Goal: Contribute content: Add original content to the website for others to see

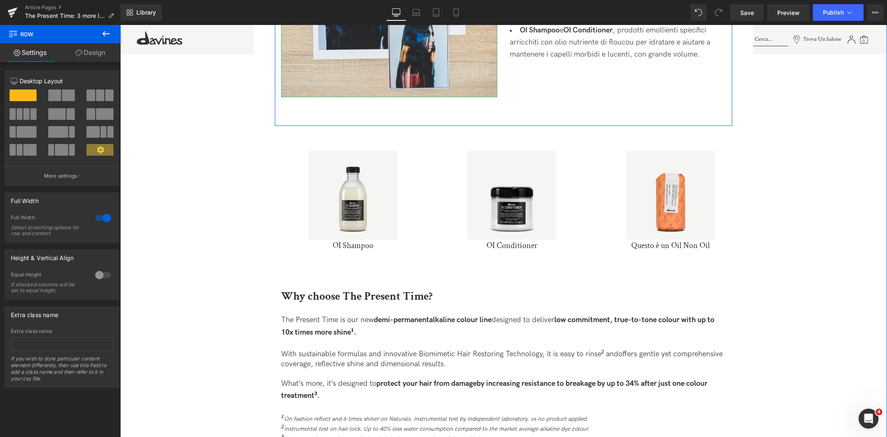
scroll to position [1386, 0]
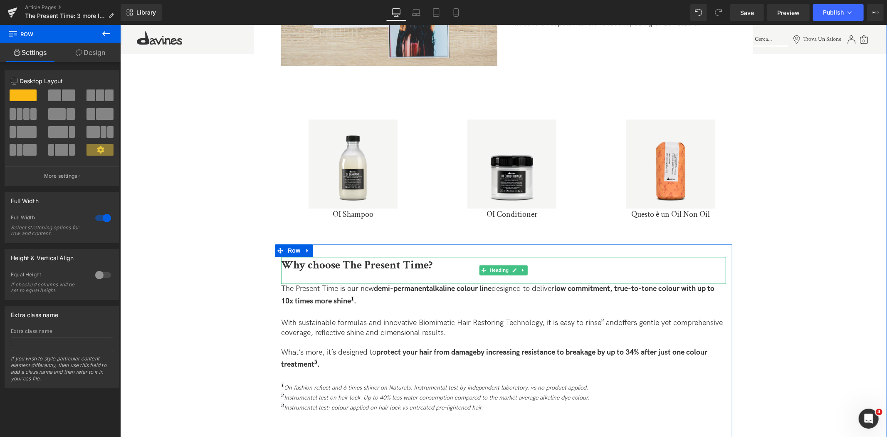
click at [406, 264] on b "Why choose The Present Time?" at bounding box center [356, 264] width 151 height 15
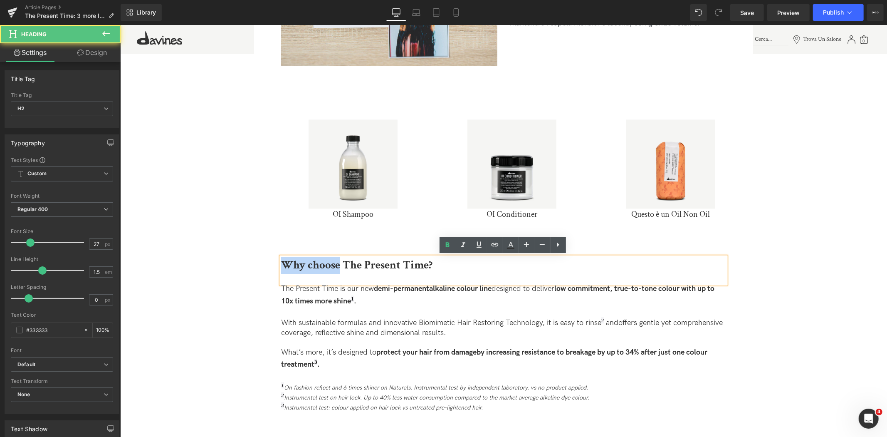
drag, startPoint x: 336, startPoint y: 259, endPoint x: 219, endPoint y: 259, distance: 117.7
copy b "Why choose"
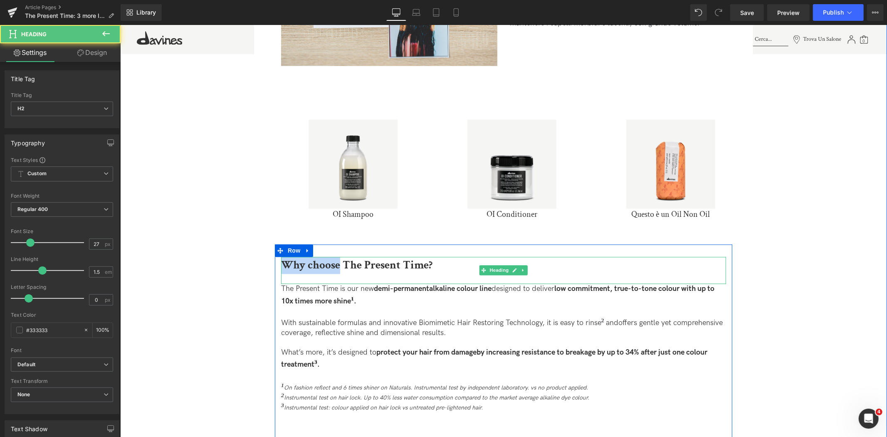
click at [330, 262] on b "Why choose The Present Time?" at bounding box center [356, 264] width 151 height 15
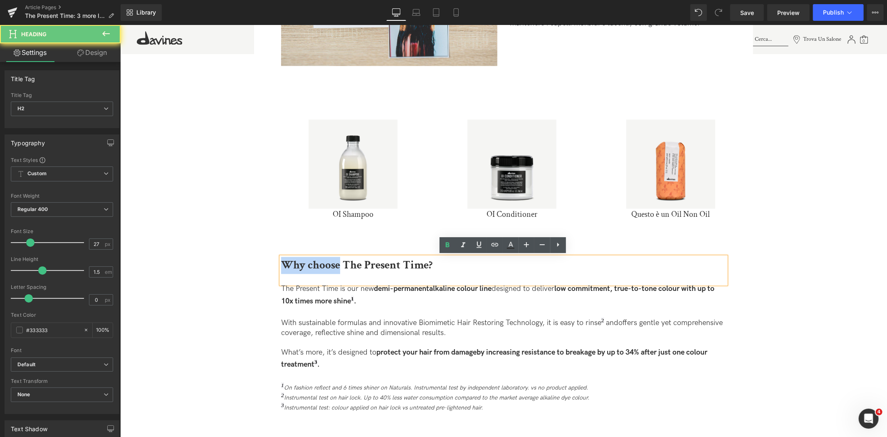
drag, startPoint x: 336, startPoint y: 264, endPoint x: 213, endPoint y: 244, distance: 125.0
paste div
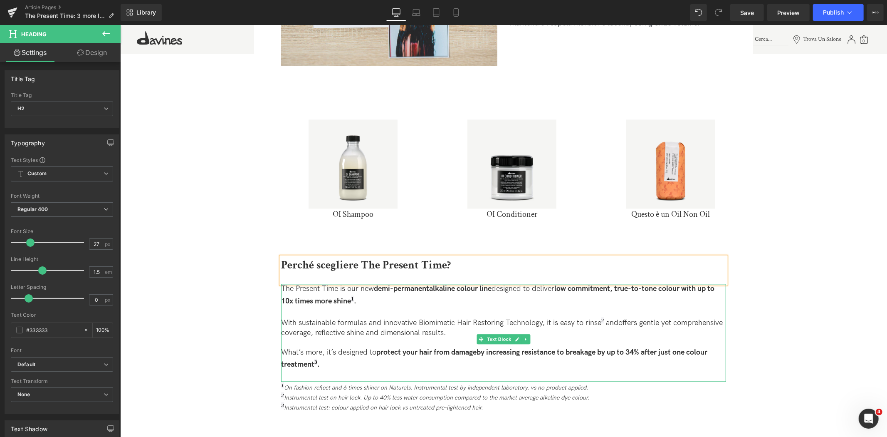
click at [395, 301] on p "The Present Time is our new demi-permanent alkaline colour line designed to del…" at bounding box center [503, 294] width 445 height 22
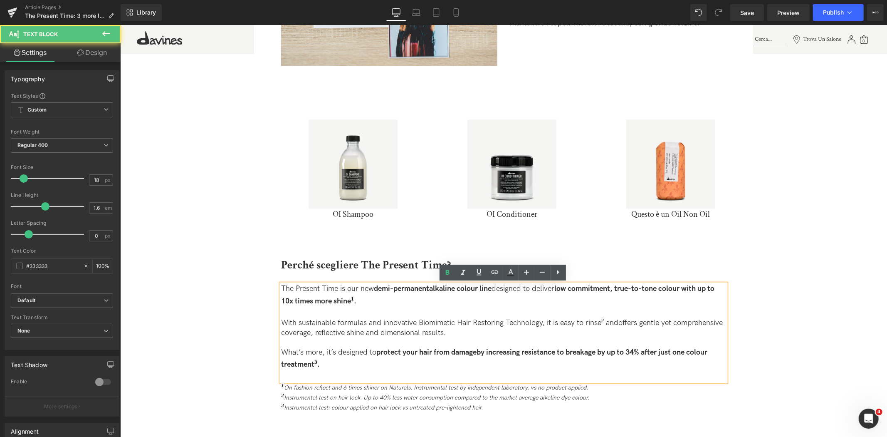
click at [395, 301] on p "The Present Time is our new demi-permanent alkaline colour line designed to del…" at bounding box center [503, 294] width 445 height 22
click at [342, 327] on span "offers gentle yet comprehensive coverage, reflective shine and dimensional resu…" at bounding box center [502, 327] width 442 height 18
click at [333, 301] on strong "low commitment, true-to-tone colour with up to 10x times more shine" at bounding box center [497, 294] width 433 height 21
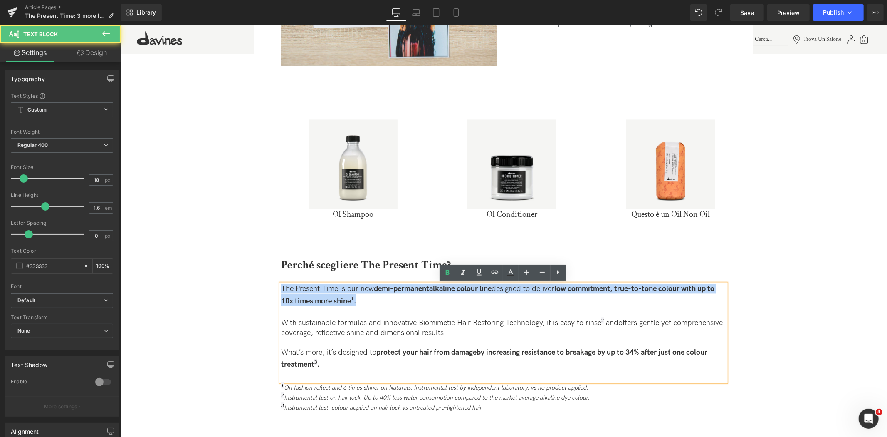
drag, startPoint x: 366, startPoint y: 301, endPoint x: 265, endPoint y: 259, distance: 109.5
click at [266, 259] on div "The Present Time: 3 nuovi look di [PERSON_NAME] Heading Dopo il lancio di The P…" at bounding box center [503, 14] width 474 height 2135
copy p "The Present Time is our new demi-permanent alkaline colour line designed to del…"
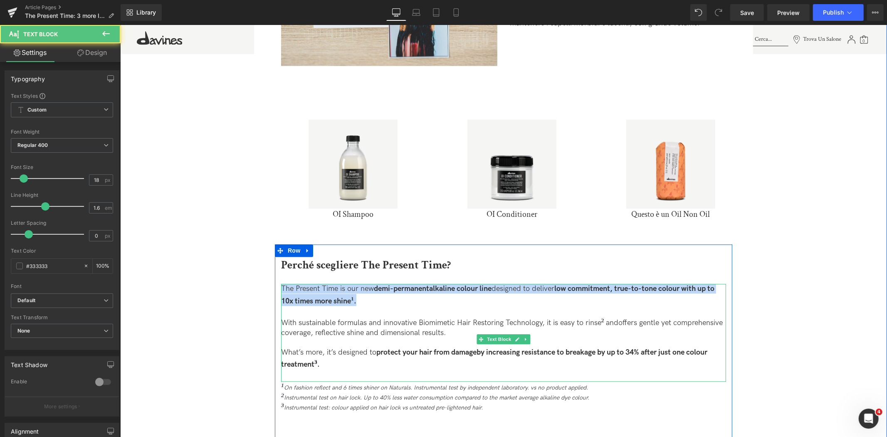
click at [364, 298] on p "The Present Time is our new demi-permanent alkaline colour line designed to del…" at bounding box center [503, 294] width 445 height 22
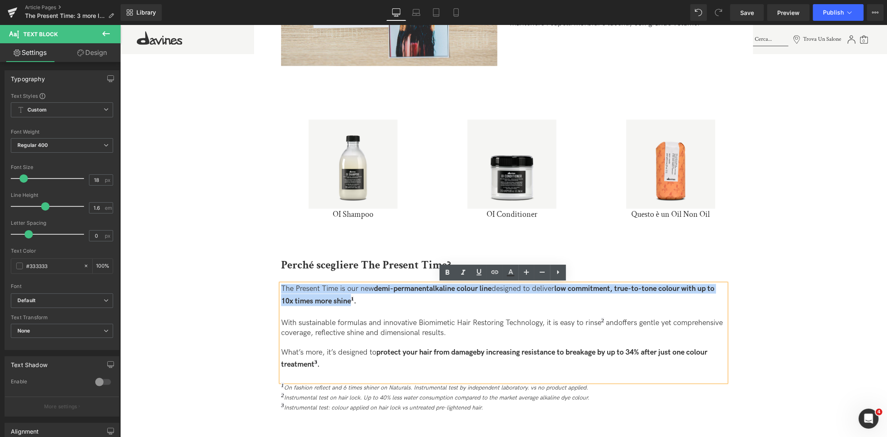
drag, startPoint x: 351, startPoint y: 300, endPoint x: 231, endPoint y: 282, distance: 121.5
paste div
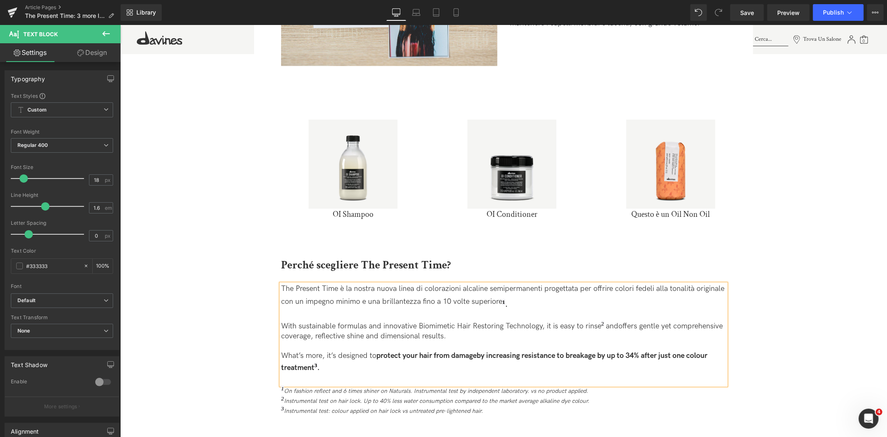
click at [368, 308] on p "The Present Time è la nostra nuova linea di colorazioni alcaline semipermanenti…" at bounding box center [503, 295] width 445 height 25
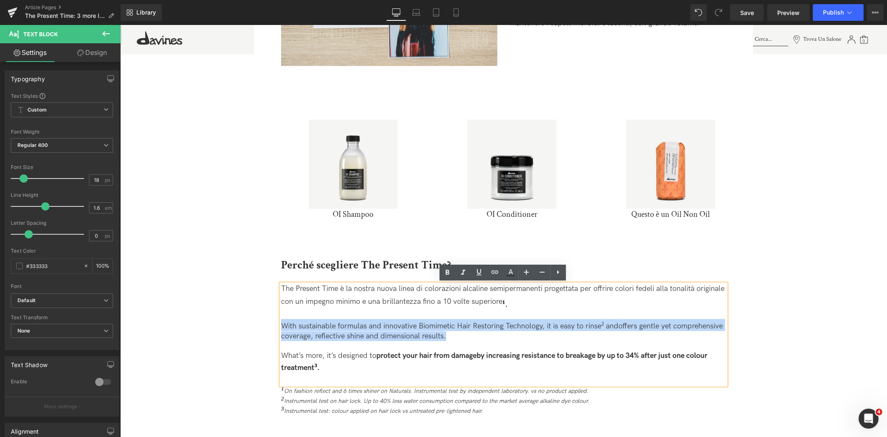
drag, startPoint x: 494, startPoint y: 333, endPoint x: 190, endPoint y: 322, distance: 303.8
copy p "With sustainable formulas and innovative Biomimetic Hair Restoring Technology, …"
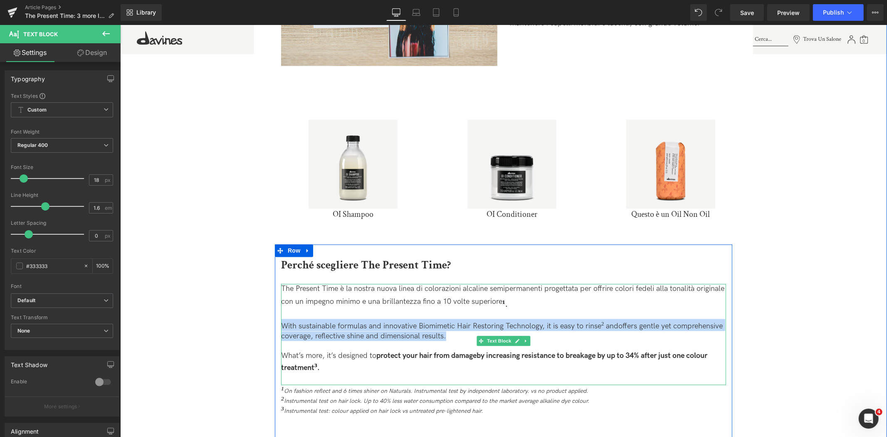
click at [602, 326] on p "With sustainable formulas and innovative Biomimetic Hair Restoring Technology, …" at bounding box center [503, 329] width 445 height 22
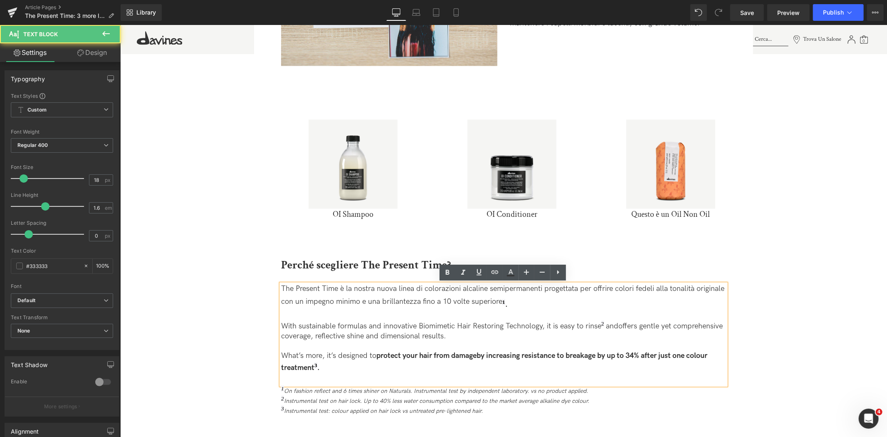
click at [599, 324] on p "With sustainable formulas and innovative Biomimetic Hair Restoring Technology, …" at bounding box center [503, 329] width 445 height 22
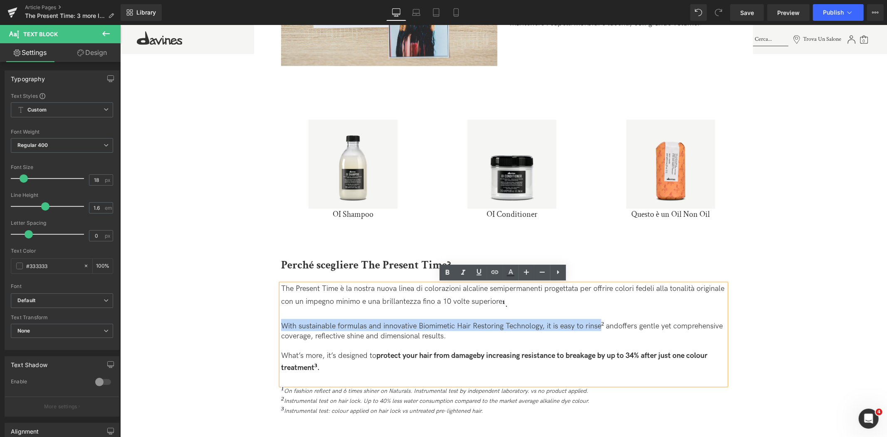
drag, startPoint x: 600, startPoint y: 324, endPoint x: 245, endPoint y: 323, distance: 355.6
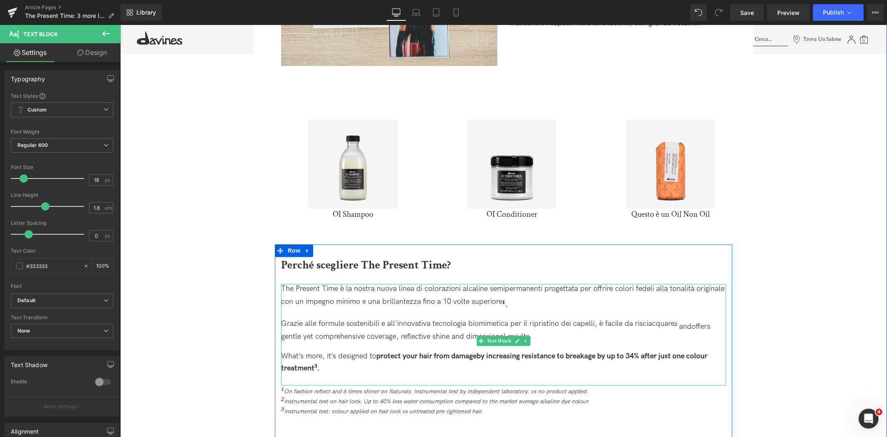
drag, startPoint x: 678, startPoint y: 324, endPoint x: 686, endPoint y: 334, distance: 13.1
click at [686, 334] on p "Grazie alle formule sostenibili e all'innovativa tecnologia biomimetica per il …" at bounding box center [503, 329] width 445 height 22
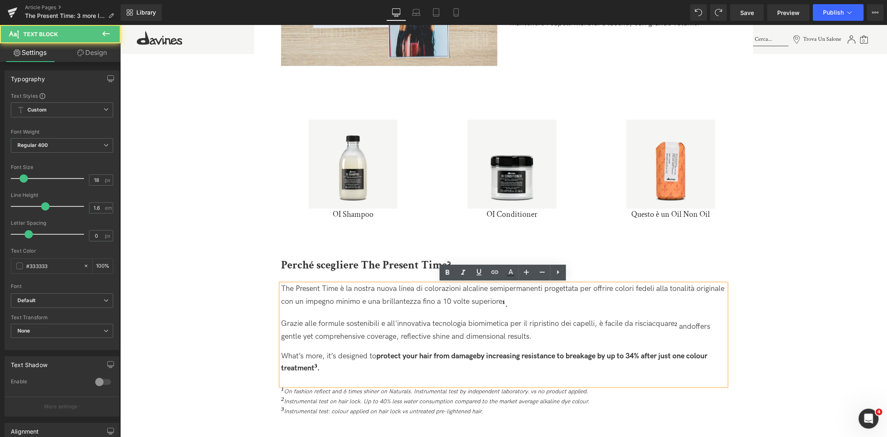
click at [697, 324] on span "offers gentle yet comprehensive coverage, reflective shine and dimensional resu…" at bounding box center [496, 330] width 430 height 18
click at [682, 326] on span "and" at bounding box center [685, 325] width 12 height 9
drag, startPoint x: 694, startPoint y: 323, endPoint x: 714, endPoint y: 333, distance: 22.3
click at [714, 333] on p "Grazie alle formule sostenibili e all'innovativa tecnologia biomimetica per il …" at bounding box center [503, 329] width 445 height 22
drag, startPoint x: 695, startPoint y: 324, endPoint x: 679, endPoint y: 324, distance: 15.8
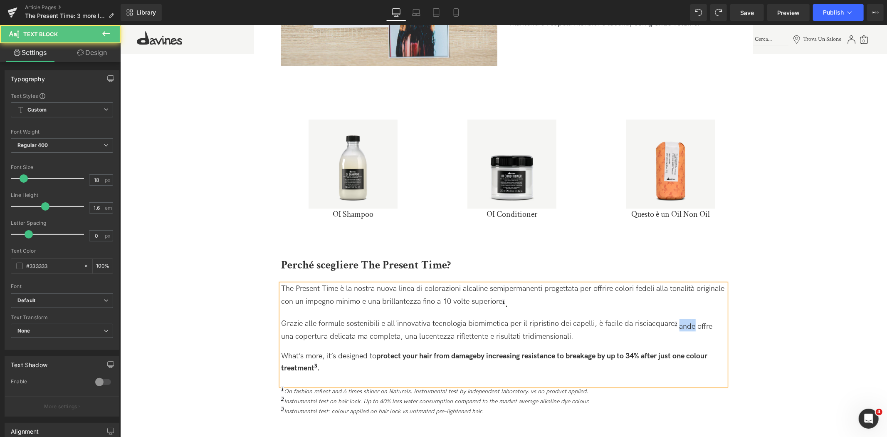
click at [679, 324] on p "Grazie alle formule sostenibili e all'innovativa tecnologia biomimetica per il …" at bounding box center [503, 329] width 445 height 22
click at [672, 324] on p "Grazie alle formule sostenibili e all'innovativa tecnologia biomimetica per il …" at bounding box center [503, 329] width 445 height 22
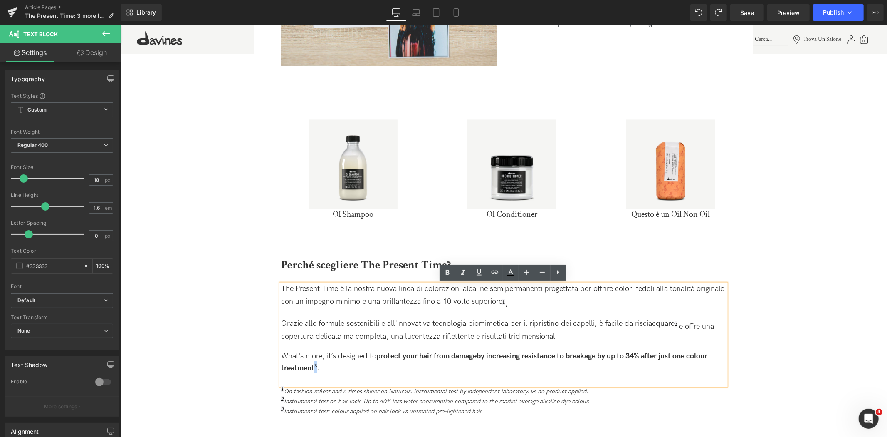
click at [314, 362] on span "3" at bounding box center [315, 365] width 3 height 6
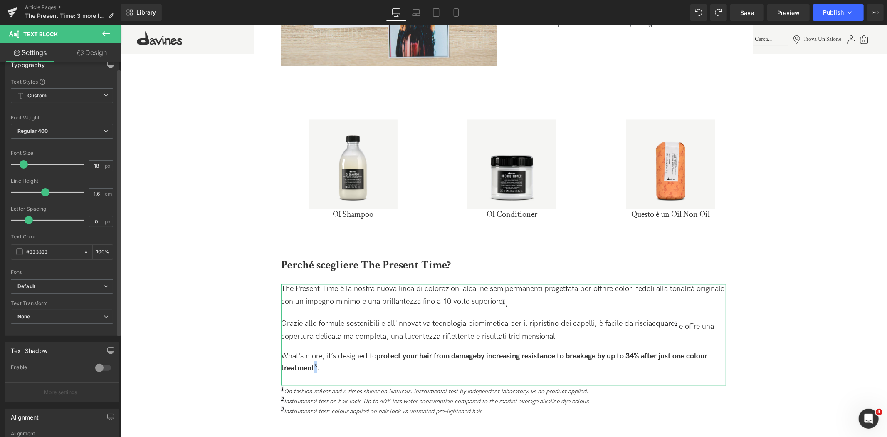
scroll to position [0, 0]
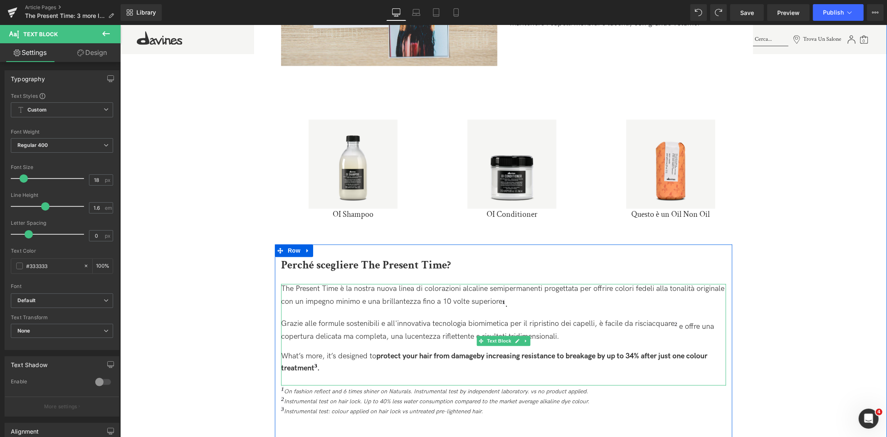
click at [673, 325] on span "Grazie alle formule sostenibili e all'innovativa tecnologia biomimetica per il …" at bounding box center [477, 323] width 393 height 9
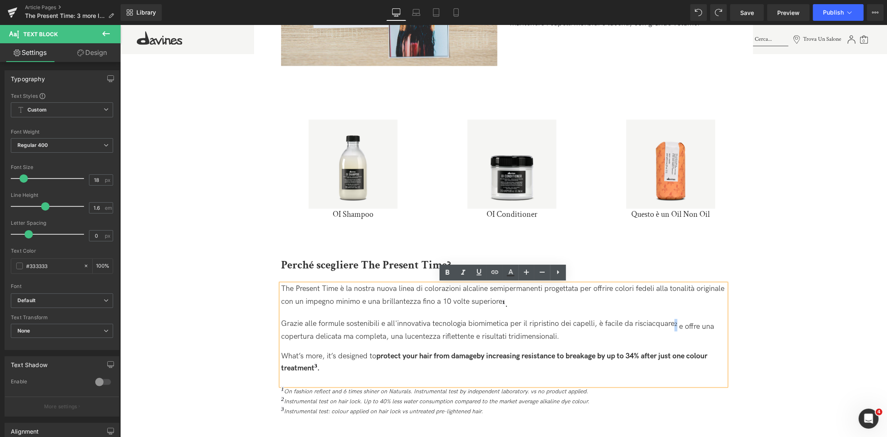
click at [675, 322] on p "Grazie alle formule sostenibili e all'innovativa tecnologia biomimetica per il …" at bounding box center [503, 329] width 445 height 22
click at [505, 298] on strong "1" at bounding box center [503, 301] width 3 height 6
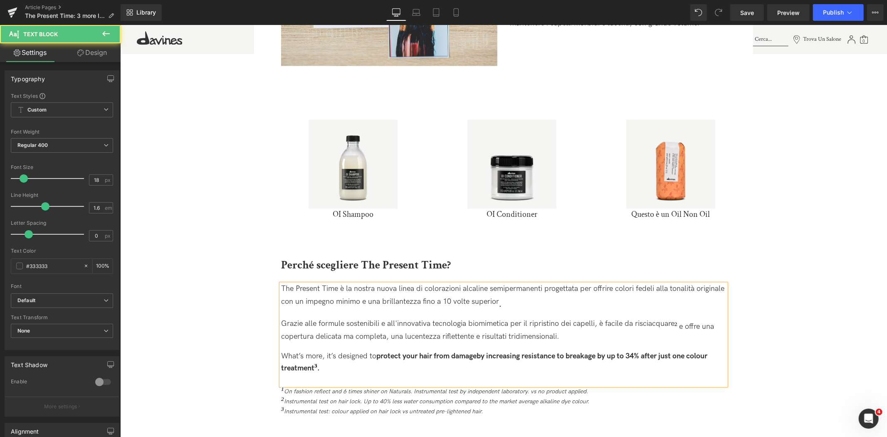
click at [501, 307] on span "." at bounding box center [500, 303] width 2 height 9
click at [680, 326] on span "e offre una copertura delicata ma completa, una lucentezza riflettente e risult…" at bounding box center [497, 330] width 433 height 18
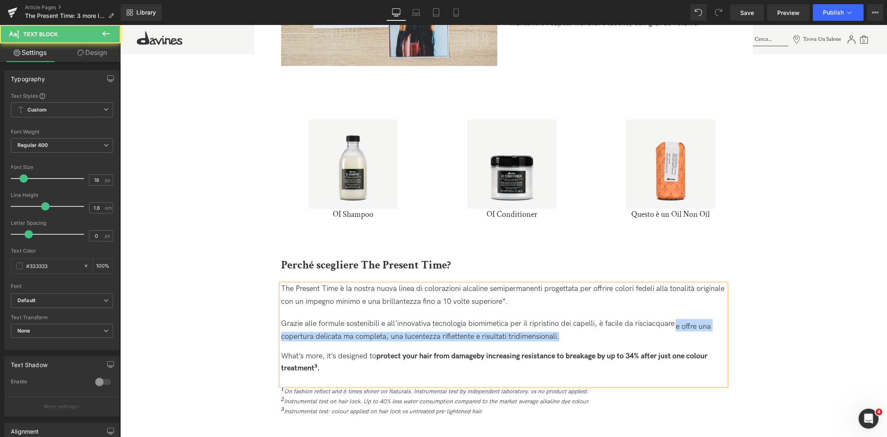
drag, startPoint x: 676, startPoint y: 324, endPoint x: 692, endPoint y: 343, distance: 24.8
click at [692, 343] on div "The Present Time è la nostra nuova linea di colorazioni alcaline semipermanenti…" at bounding box center [503, 333] width 445 height 101
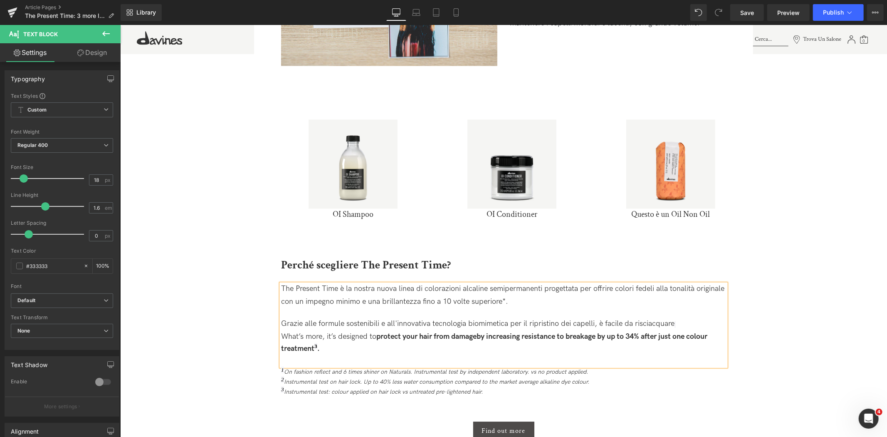
click at [671, 320] on span "Grazie alle formule sostenibili e all'innovativa tecnologia biomimetica per il …" at bounding box center [477, 323] width 393 height 9
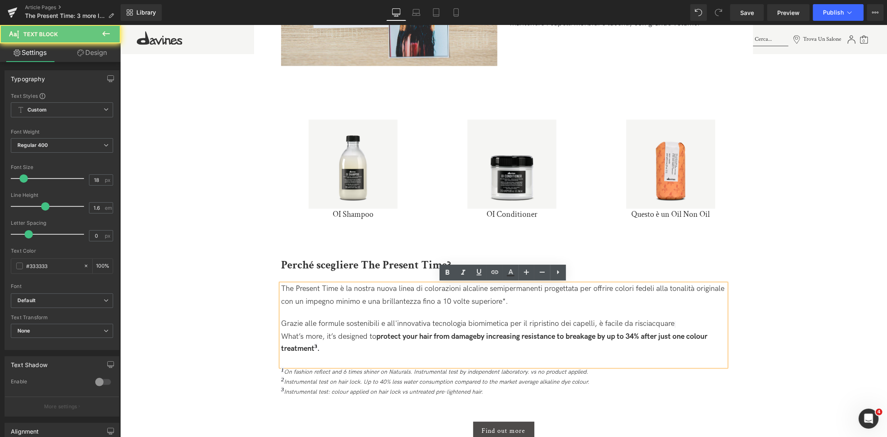
click at [672, 320] on span "Grazie alle formule sostenibili e all'innovativa tecnologia biomimetica per il …" at bounding box center [477, 323] width 393 height 9
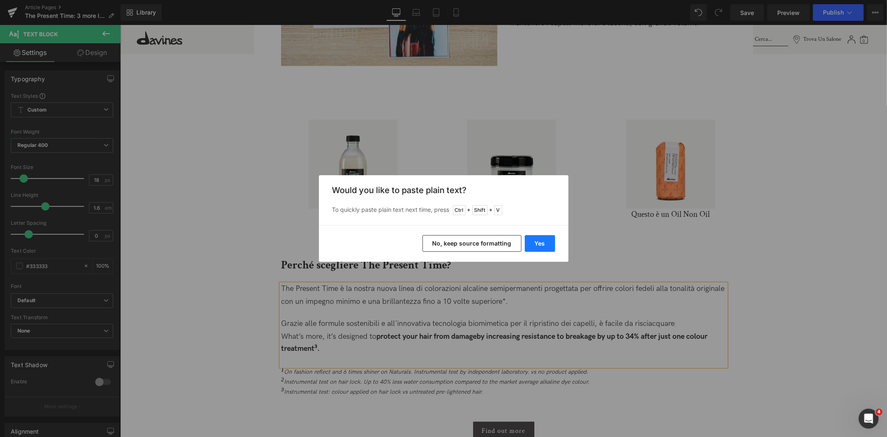
click at [535, 242] on button "Yes" at bounding box center [540, 243] width 30 height 17
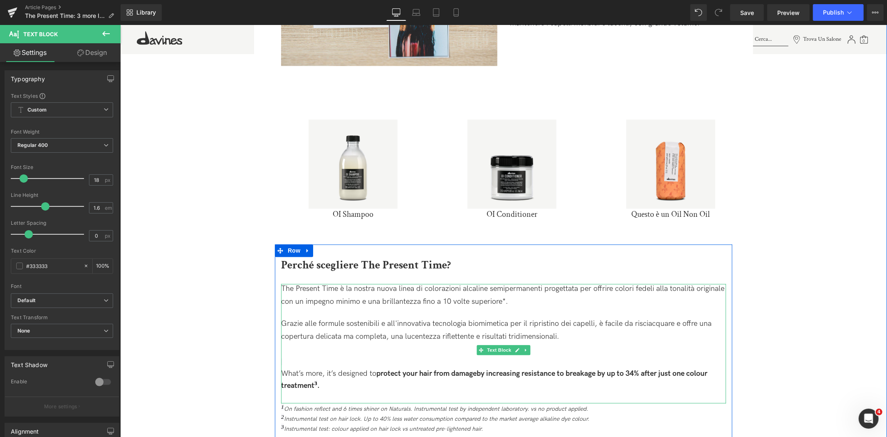
click at [672, 321] on span "Grazie alle formule sostenibili e all'innovativa tecnologia biomimetica per il …" at bounding box center [496, 329] width 430 height 21
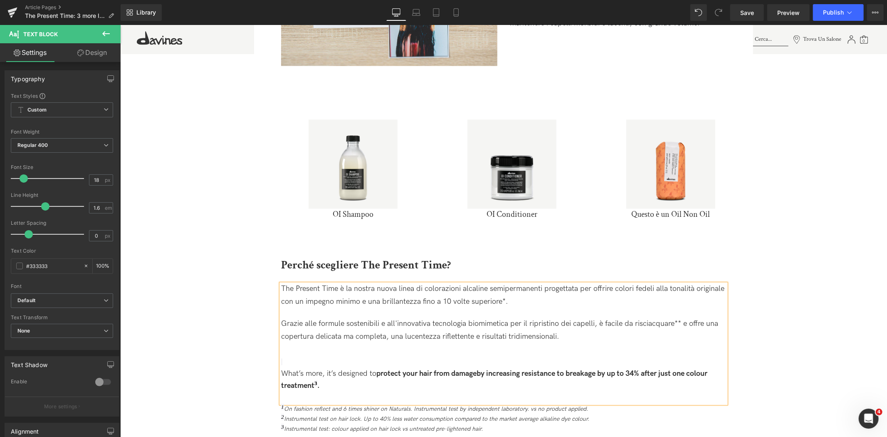
click at [316, 354] on p at bounding box center [503, 349] width 445 height 12
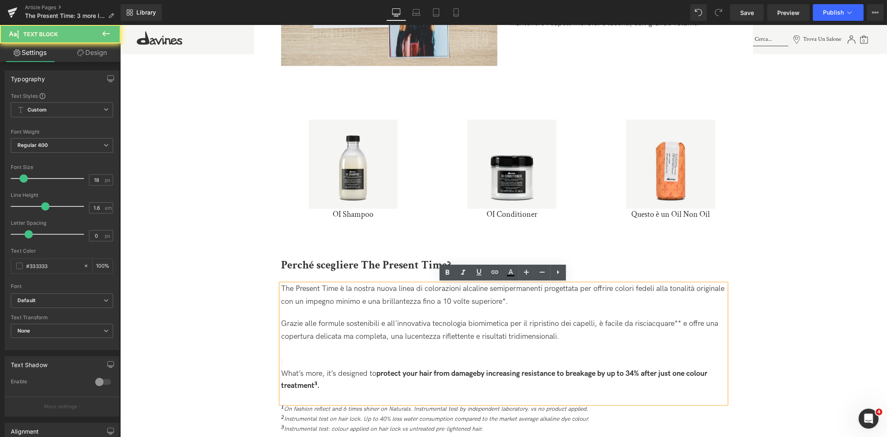
click at [316, 354] on p at bounding box center [503, 349] width 445 height 12
click at [300, 358] on p at bounding box center [503, 362] width 445 height 12
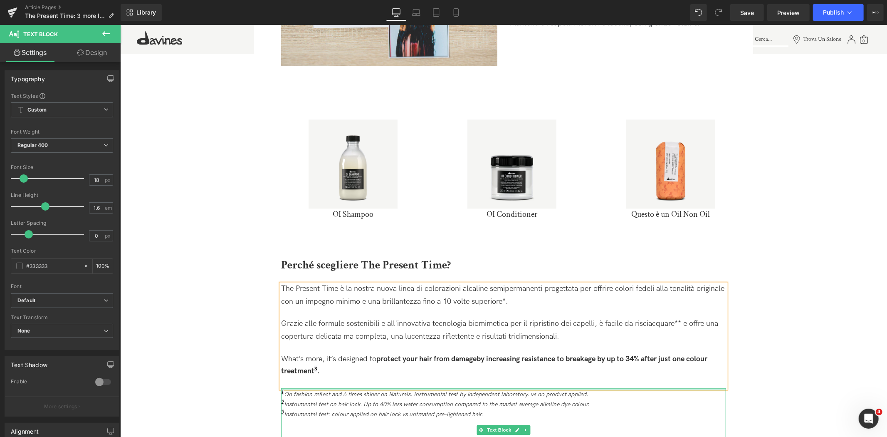
click at [285, 389] on div at bounding box center [503, 389] width 445 height 2
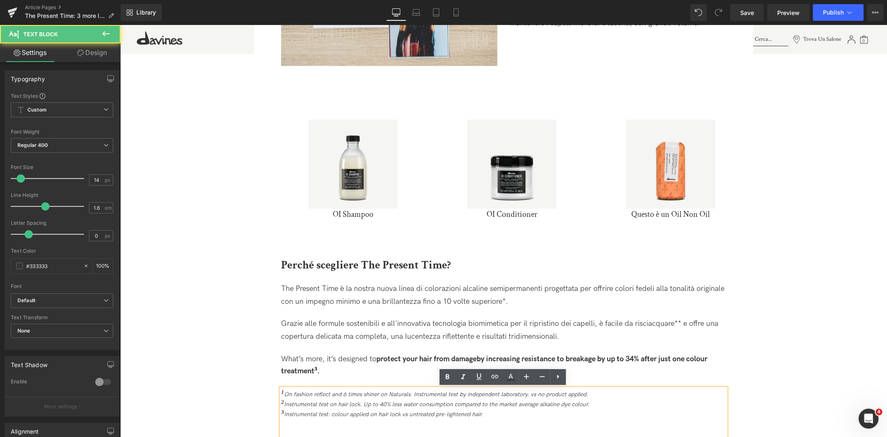
click at [284, 392] on span "On fashion reflect and 6 times shiner on Naturals. Instrumental test by indepen…" at bounding box center [436, 393] width 304 height 7
click at [284, 398] on span "Instrumental test on hair lock. Up to 40% less water consumption compared to th…" at bounding box center [437, 401] width 306 height 7
click at [281, 405] on span "3" at bounding box center [282, 406] width 3 height 6
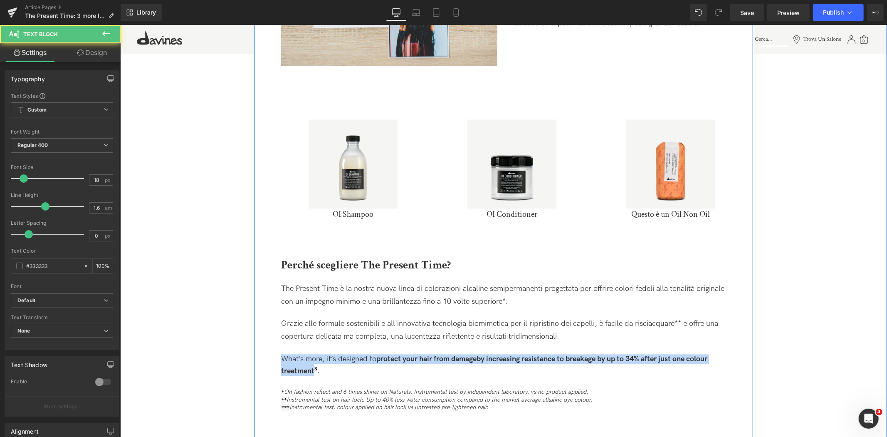
drag, startPoint x: 311, startPoint y: 371, endPoint x: 272, endPoint y: 358, distance: 41.8
click at [272, 358] on div "The Present Time: 3 nuovi look di [PERSON_NAME] Heading Dopo il lancio di The P…" at bounding box center [503, 14] width 474 height 2135
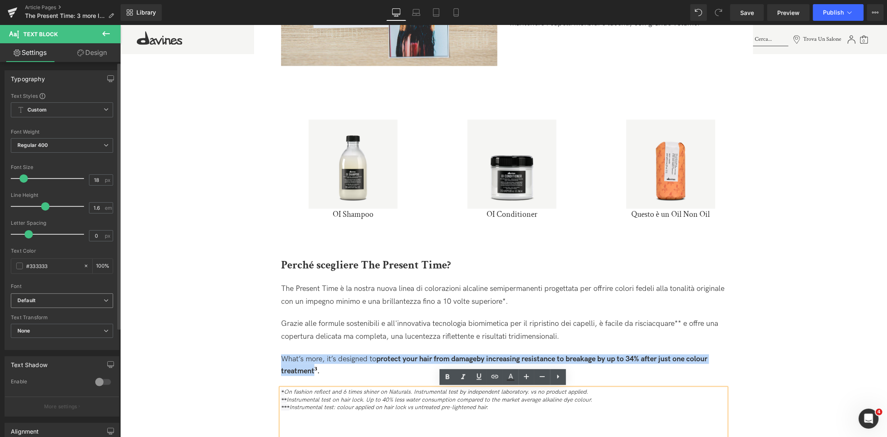
copy span "What’s more, it’s designed to protect your hair from damage by increasing resis…"
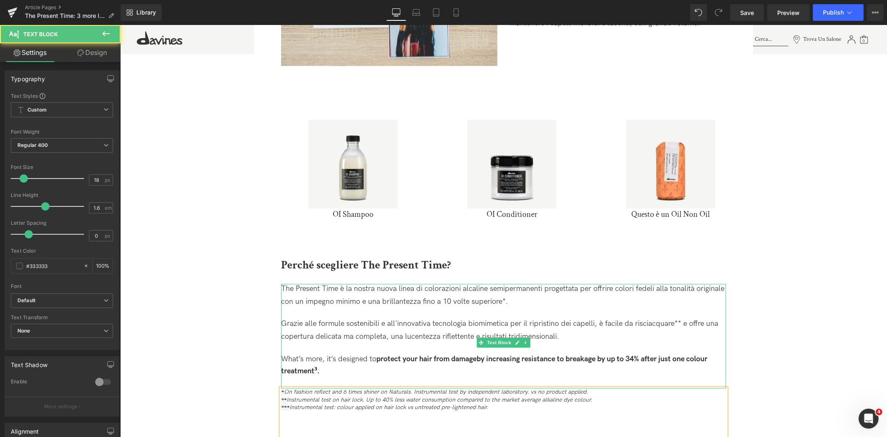
click at [332, 366] on p "What’s more, it’s designed to protect your hair from damage by increasing resis…" at bounding box center [503, 364] width 445 height 22
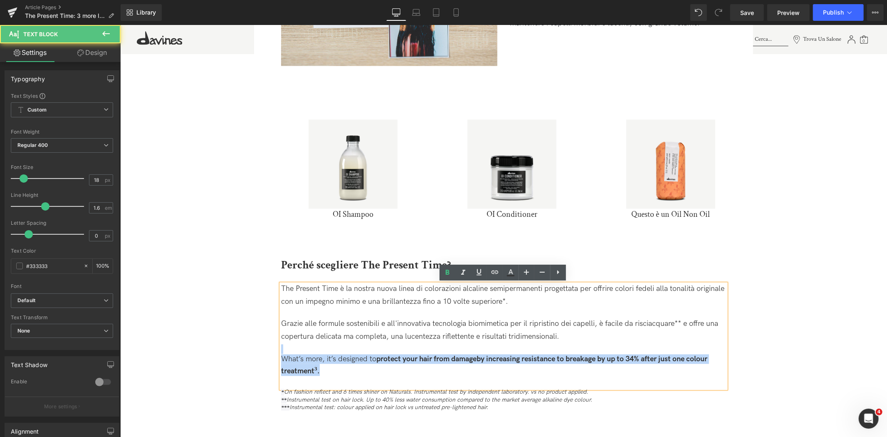
drag, startPoint x: 321, startPoint y: 368, endPoint x: 253, endPoint y: 350, distance: 70.5
click at [254, 350] on div "The Present Time: 3 nuovi look di [PERSON_NAME] Heading Dopo il lancio di The P…" at bounding box center [503, 10] width 499 height 2143
click at [327, 368] on p "What’s more, it’s designed to protect your hair from damage by increasing resis…" at bounding box center [503, 364] width 445 height 22
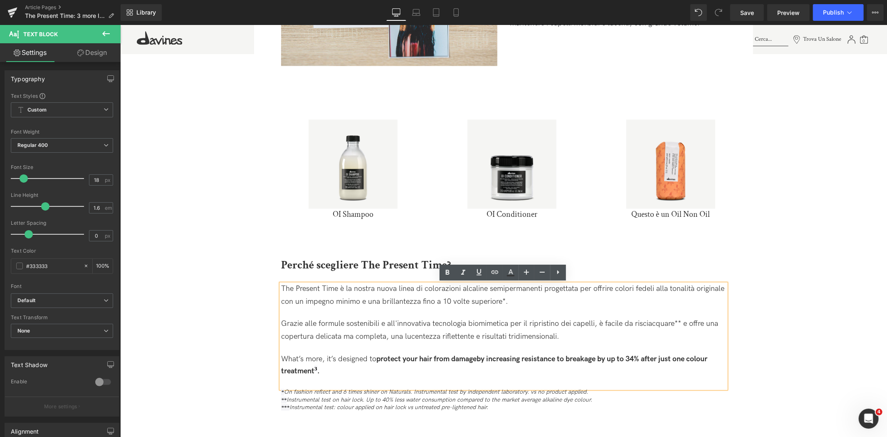
drag, startPoint x: 326, startPoint y: 368, endPoint x: 278, endPoint y: 355, distance: 50.4
click at [281, 355] on div "The Present Time è la nostra nuova linea di colorazioni alcaline semipermanenti…" at bounding box center [503, 335] width 445 height 104
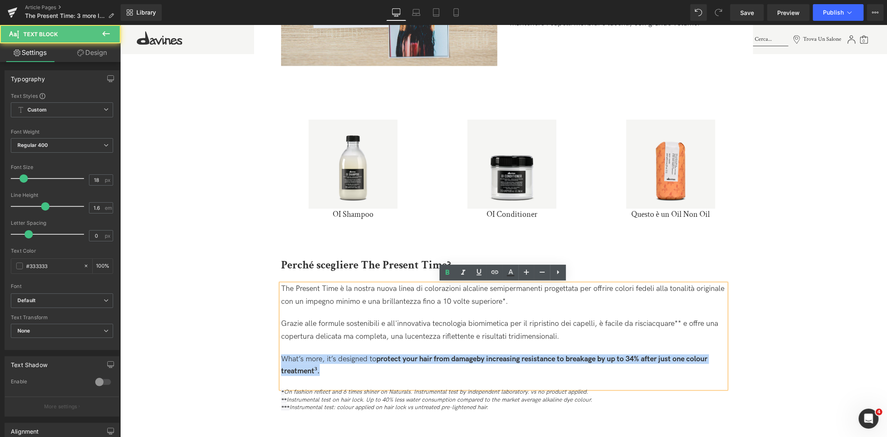
drag, startPoint x: 327, startPoint y: 372, endPoint x: 276, endPoint y: 359, distance: 53.2
click at [276, 359] on div "Perché scegliere The Present Time? Heading The Present Time è la nostra nuova l…" at bounding box center [502, 355] width 457 height 198
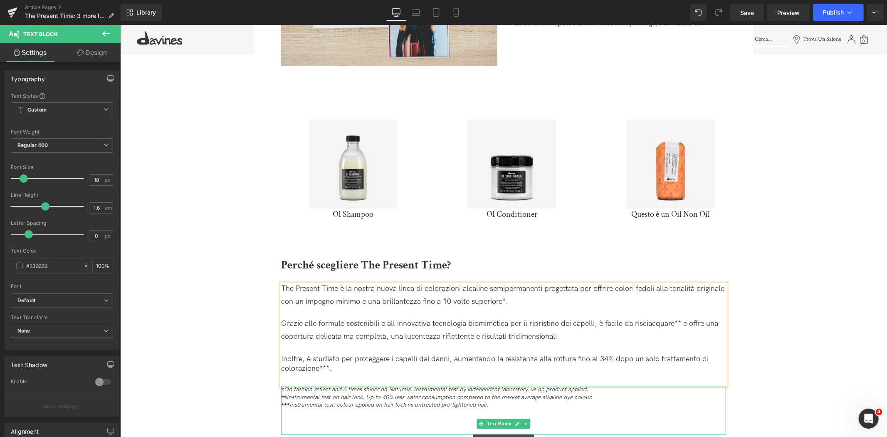
click at [602, 396] on p "** Instrumental test on hair lock. Up to 40% less water consumption compared to…" at bounding box center [503, 396] width 445 height 7
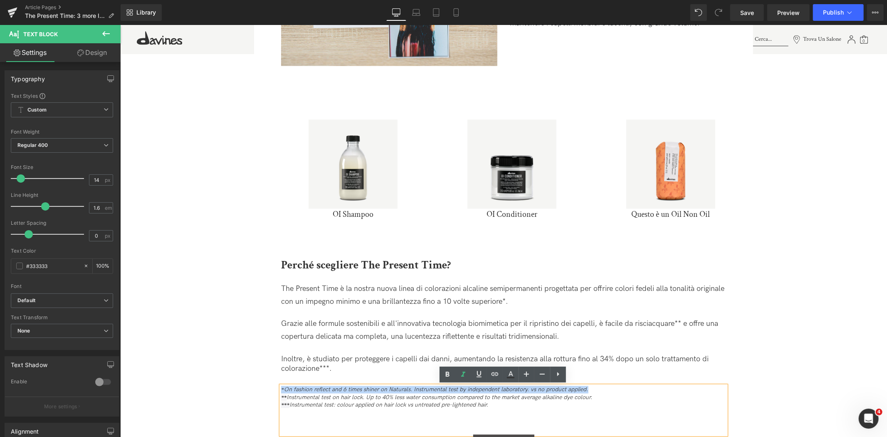
drag, startPoint x: 590, startPoint y: 391, endPoint x: 277, endPoint y: 380, distance: 313.3
click at [277, 380] on div "Perché scegliere The Present Time? Heading The Present Time è la nostra nuova l…" at bounding box center [502, 354] width 457 height 196
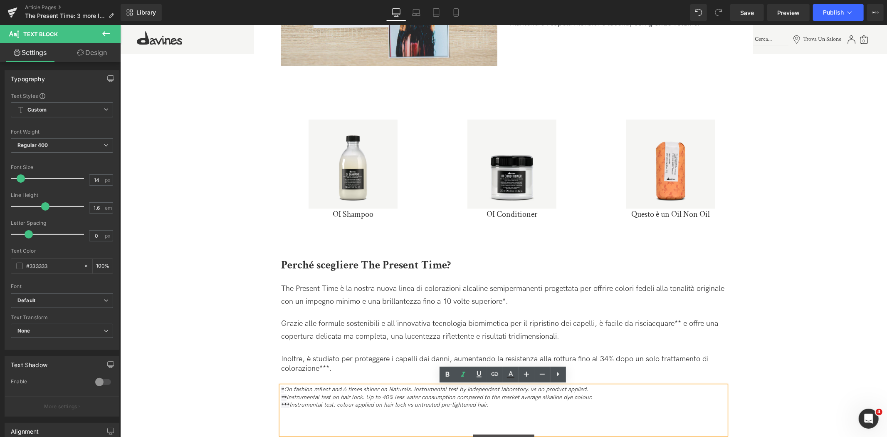
click at [505, 410] on div "* On fashion reflect and 6 times shiner on Naturals. Instrumental test by indep…" at bounding box center [503, 409] width 445 height 49
drag, startPoint x: 497, startPoint y: 403, endPoint x: 263, endPoint y: 376, distance: 235.3
click at [263, 376] on div "The Present Time: 3 nuovi look di [PERSON_NAME] Heading Dopo il lancio di The P…" at bounding box center [503, 9] width 499 height 2140
copy div "* On fashion reflect and 6 times shiner on Naturals. Instrumental test by indep…"
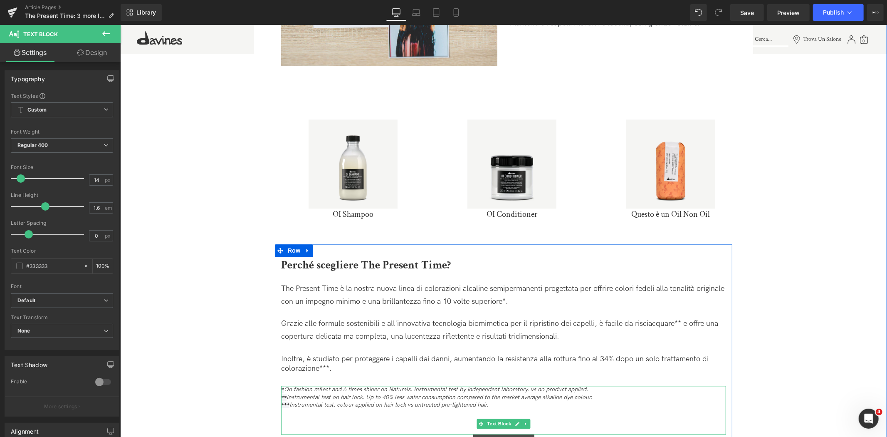
click at [513, 408] on p "*** Instrumental test: colour applied on hair lock vs untreated pre-lightened h…" at bounding box center [503, 403] width 445 height 7
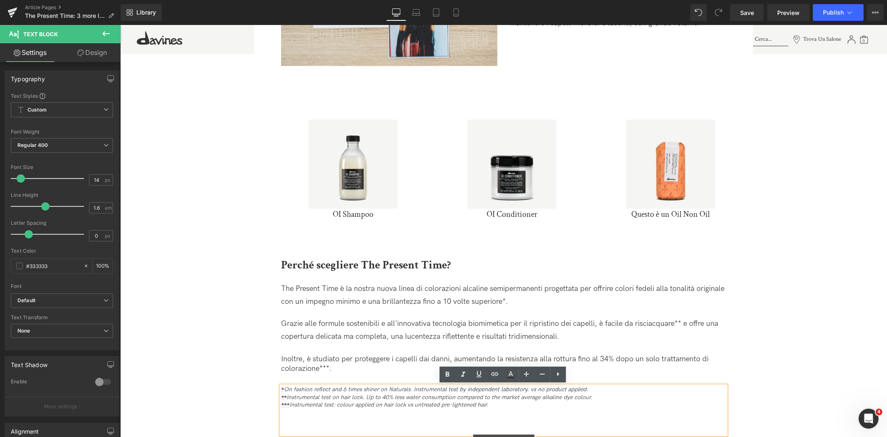
drag, startPoint x: 509, startPoint y: 408, endPoint x: 262, endPoint y: 384, distance: 247.7
click at [262, 384] on div "The Present Time: 3 nuovi look di [PERSON_NAME] Heading Dopo il lancio di The P…" at bounding box center [503, 9] width 499 height 2140
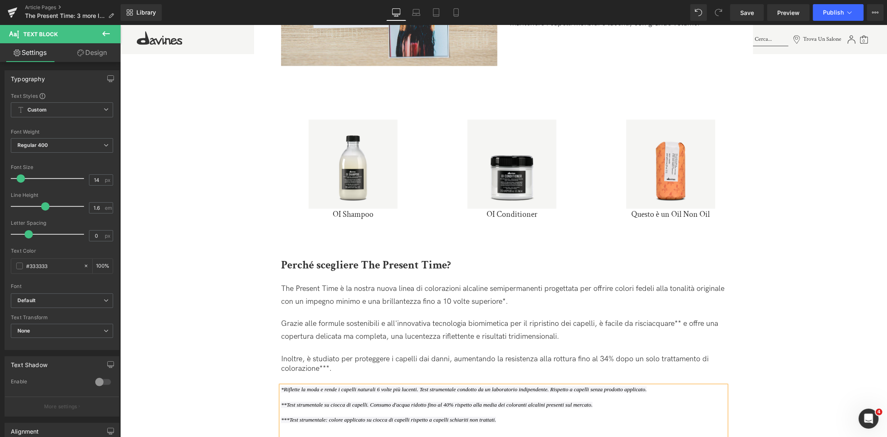
click at [284, 393] on p at bounding box center [503, 396] width 445 height 7
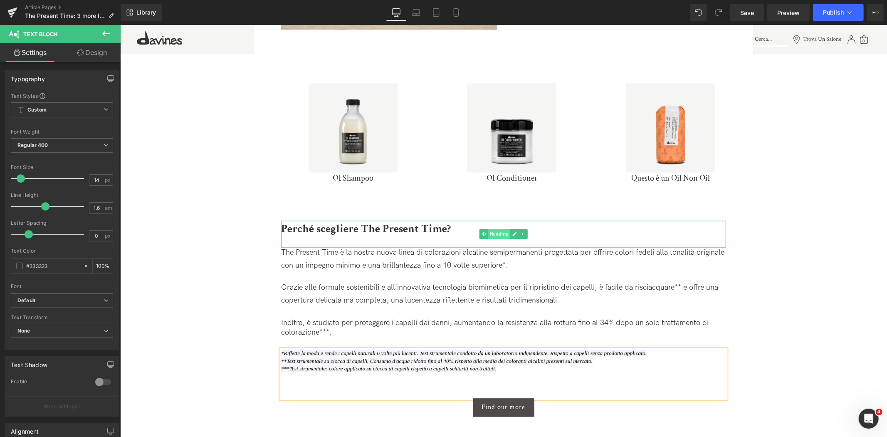
scroll to position [1478, 0]
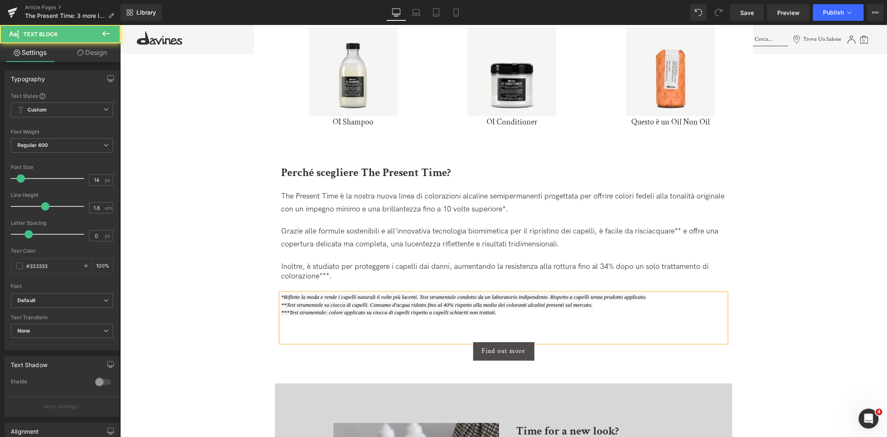
drag, startPoint x: 499, startPoint y: 316, endPoint x: 233, endPoint y: 285, distance: 267.5
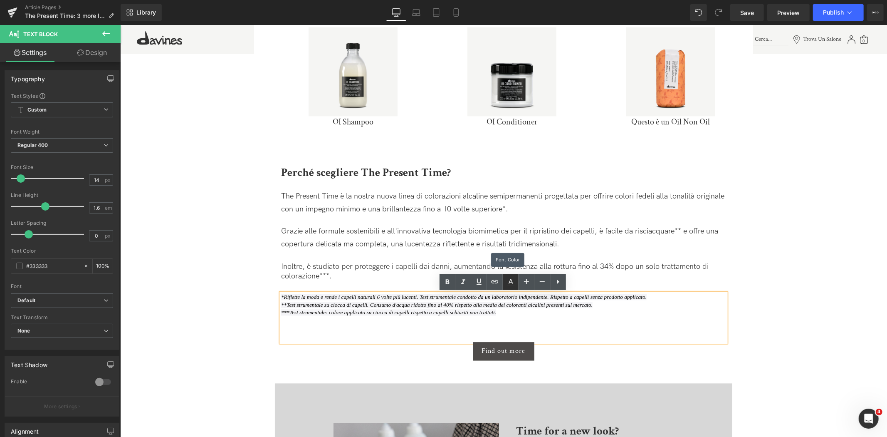
click at [516, 285] on link at bounding box center [511, 282] width 16 height 16
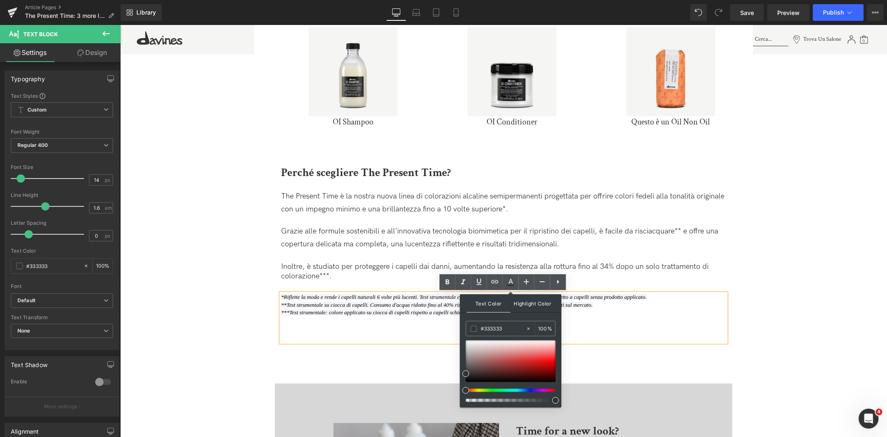
click at [527, 304] on span "Highlight Color" at bounding box center [533, 303] width 44 height 18
click at [526, 324] on div at bounding box center [531, 328] width 10 height 15
type input "none"
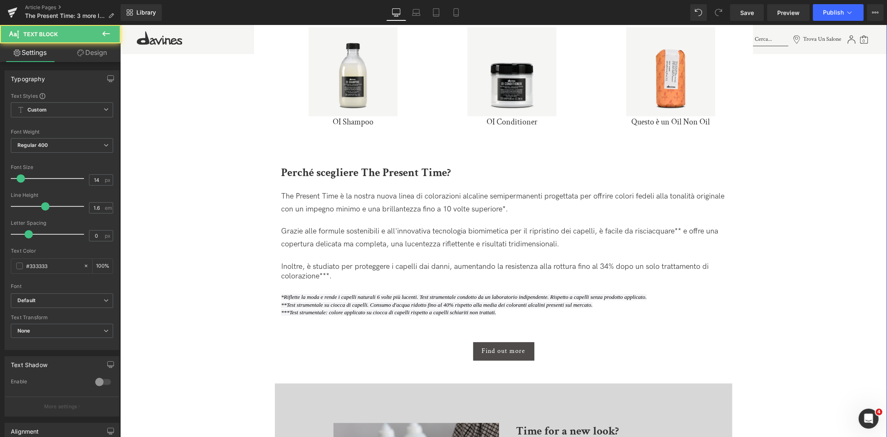
drag, startPoint x: 392, startPoint y: 313, endPoint x: 236, endPoint y: 288, distance: 157.9
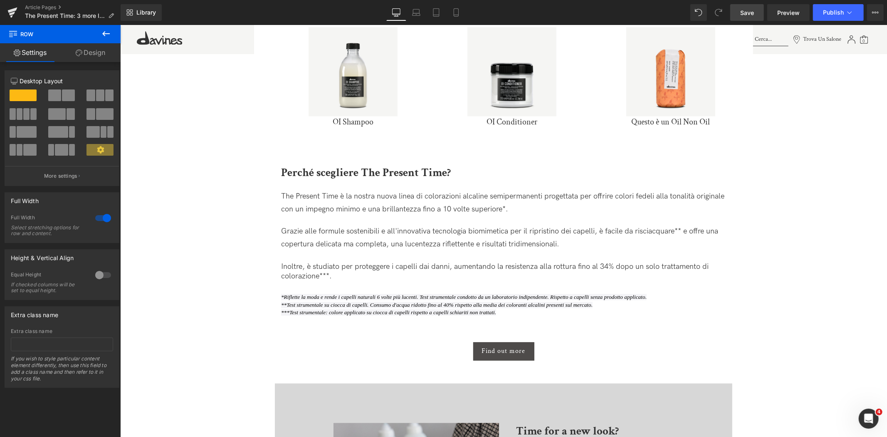
click at [744, 13] on span "Save" at bounding box center [747, 12] width 14 height 9
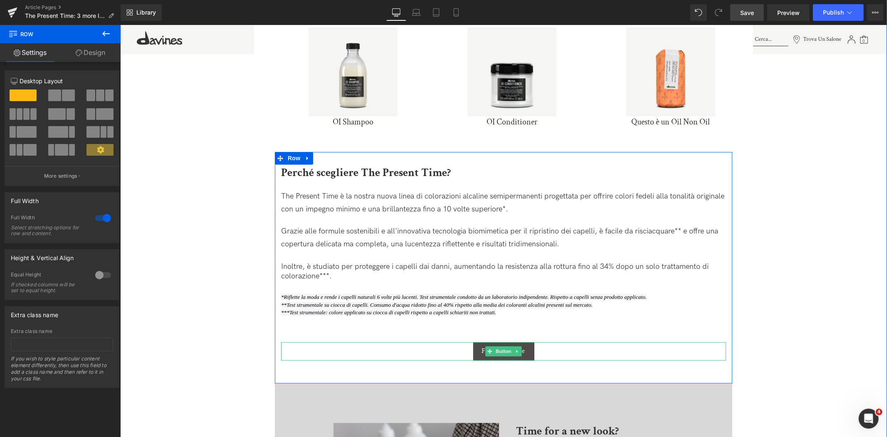
drag, startPoint x: 499, startPoint y: 352, endPoint x: 156, endPoint y: 256, distance: 356.2
click at [499, 352] on span "Button" at bounding box center [503, 351] width 19 height 10
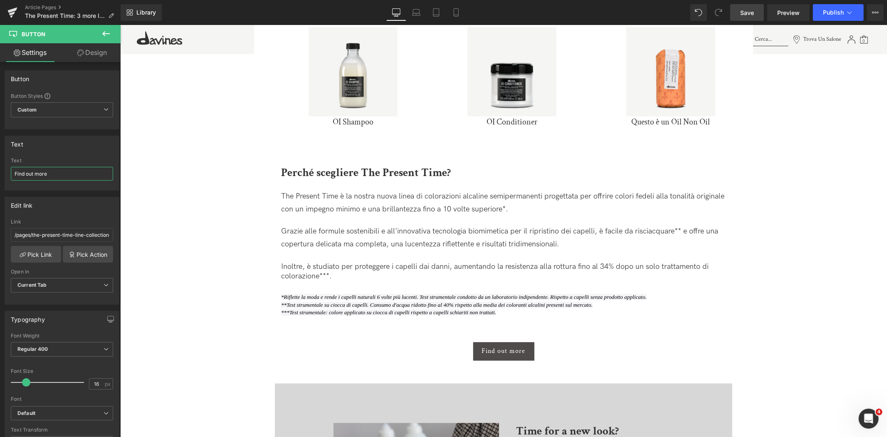
drag, startPoint x: 59, startPoint y: 167, endPoint x: -3, endPoint y: 167, distance: 62.8
click at [0, 167] on html "Button You are previewing how the will restyle your page. You can not edit Elem…" at bounding box center [443, 218] width 887 height 437
type input "Scopri di più"
click at [756, 16] on link "Save" at bounding box center [747, 12] width 34 height 17
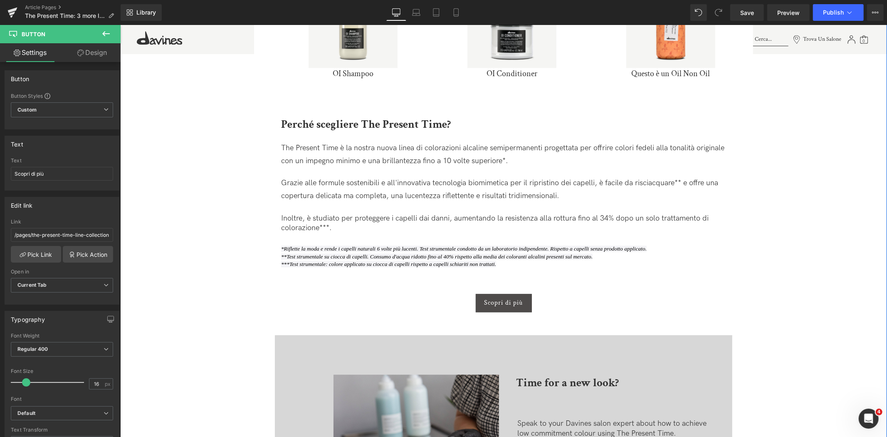
scroll to position [1525, 0]
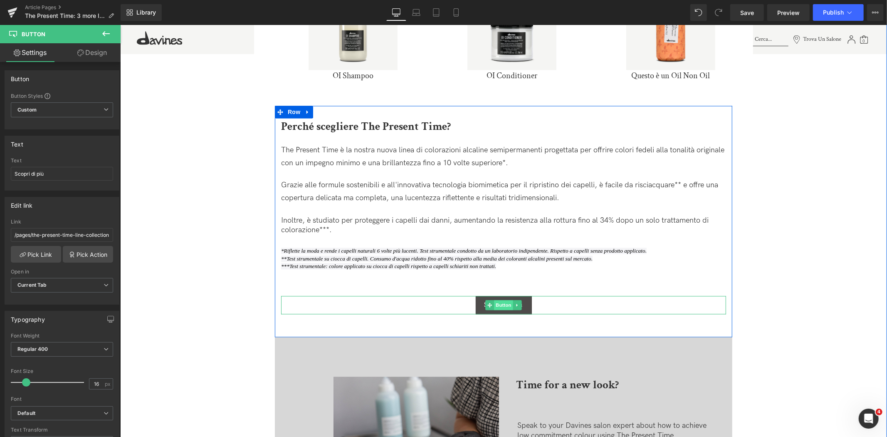
click at [498, 308] on span "Button" at bounding box center [503, 304] width 19 height 10
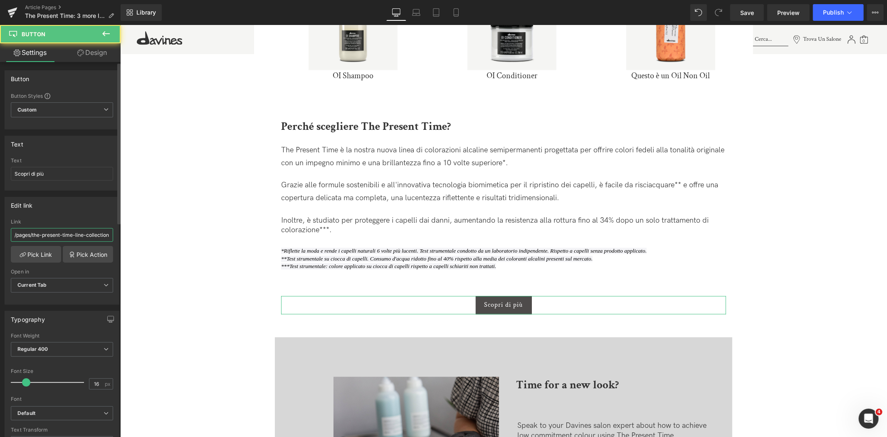
click at [37, 235] on input "/pages/the-present-time-line-collection" at bounding box center [62, 235] width 102 height 14
paste input "[URL][DOMAIN_NAME]"
type input "[URL][DOMAIN_NAME]"
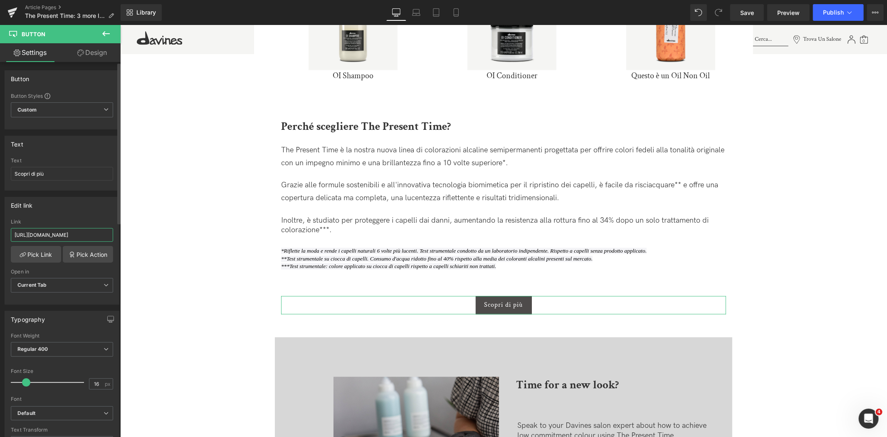
scroll to position [0, 64]
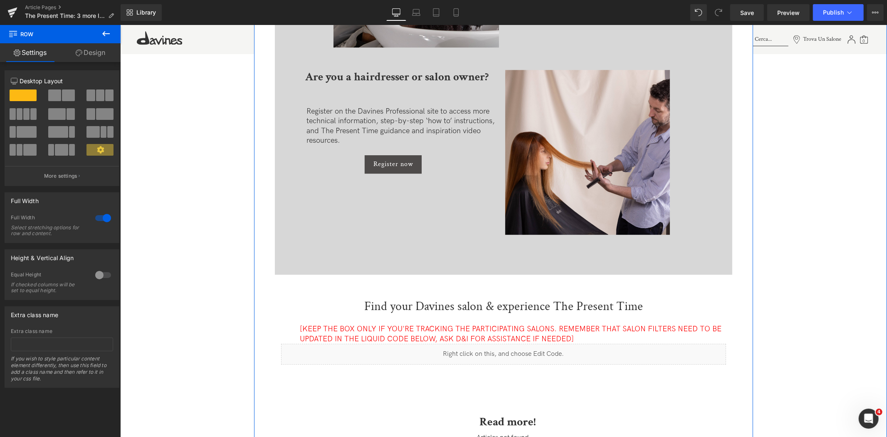
scroll to position [2033, 0]
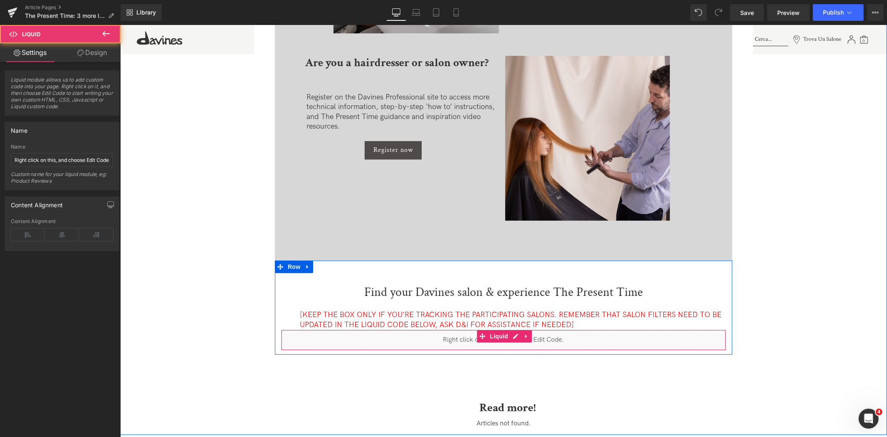
click at [489, 339] on div "Liquid" at bounding box center [503, 339] width 445 height 21
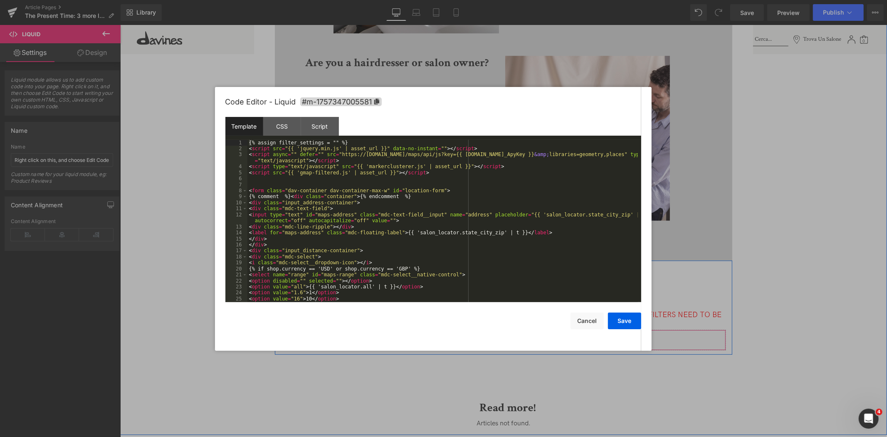
click at [513, 338] on icon at bounding box center [515, 335] width 5 height 5
click at [329, 151] on div "{% assign filter_settings = "" %} < script src = "{{ 'jquery.min.js' | asset_ur…" at bounding box center [442, 227] width 390 height 174
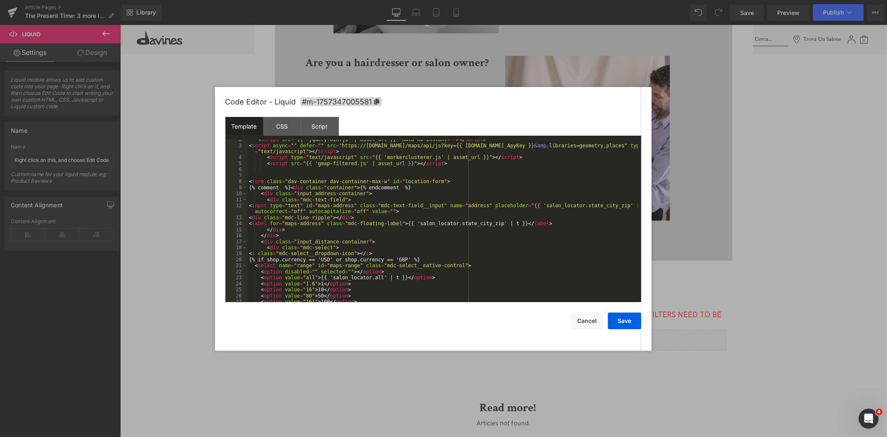
scroll to position [0, 0]
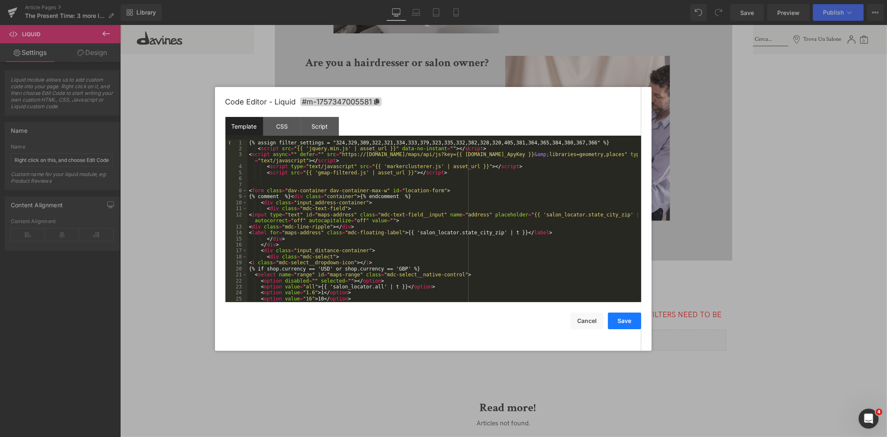
click at [626, 326] on button "Save" at bounding box center [624, 320] width 33 height 17
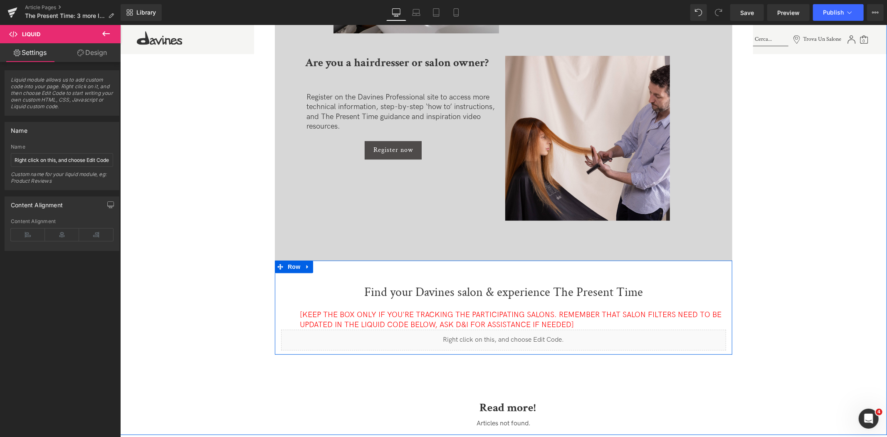
click at [588, 326] on p "[KEEP THE BOX ONLY IF YOU'RE TRACKING THE PARTICIPATING SALONS. REMEMBER THAT S…" at bounding box center [512, 319] width 426 height 20
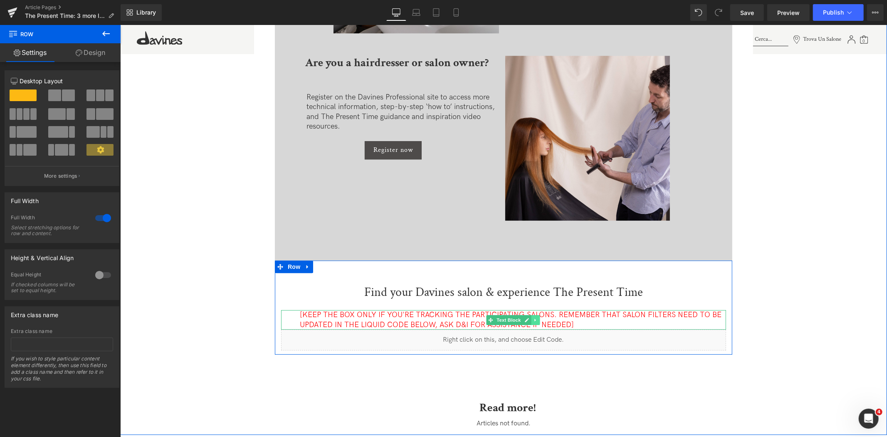
click at [531, 319] on link at bounding box center [535, 319] width 9 height 10
click at [537, 320] on icon at bounding box center [539, 319] width 5 height 5
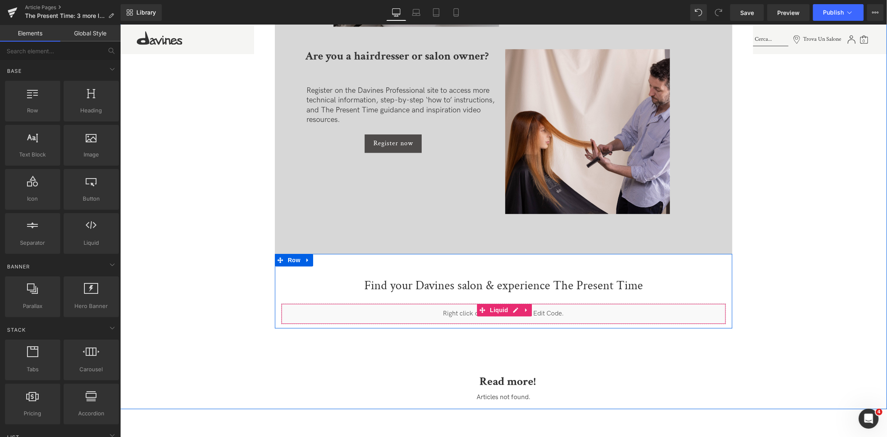
scroll to position [2026, 0]
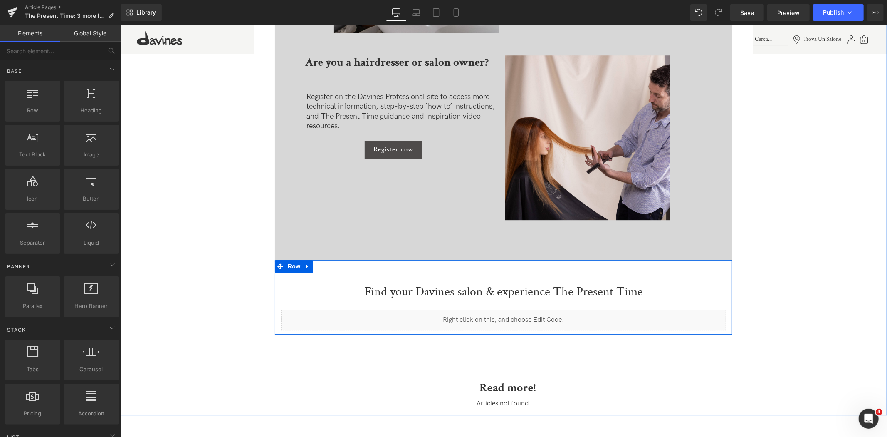
click at [501, 292] on div "Find your Davines salon & experience The Present Time Heading" at bounding box center [503, 295] width 445 height 27
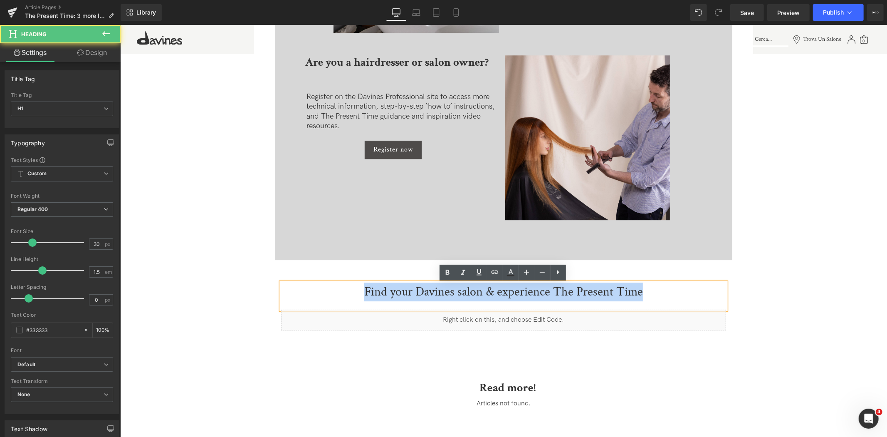
drag, startPoint x: 655, startPoint y: 293, endPoint x: 260, endPoint y: 297, distance: 394.7
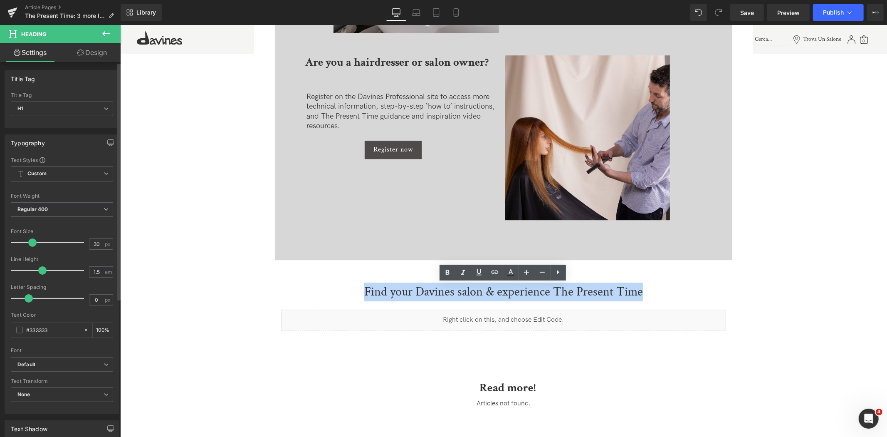
copy h1 "Find your Davines salon & experience The Present Time"
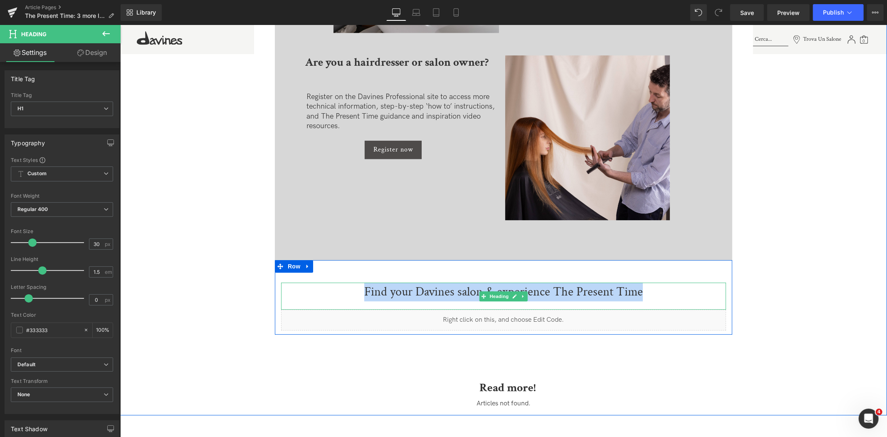
click at [476, 294] on h1 "Find your Davines salon & experience The Present Time" at bounding box center [503, 291] width 445 height 19
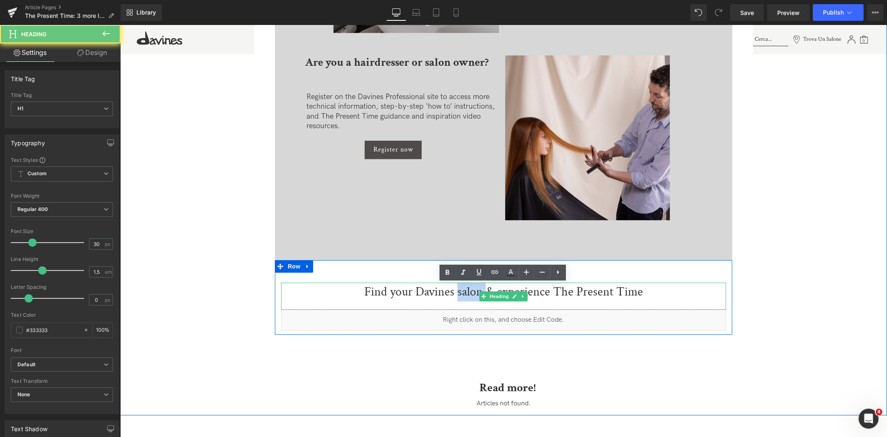
click at [476, 294] on h1 "Find your Davines salon & experience The Present Time" at bounding box center [503, 291] width 445 height 19
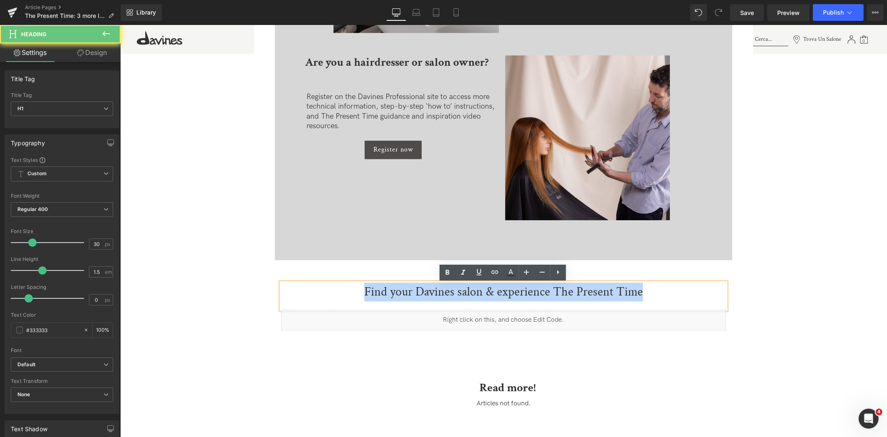
click at [476, 294] on h1 "Find your Davines salon & experience The Present Time" at bounding box center [503, 291] width 445 height 19
paste div
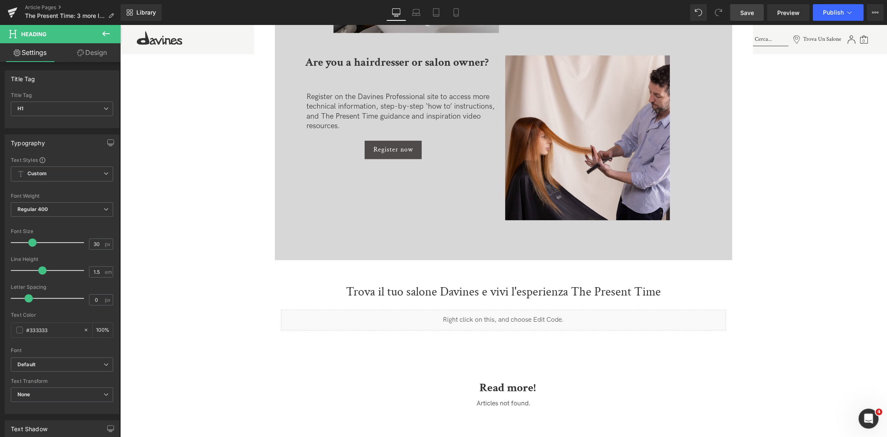
click at [746, 17] on link "Save" at bounding box center [747, 12] width 34 height 17
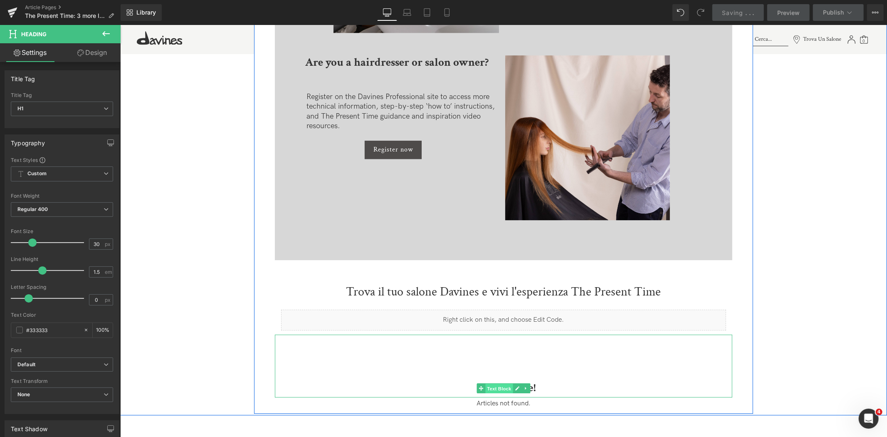
click at [497, 388] on span "Text Block" at bounding box center [498, 388] width 27 height 10
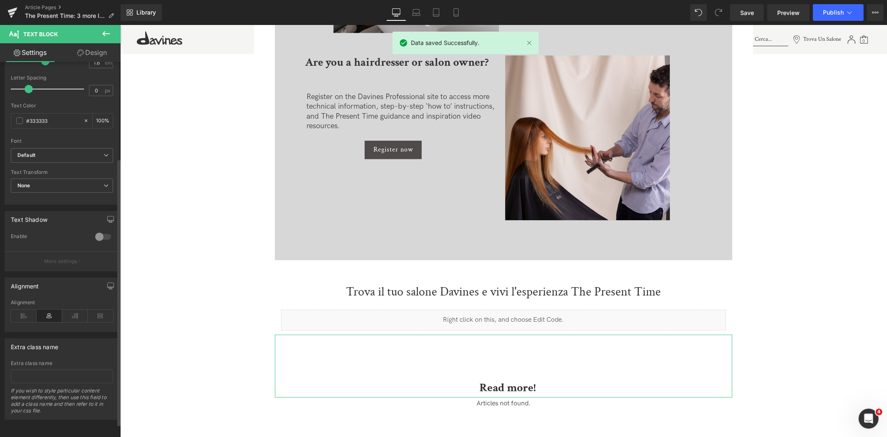
scroll to position [0, 0]
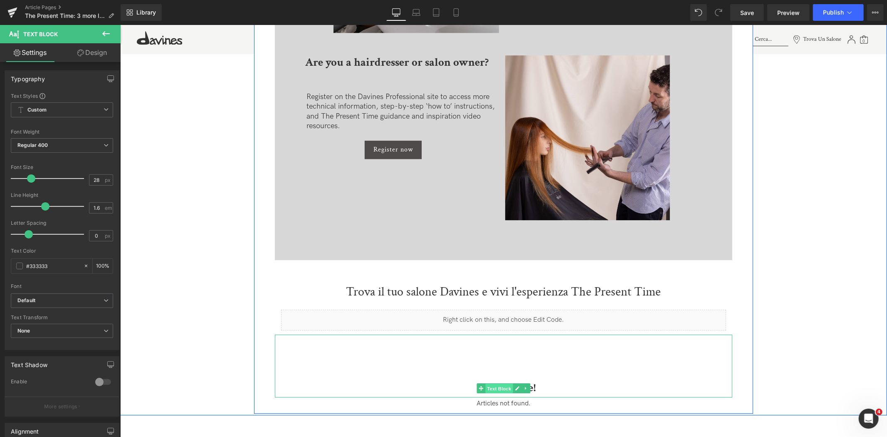
click at [504, 391] on span "Text Block" at bounding box center [498, 388] width 27 height 10
click at [517, 389] on icon at bounding box center [517, 387] width 5 height 5
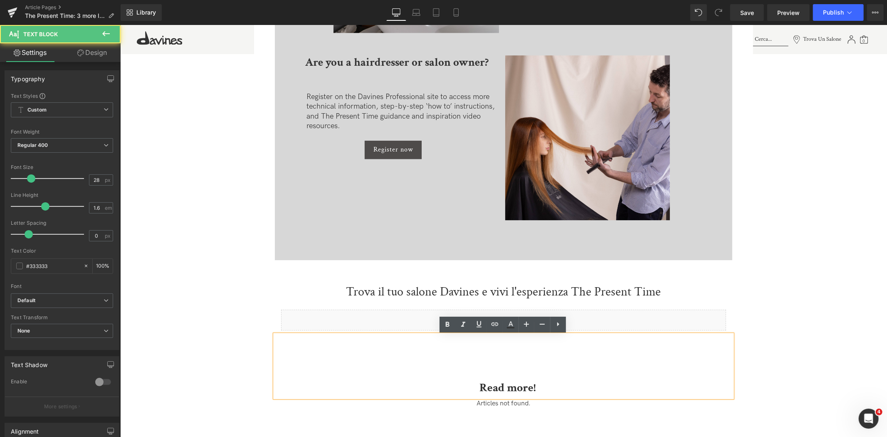
click at [503, 387] on b "Read more!" at bounding box center [507, 386] width 56 height 15
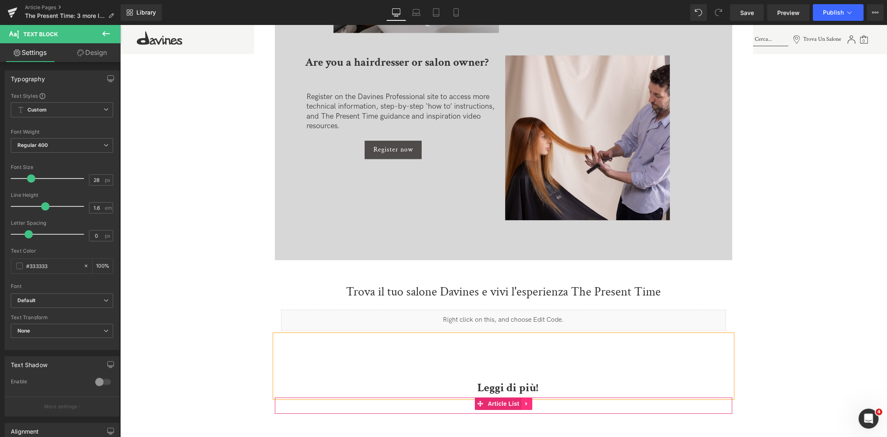
click at [521, 408] on link at bounding box center [526, 403] width 11 height 12
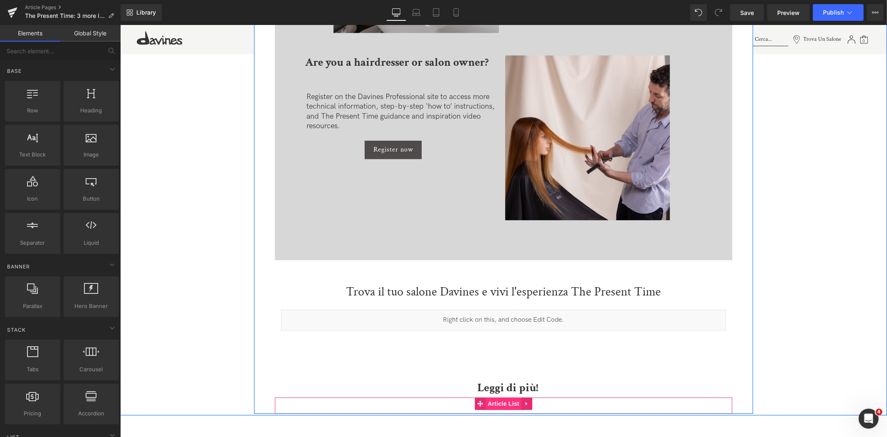
click at [477, 405] on link "Article List" at bounding box center [497, 403] width 47 height 12
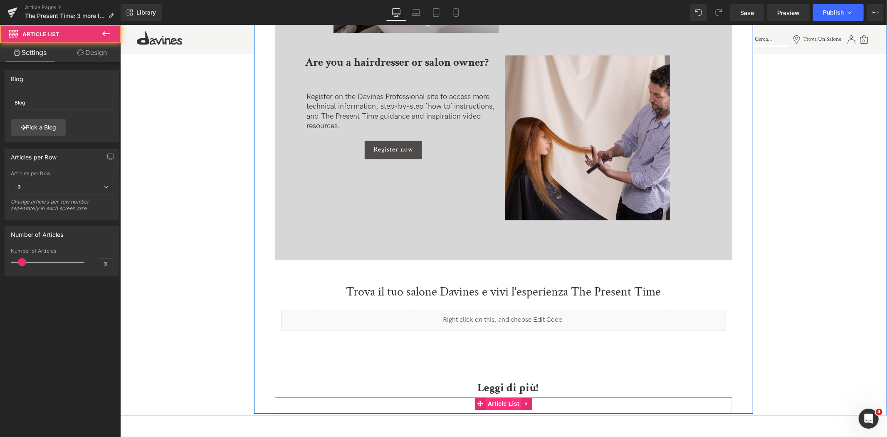
click at [498, 405] on span "Article List" at bounding box center [503, 403] width 36 height 12
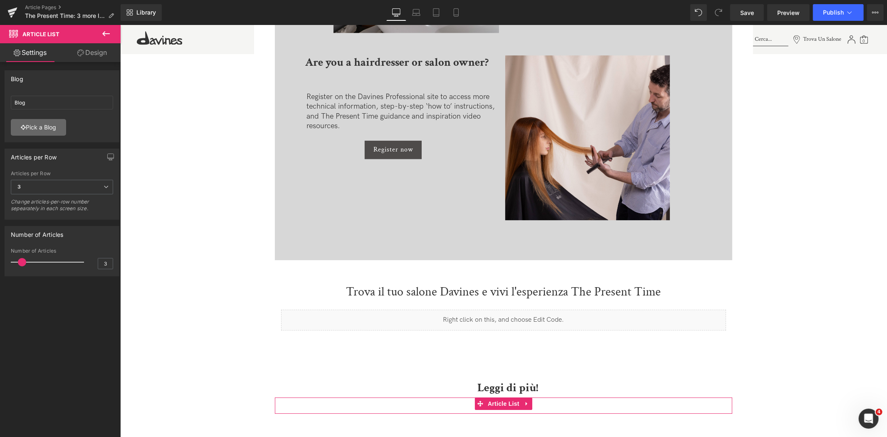
click at [55, 127] on link "Pick a Blog" at bounding box center [38, 127] width 55 height 17
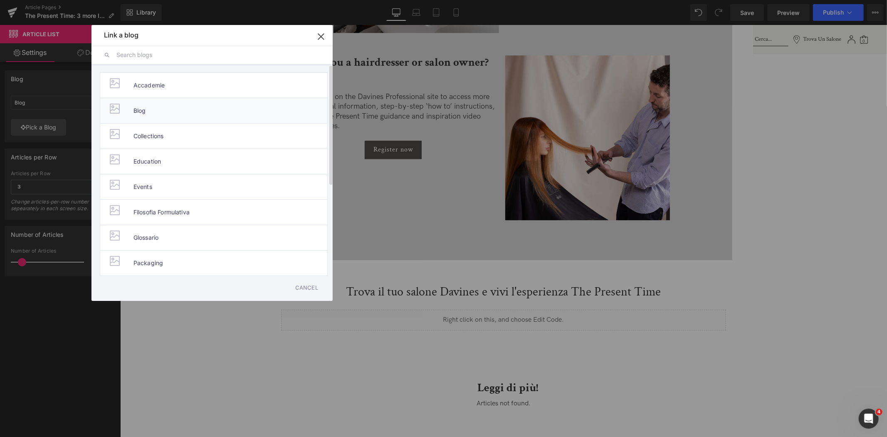
click at [153, 106] on li "Blog" at bounding box center [214, 110] width 228 height 25
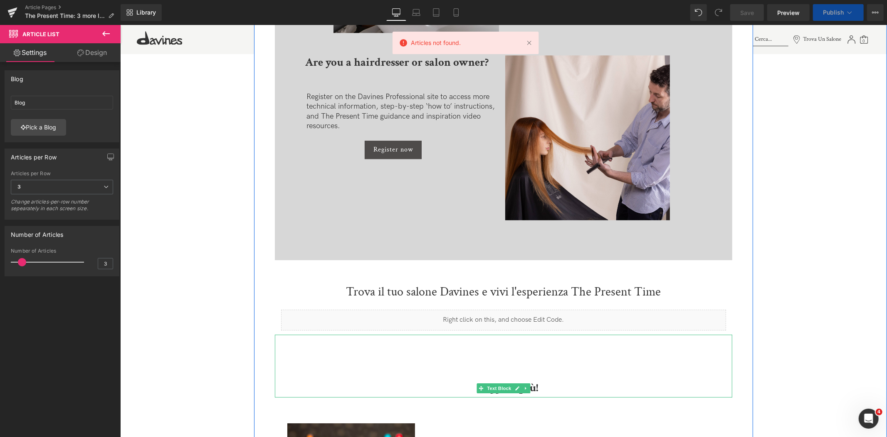
scroll to position [2211, 0]
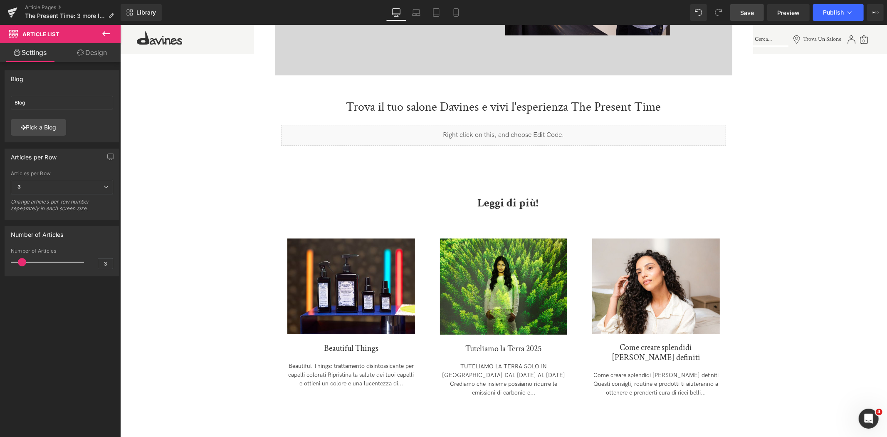
drag, startPoint x: 752, startPoint y: 10, endPoint x: 269, endPoint y: 189, distance: 514.9
click at [752, 10] on span "Save" at bounding box center [747, 12] width 14 height 9
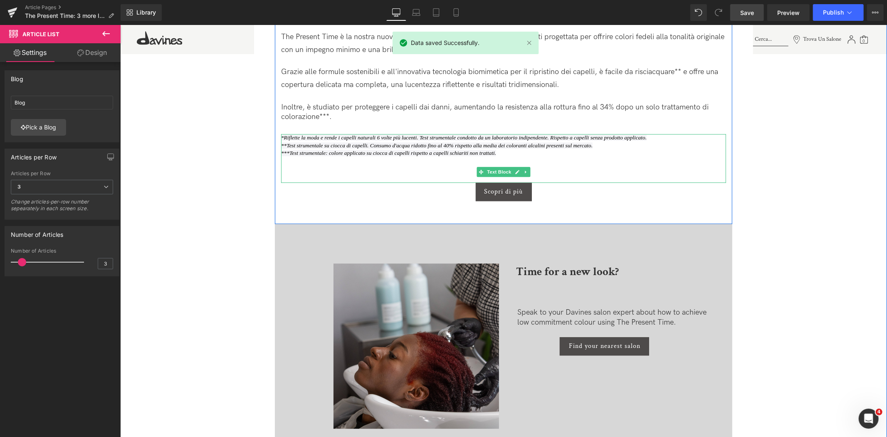
scroll to position [1657, 0]
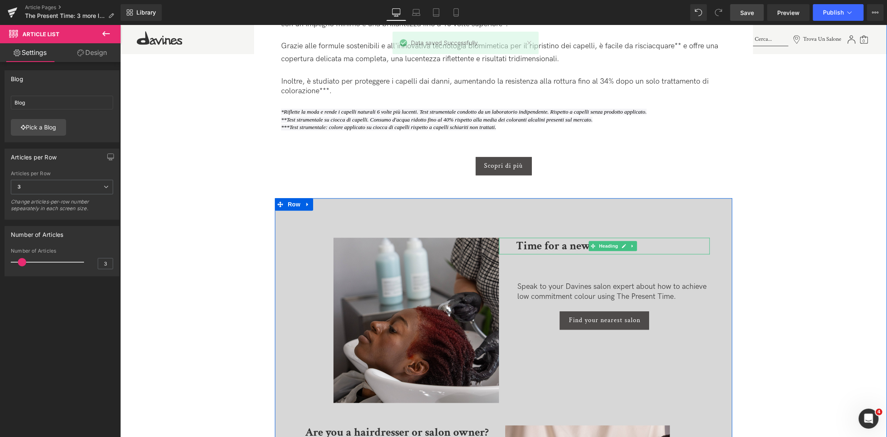
click at [561, 247] on strong "Time for a new look?" at bounding box center [567, 245] width 103 height 15
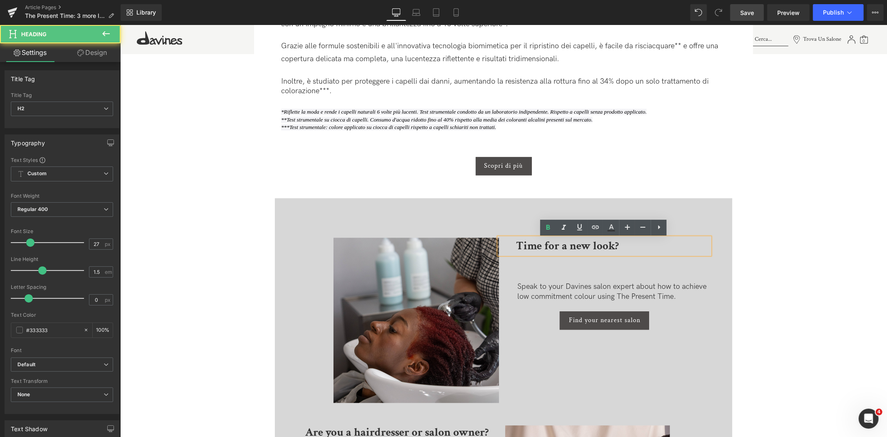
click at [561, 247] on strong "Time for a new look?" at bounding box center [567, 245] width 103 height 15
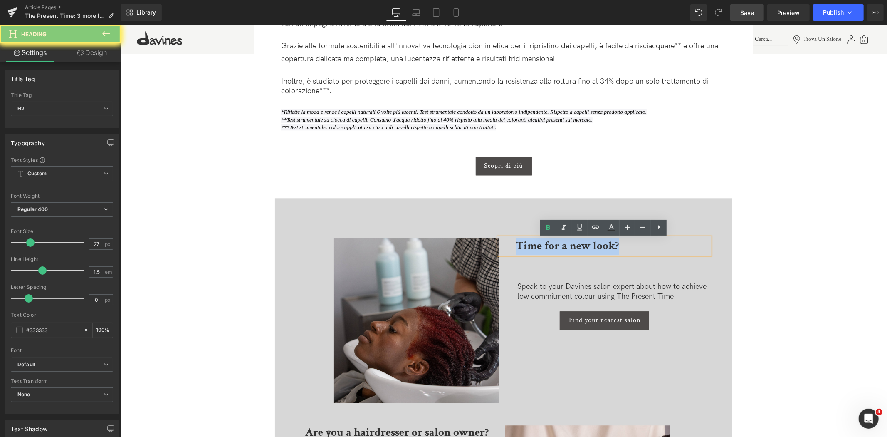
click at [561, 247] on strong "Time for a new look?" at bounding box center [567, 245] width 103 height 15
copy strong "Time for a new look?"
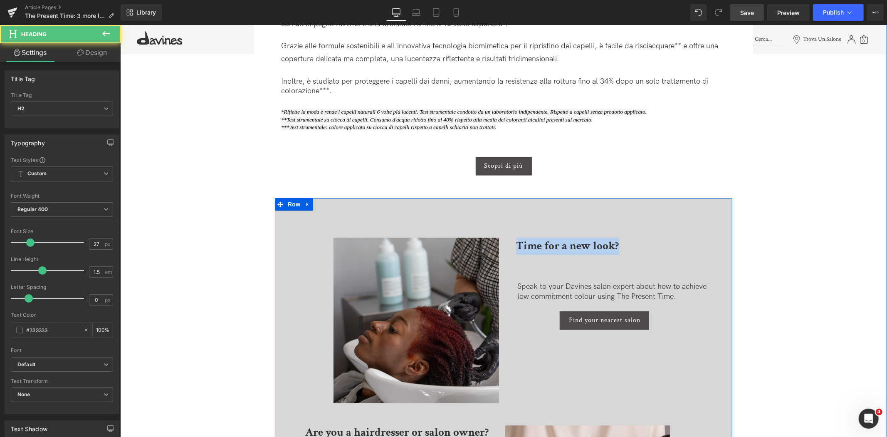
click at [556, 244] on strong "Time for a new look?" at bounding box center [567, 245] width 103 height 15
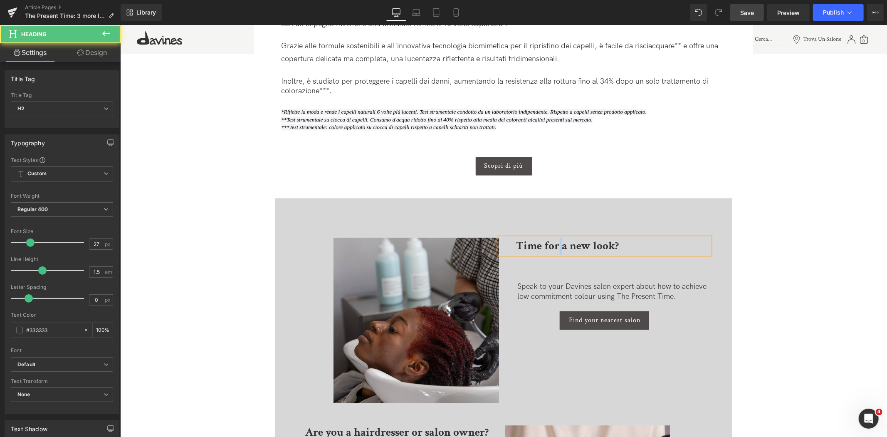
click at [556, 244] on strong "Time for a new look?" at bounding box center [567, 245] width 103 height 15
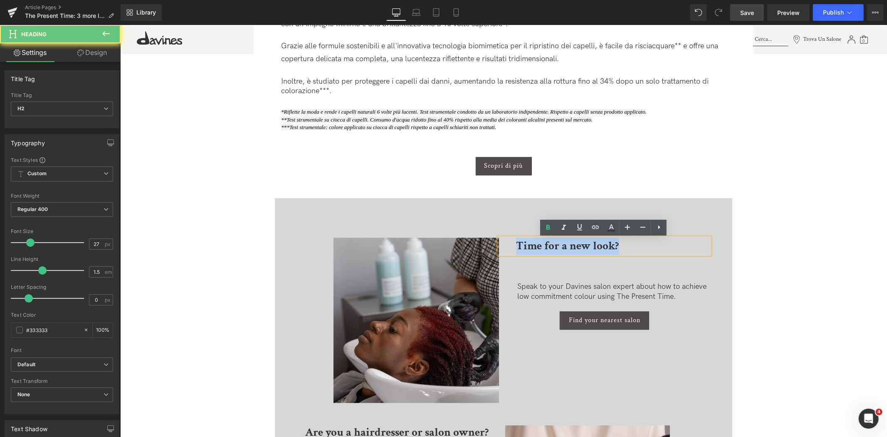
click at [556, 244] on strong "Time for a new look?" at bounding box center [567, 245] width 103 height 15
paste div
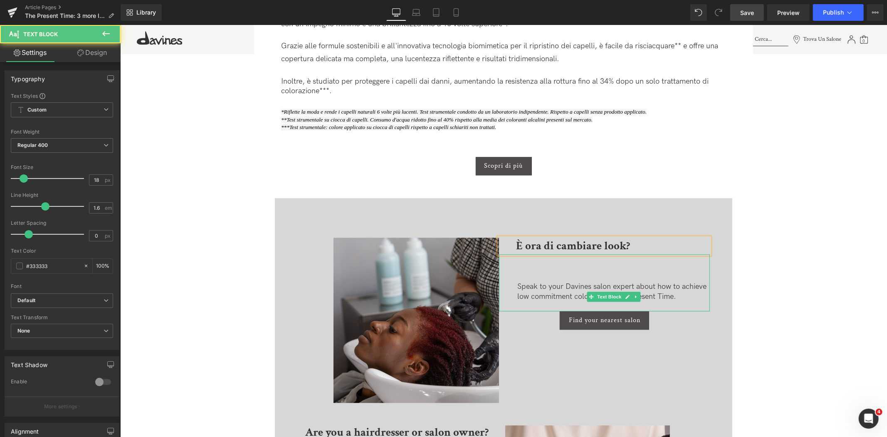
click at [681, 298] on p "Speak to your Davines salon expert about how to achieve low commitment colour u…" at bounding box center [613, 291] width 193 height 20
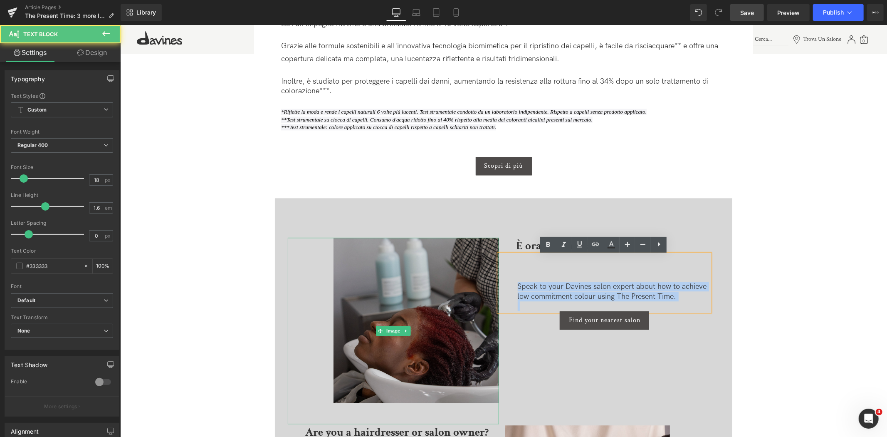
drag, startPoint x: 681, startPoint y: 298, endPoint x: 447, endPoint y: 282, distance: 234.7
click at [447, 282] on div "Image Are you a hairdresser or salon owner? Heading Register on the Davines Pro…" at bounding box center [502, 414] width 457 height 432
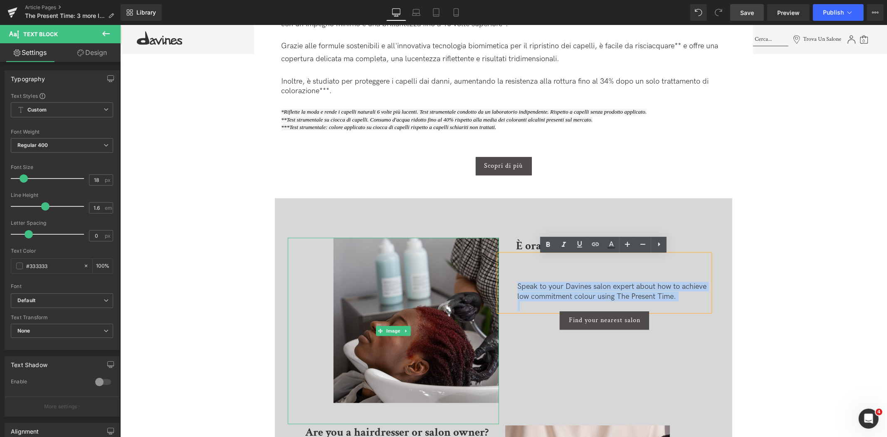
copy p "Speak to your Davines salon expert about how to achieve low commitment colour u…"
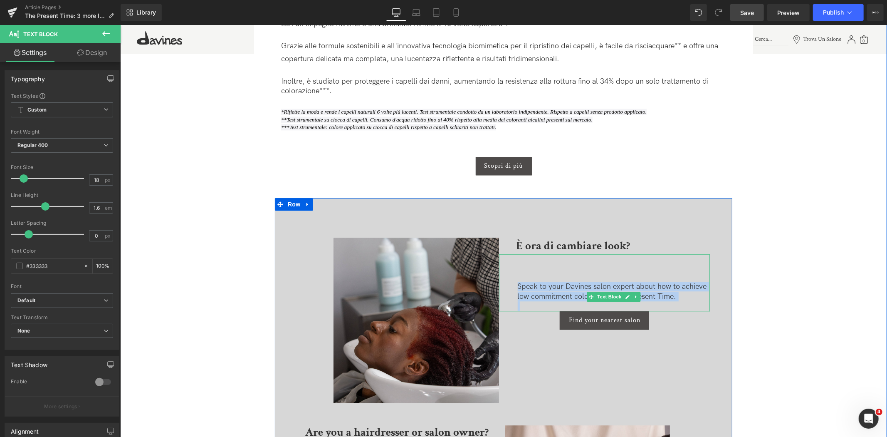
click at [609, 290] on p "Speak to your Davines salon expert about how to achieve low commitment colour u…" at bounding box center [613, 291] width 193 height 20
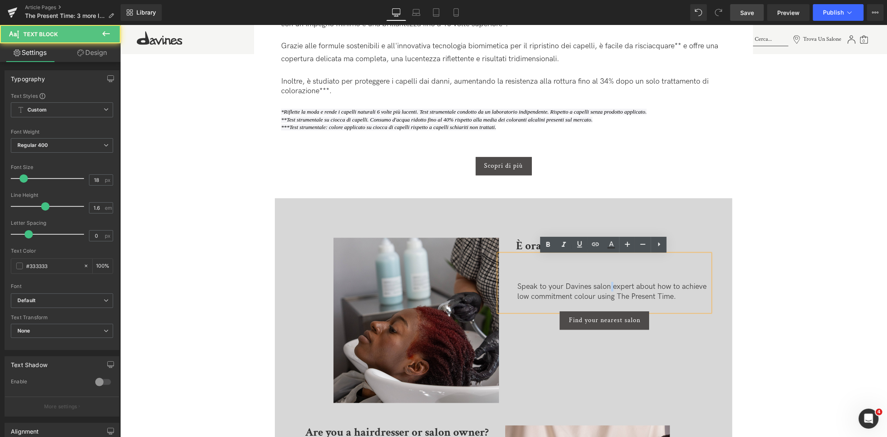
click at [609, 290] on p "Speak to your Davines salon expert about how to achieve low commitment colour u…" at bounding box center [613, 291] width 193 height 20
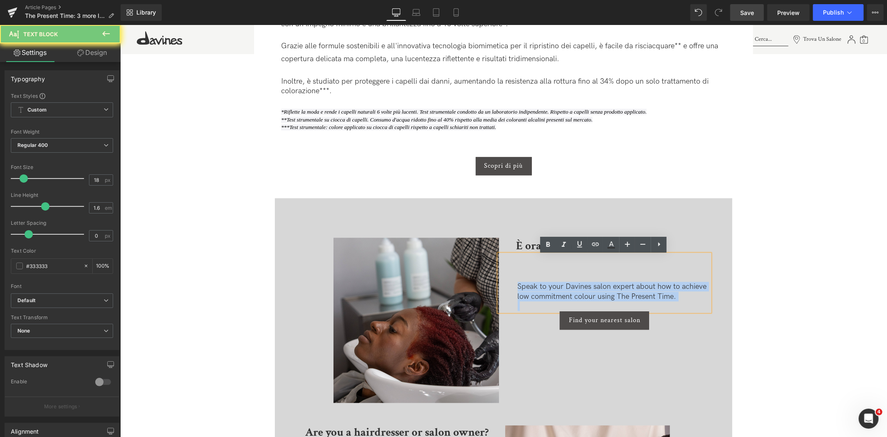
click at [609, 290] on p "Speak to your Davines salon expert about how to achieve low commitment colour u…" at bounding box center [613, 291] width 193 height 20
paste div
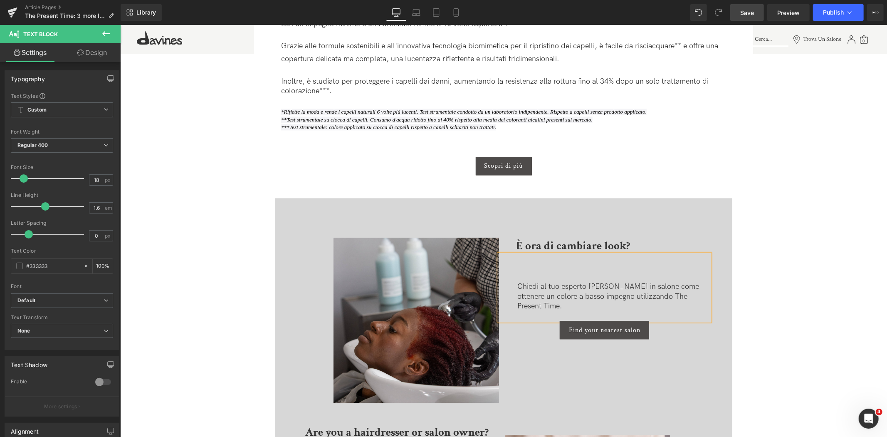
click at [561, 274] on div "Chiedi al tuo esperto [PERSON_NAME] in salone come ottenere un colore a basso i…" at bounding box center [604, 287] width 211 height 67
click at [603, 324] on span "Button" at bounding box center [603, 329] width 19 height 10
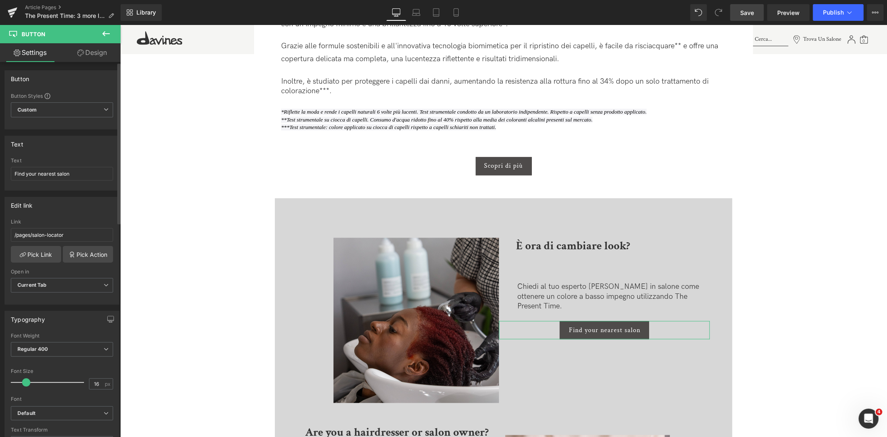
drag, startPoint x: 110, startPoint y: 173, endPoint x: 0, endPoint y: 173, distance: 109.4
click at [0, 173] on div "Text Find your nearest salon Text Find your nearest salon" at bounding box center [62, 159] width 124 height 61
click at [53, 173] on input "Find your nearest salon" at bounding box center [62, 174] width 102 height 14
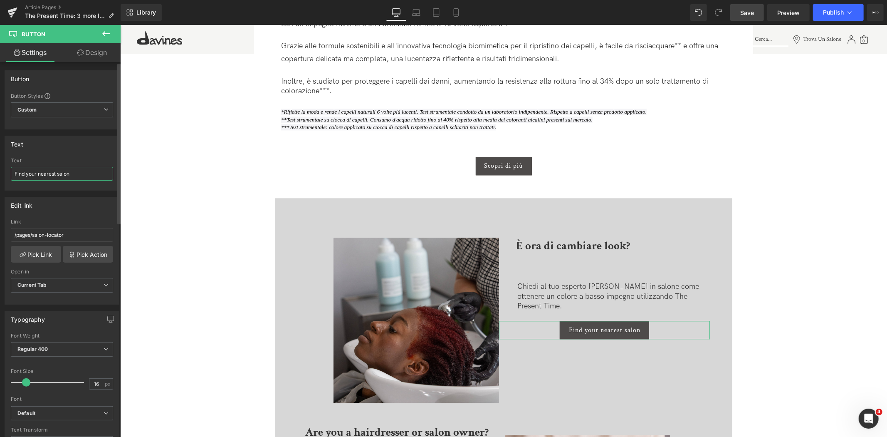
click at [77, 171] on input "Find your nearest salon" at bounding box center [62, 174] width 102 height 14
drag, startPoint x: 77, startPoint y: 171, endPoint x: -59, endPoint y: 159, distance: 136.9
click at [0, 159] on html "Button You are previewing how the will restyle your page. You can not edit Elem…" at bounding box center [443, 218] width 887 height 437
paste input "Trova il salone più vicino a te"
type input "Trova il salone più vicino a te"
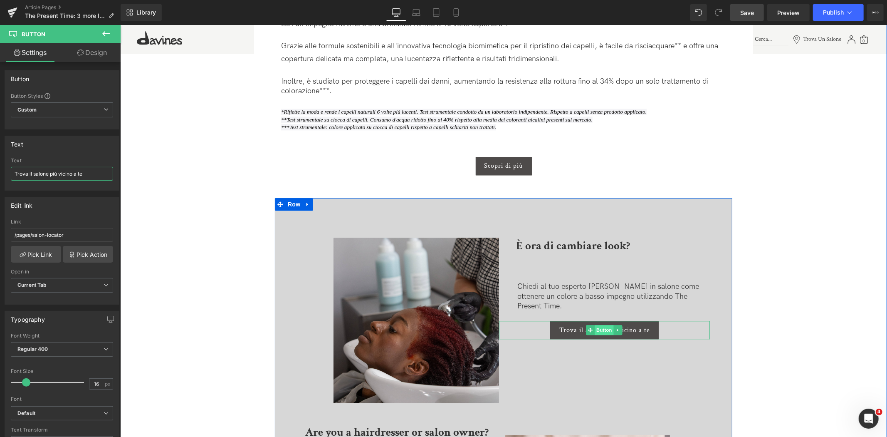
click at [605, 324] on span "Button" at bounding box center [603, 329] width 19 height 10
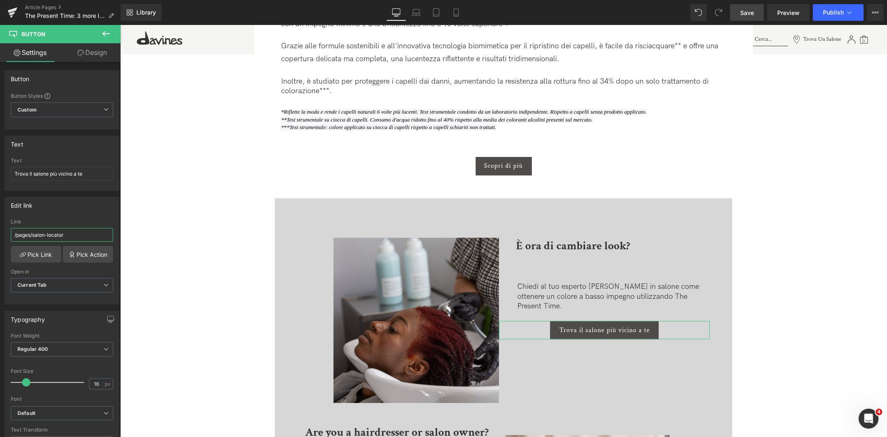
drag, startPoint x: 76, startPoint y: 233, endPoint x: -134, endPoint y: 229, distance: 210.0
click at [0, 229] on html "Button You are previewing how the will restyle your page. You can not edit Elem…" at bounding box center [443, 218] width 887 height 437
paste input "[URL][DOMAIN_NAME]"
type input "[URL][DOMAIN_NAME]"
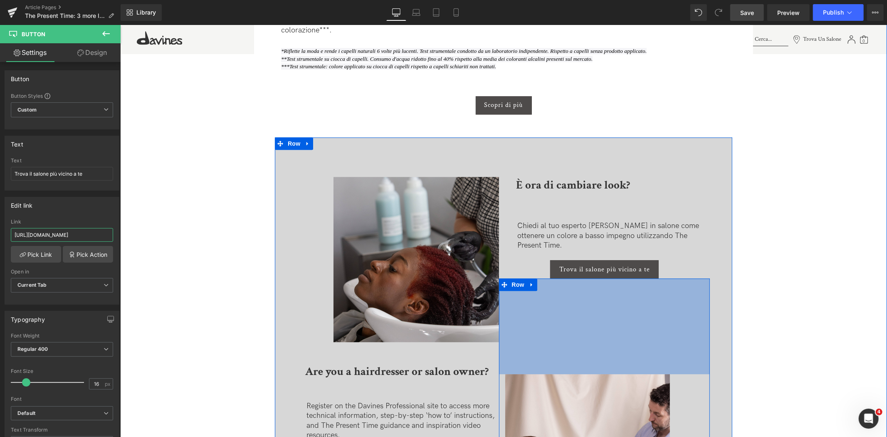
scroll to position [1888, 0]
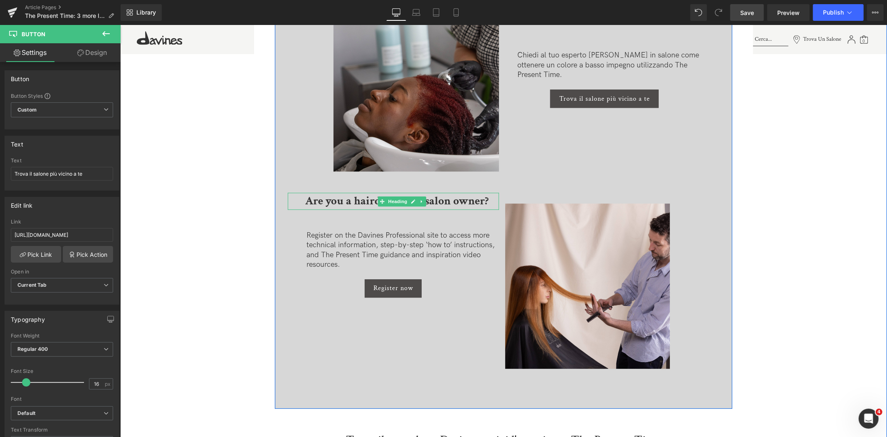
click at [341, 200] on strong "Are you a hairdresser or salon owner?" at bounding box center [396, 200] width 183 height 15
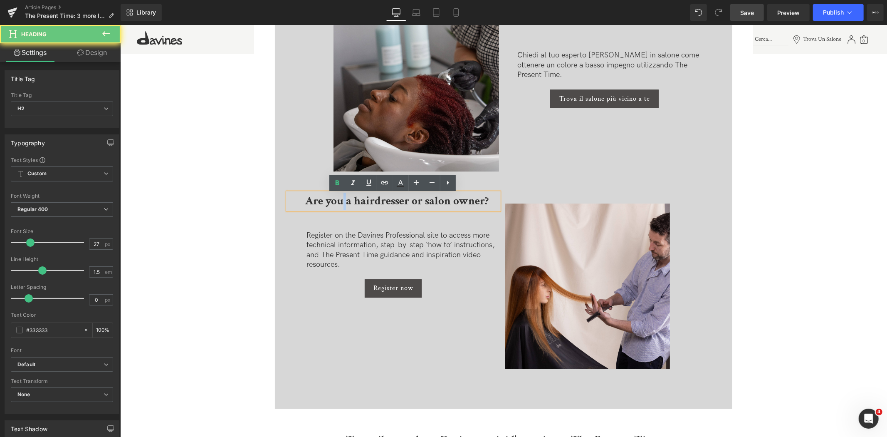
click at [341, 200] on strong "Are you a hairdresser or salon owner?" at bounding box center [396, 200] width 183 height 15
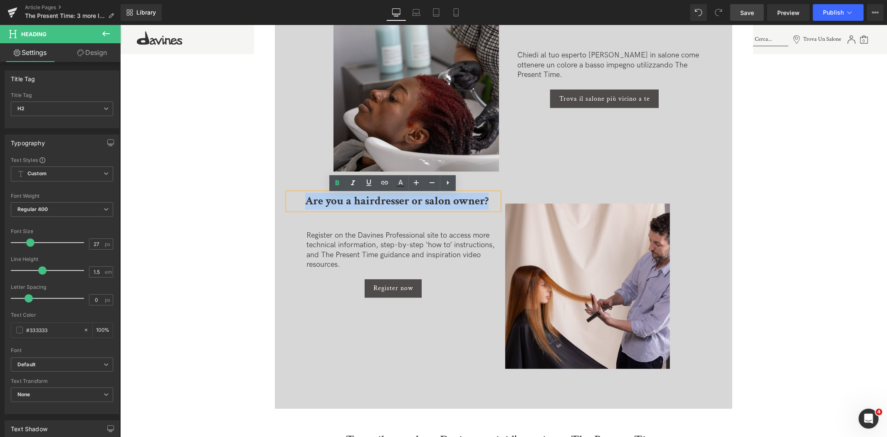
copy strong "Are you a hairdresser or salon owner?"
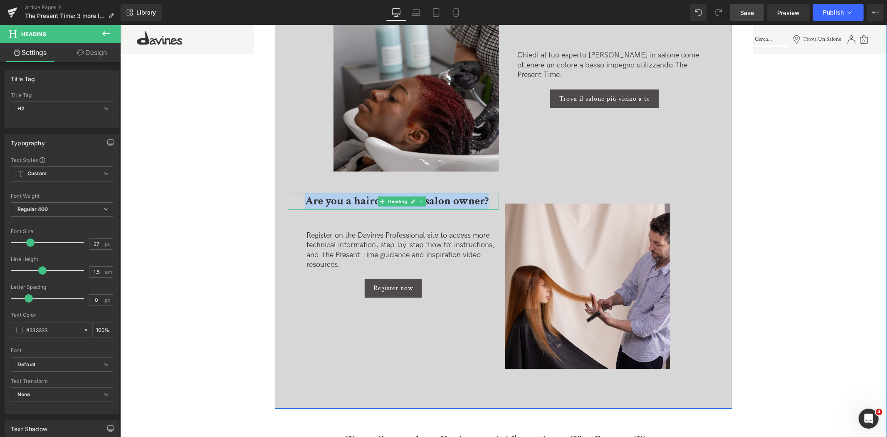
click at [368, 202] on strong "Are you a hairdresser or salon owner?" at bounding box center [396, 200] width 183 height 15
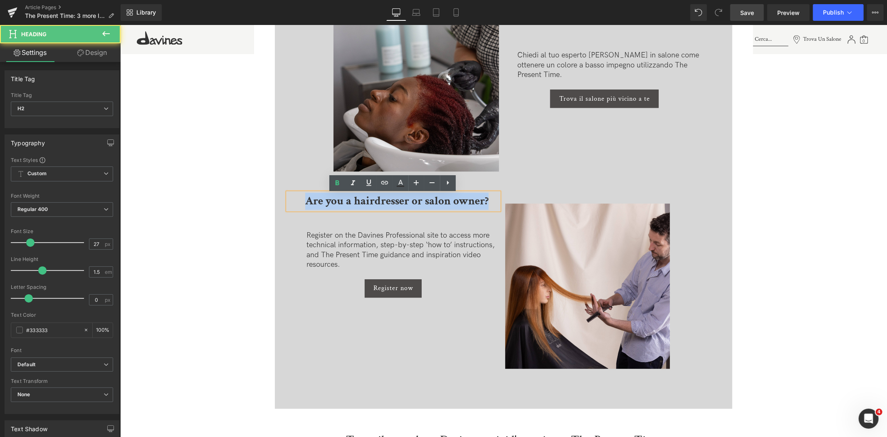
click at [368, 202] on strong "Are you a hairdresser or salon owner?" at bounding box center [396, 200] width 183 height 15
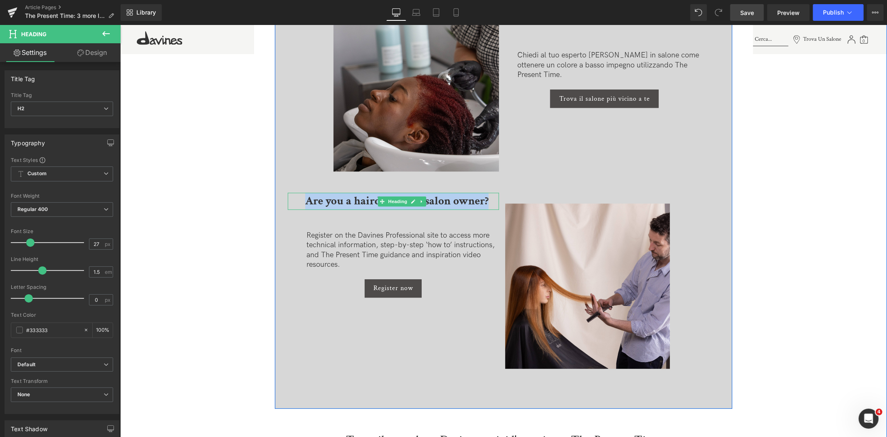
click at [394, 200] on span "Heading" at bounding box center [397, 201] width 22 height 10
click at [457, 204] on strong "Are you a hairdresser or salon owner?" at bounding box center [396, 200] width 183 height 15
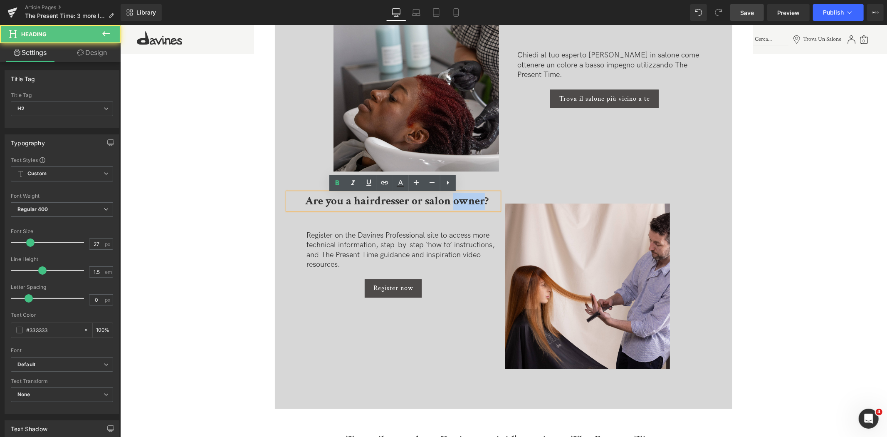
click at [457, 204] on strong "Are you a hairdresser or salon owner?" at bounding box center [396, 200] width 183 height 15
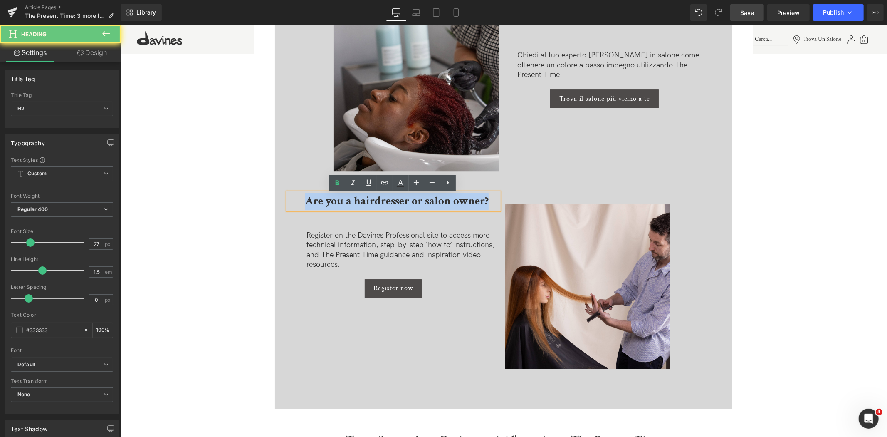
click at [457, 204] on strong "Are you a hairdresser or salon owner?" at bounding box center [396, 200] width 183 height 15
paste div
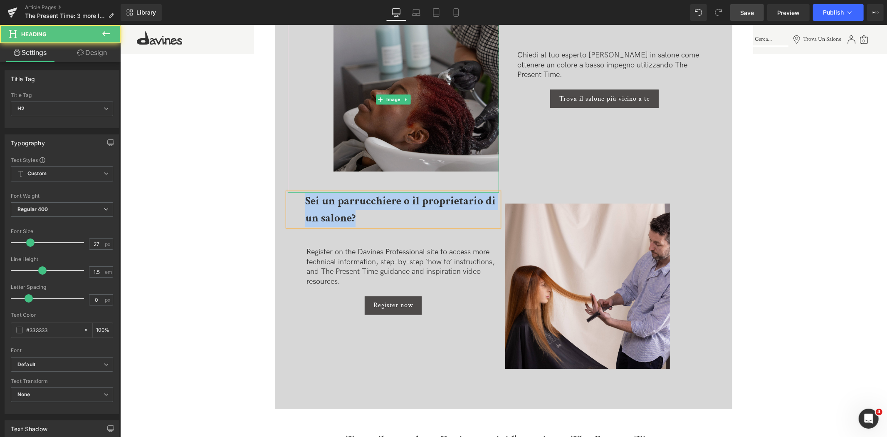
drag, startPoint x: 417, startPoint y: 215, endPoint x: 299, endPoint y: 180, distance: 123.0
click at [299, 180] on div "Image Sei un parrucchiere o il proprietario di un salone? Heading Register on t…" at bounding box center [392, 160] width 211 height 308
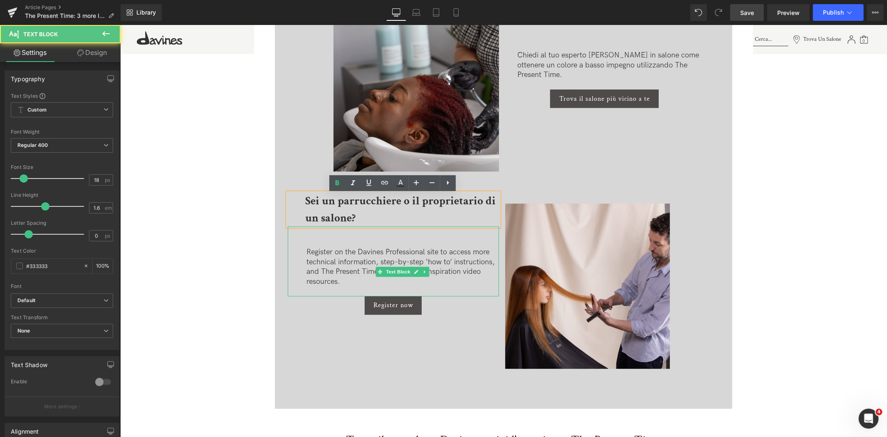
click at [353, 272] on p "Register on the Davines Professional site to access more technical information,…" at bounding box center [402, 266] width 193 height 39
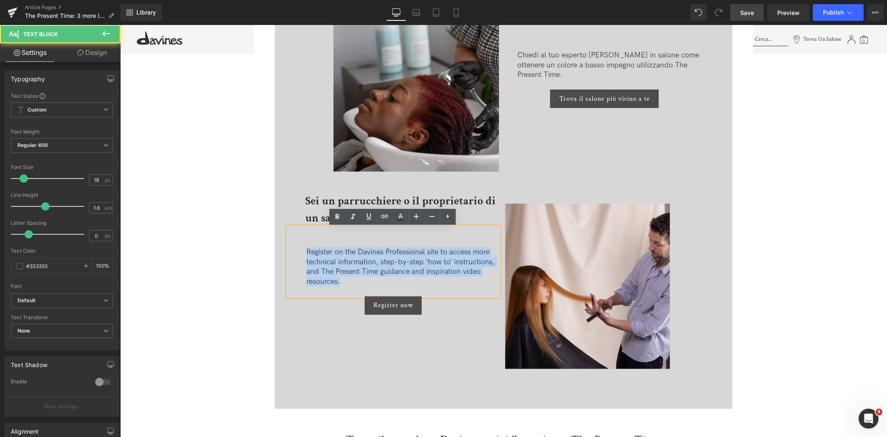
drag, startPoint x: 356, startPoint y: 283, endPoint x: 278, endPoint y: 234, distance: 91.8
click at [278, 234] on div "Image Sei un parrucchiere o il proprietario di un salone? Heading Register on t…" at bounding box center [502, 187] width 457 height 442
copy p "Register on the Davines Professional site to access more technical information,…"
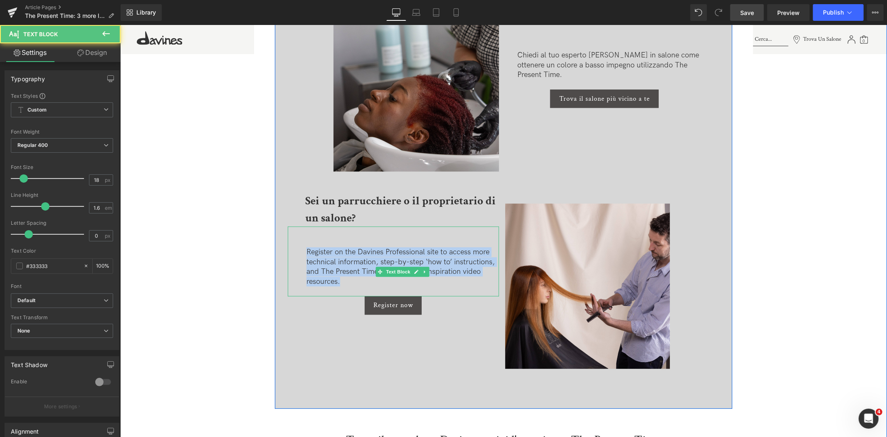
click at [356, 280] on p "Register on the Davines Professional site to access more technical information,…" at bounding box center [402, 266] width 193 height 39
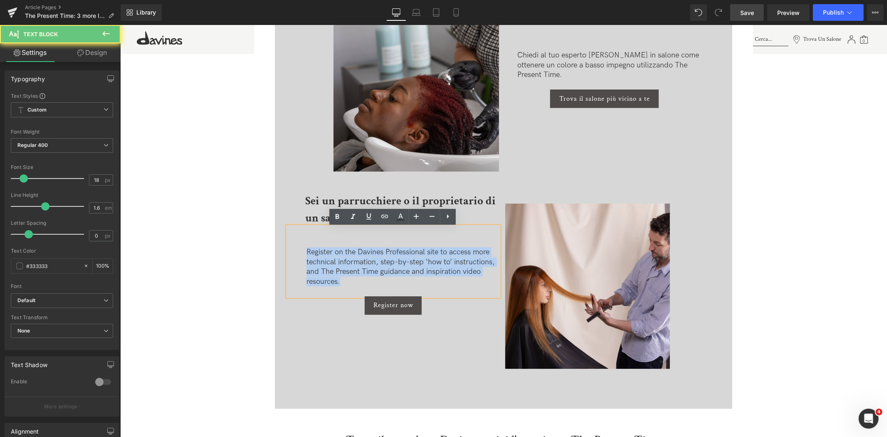
paste div
drag, startPoint x: 341, startPoint y: 283, endPoint x: 290, endPoint y: 235, distance: 69.7
click at [290, 235] on div "Register on the Davines Professional site to access more technical information,…" at bounding box center [392, 260] width 211 height 69
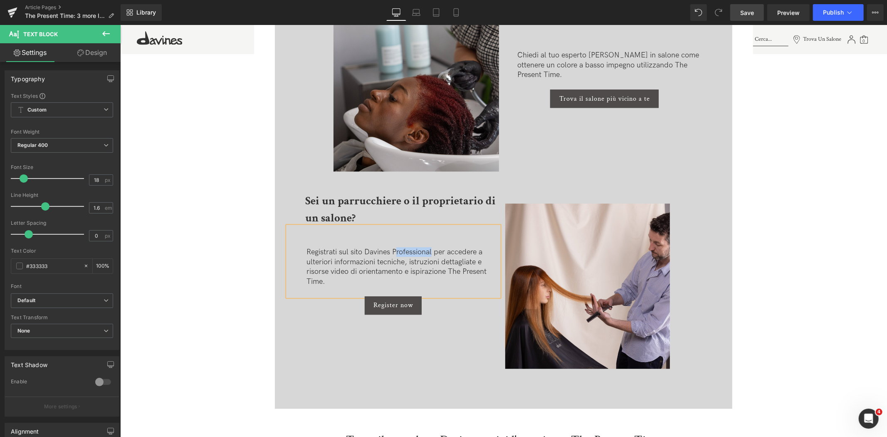
drag, startPoint x: 430, startPoint y: 252, endPoint x: 395, endPoint y: 255, distance: 35.4
click at [395, 255] on p "Registrati sul sito Davines Professional per accedere a ulteriori informazioni …" at bounding box center [402, 266] width 193 height 39
click at [432, 333] on div "Image Sei un parrucchiere o il proprietario di un salone? Heading Registrati su…" at bounding box center [502, 187] width 457 height 442
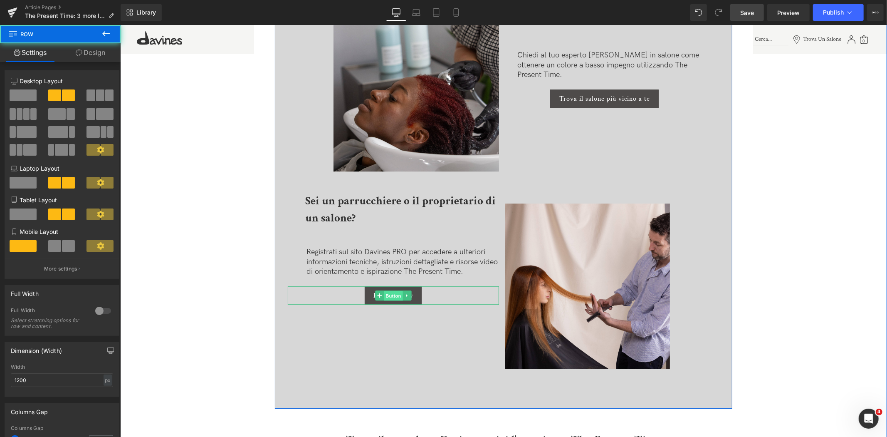
click at [394, 297] on span "Button" at bounding box center [392, 295] width 19 height 10
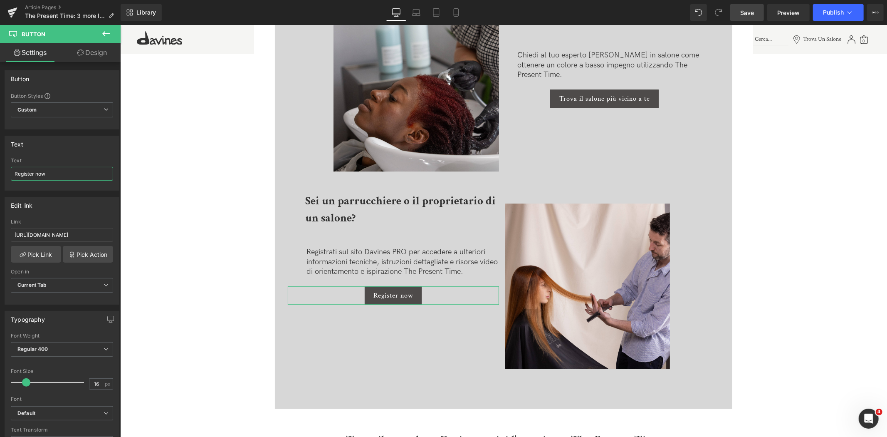
click at [0, 169] on html "Button You are previewing how the will restyle your page. You can not edit Elem…" at bounding box center [443, 218] width 887 height 437
click at [64, 171] on input "Register now" at bounding box center [62, 174] width 102 height 14
drag, startPoint x: 59, startPoint y: 172, endPoint x: -20, endPoint y: 168, distance: 79.6
click at [0, 168] on html "Button You are previewing how the will restyle your page. You can not edit Elem…" at bounding box center [443, 218] width 887 height 437
paste input "rati ora"
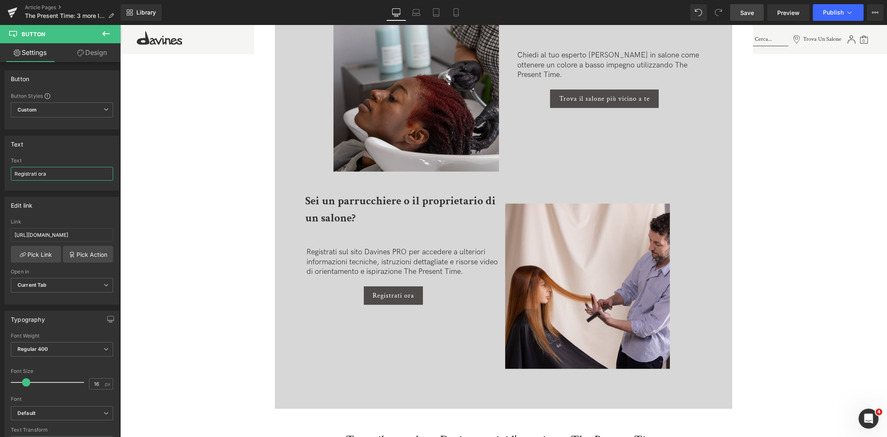
type input "Registrati ora"
click at [390, 297] on span "Button" at bounding box center [392, 295] width 19 height 10
click at [47, 234] on input "[URL][DOMAIN_NAME]" at bounding box center [62, 235] width 102 height 14
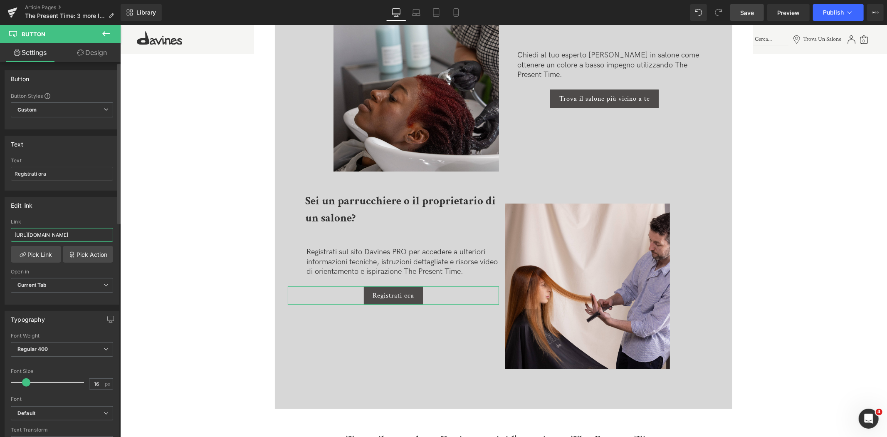
paste input "[DOMAIN_NAME][URL]"
type input "[URL][DOMAIN_NAME]"
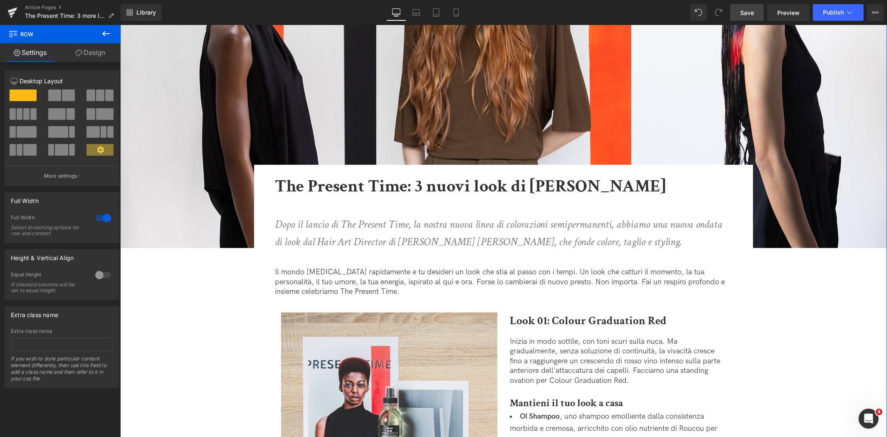
scroll to position [0, 0]
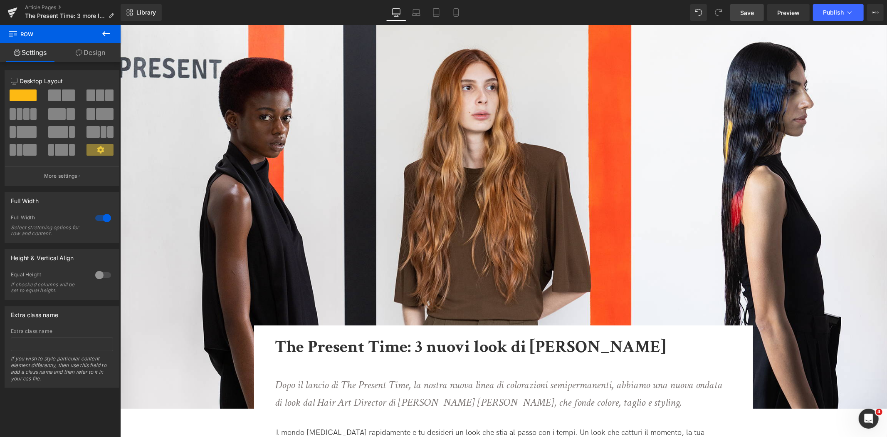
click at [745, 18] on link "Save" at bounding box center [747, 12] width 34 height 17
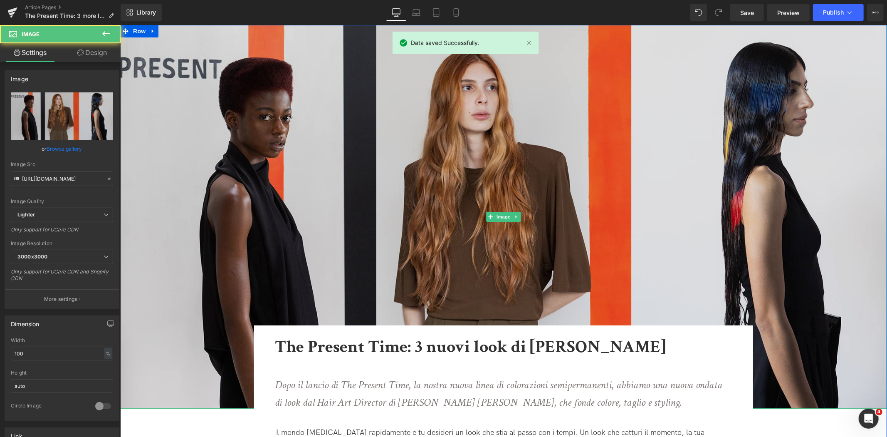
click at [374, 109] on img at bounding box center [503, 216] width 767 height 383
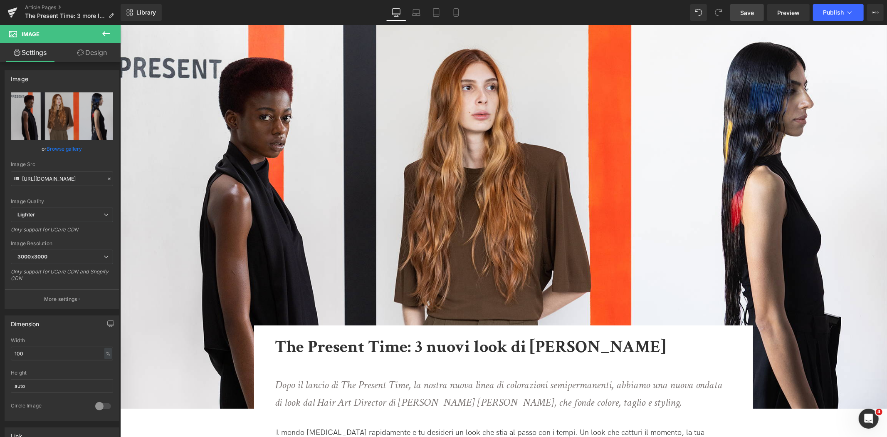
click at [739, 11] on link "Save" at bounding box center [747, 12] width 34 height 17
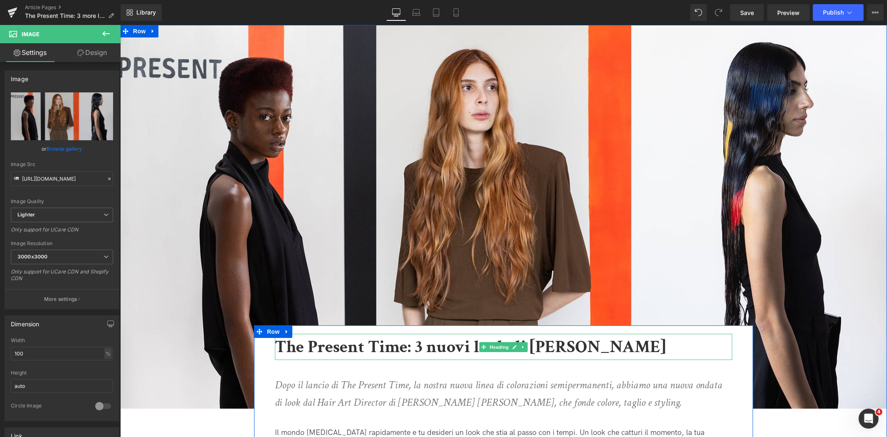
click at [420, 352] on b "The Present Time: 3 nuovi look di [PERSON_NAME]" at bounding box center [469, 346] width 391 height 23
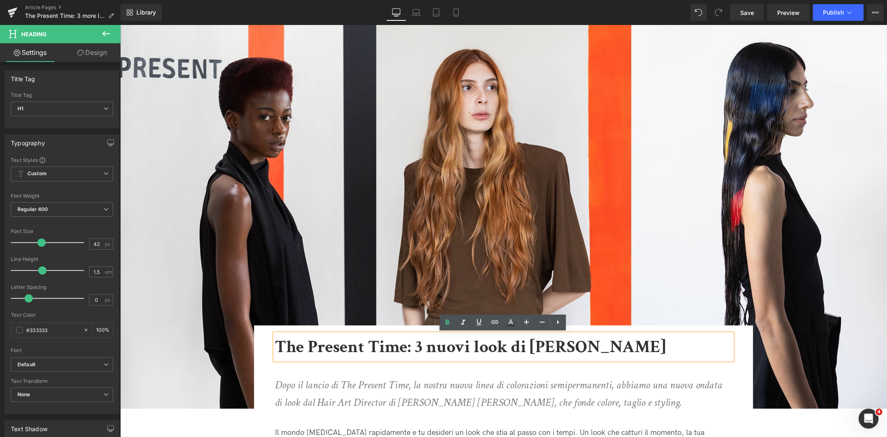
click at [401, 345] on b "The Present Time: 3 nuovi look di [PERSON_NAME]" at bounding box center [469, 346] width 391 height 23
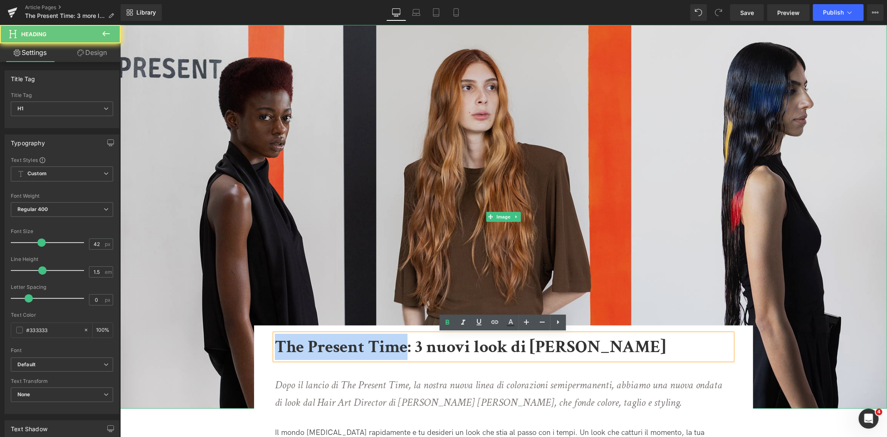
drag, startPoint x: 406, startPoint y: 346, endPoint x: 213, endPoint y: 351, distance: 193.0
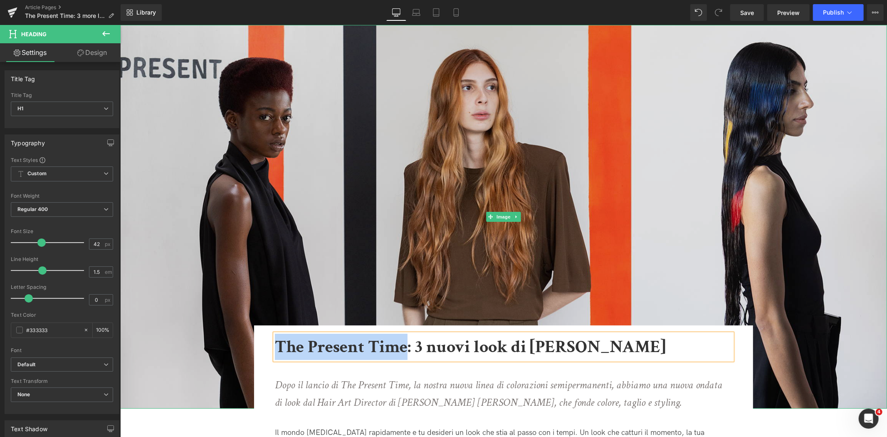
click at [542, 236] on img at bounding box center [503, 216] width 767 height 383
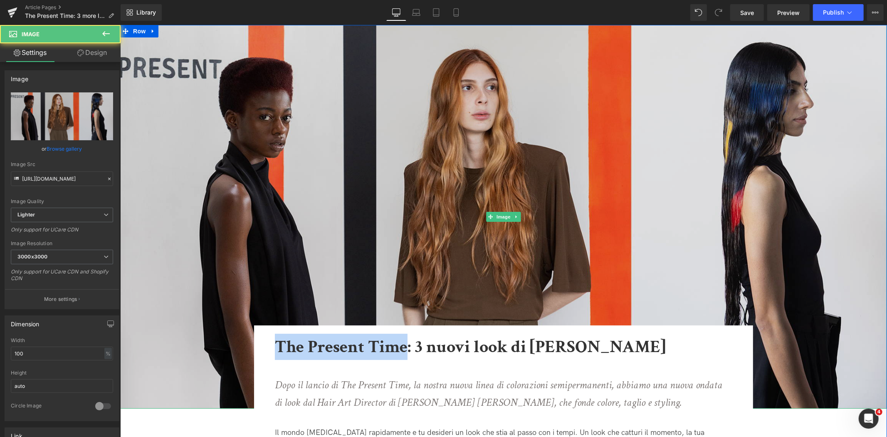
click at [316, 233] on img at bounding box center [503, 216] width 767 height 383
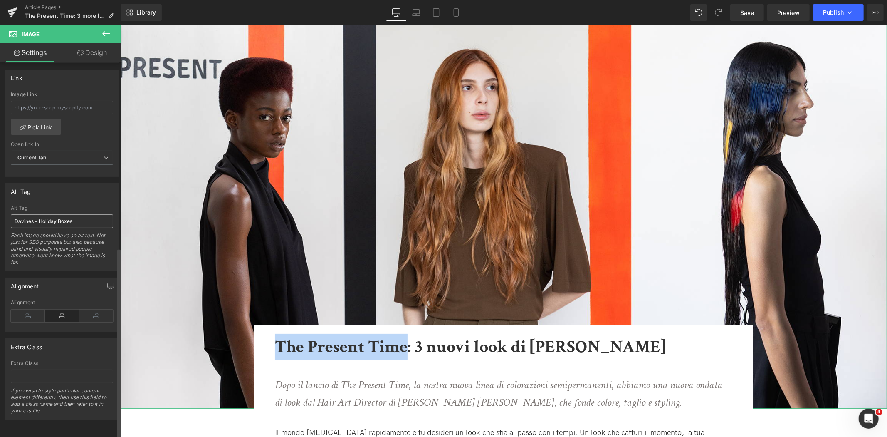
scroll to position [364, 0]
drag, startPoint x: 103, startPoint y: 213, endPoint x: -131, endPoint y: 211, distance: 234.1
click at [0, 211] on html "Button You are previewing how the will restyle your page. You can not edit Elem…" at bounding box center [443, 218] width 887 height 437
paste input "The Present Time"
type input "The Present Time"
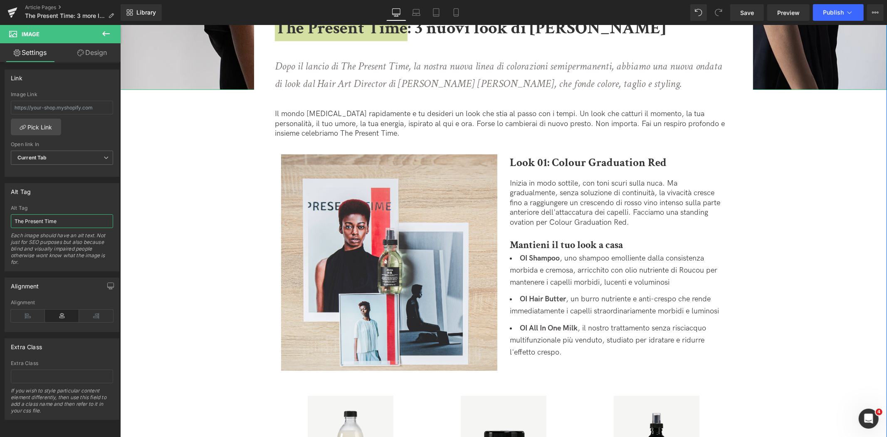
scroll to position [369, 0]
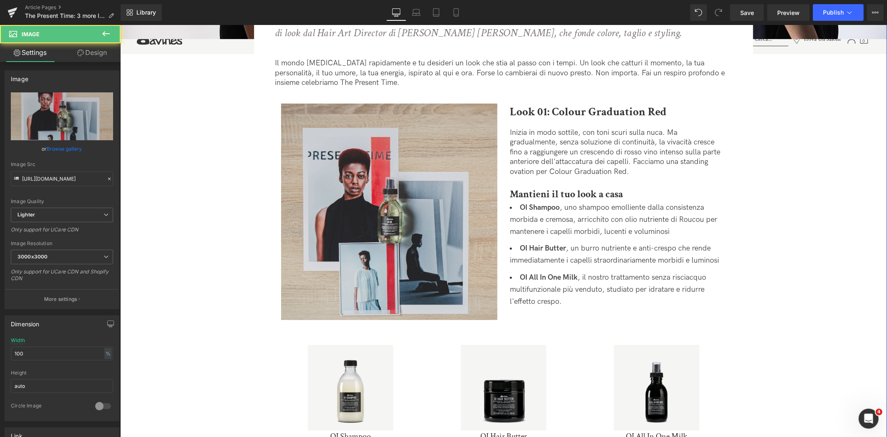
click at [364, 193] on img at bounding box center [389, 211] width 216 height 216
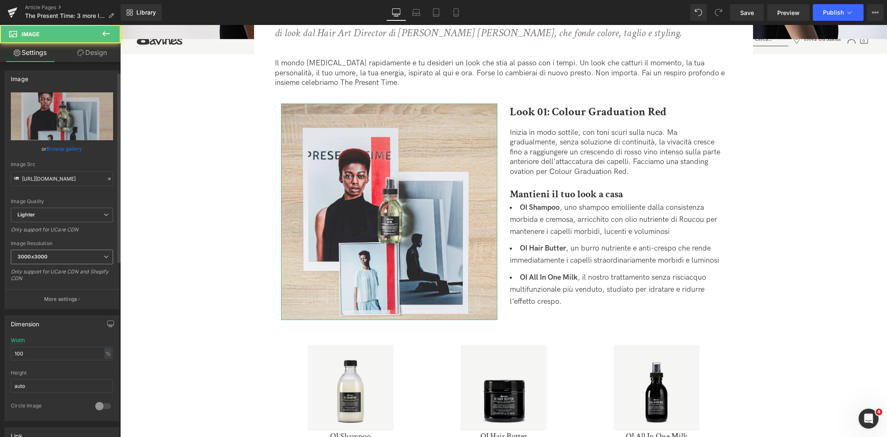
scroll to position [231, 0]
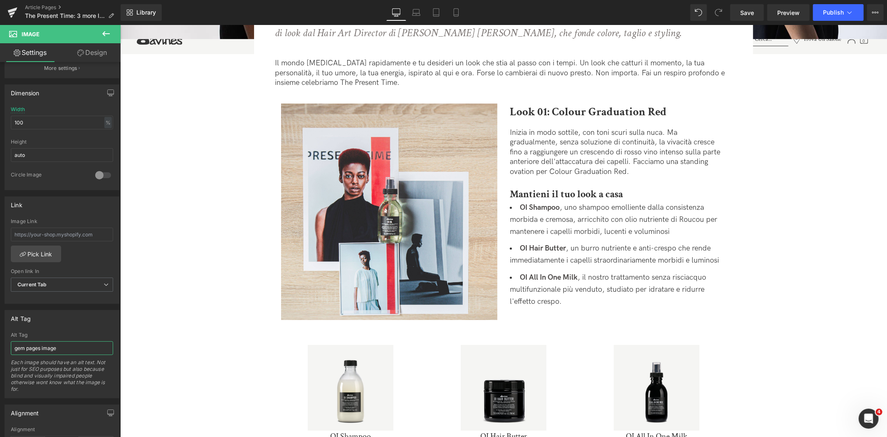
drag, startPoint x: 61, startPoint y: 351, endPoint x: -42, endPoint y: 351, distance: 102.7
click at [0, 351] on html "Button You are previewing how the will restyle your page. You can not edit Elem…" at bounding box center [443, 218] width 887 height 437
paste input "The Present [PERSON_NAME]"
type input "The Present Time"
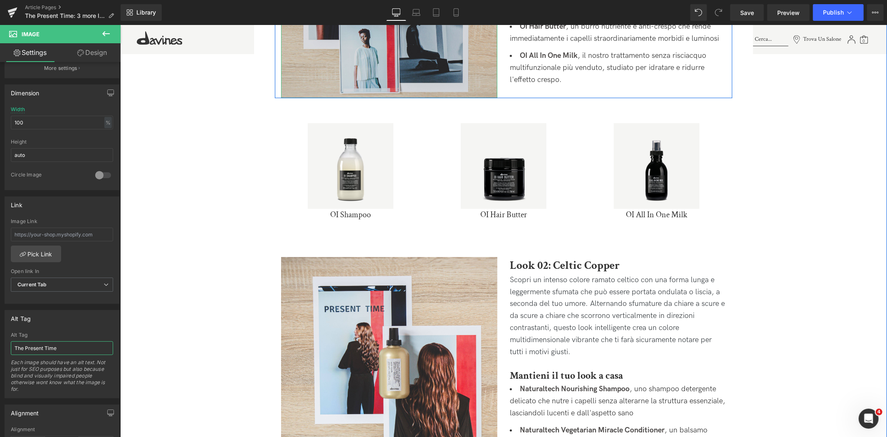
scroll to position [600, 0]
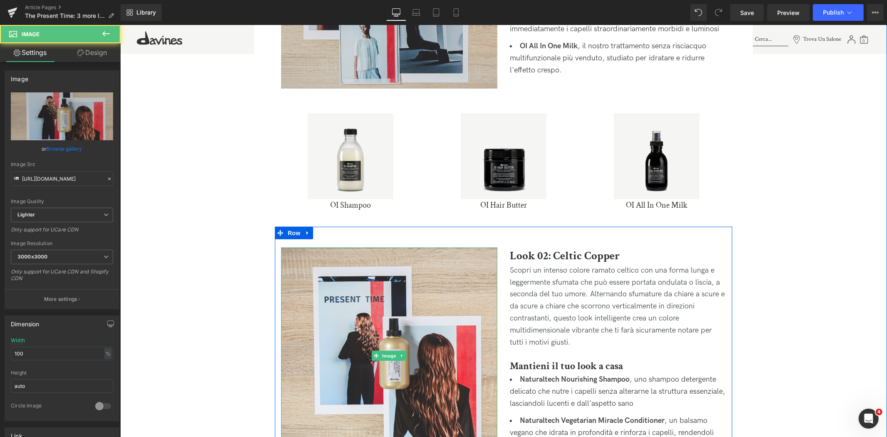
click at [485, 310] on img at bounding box center [389, 355] width 216 height 216
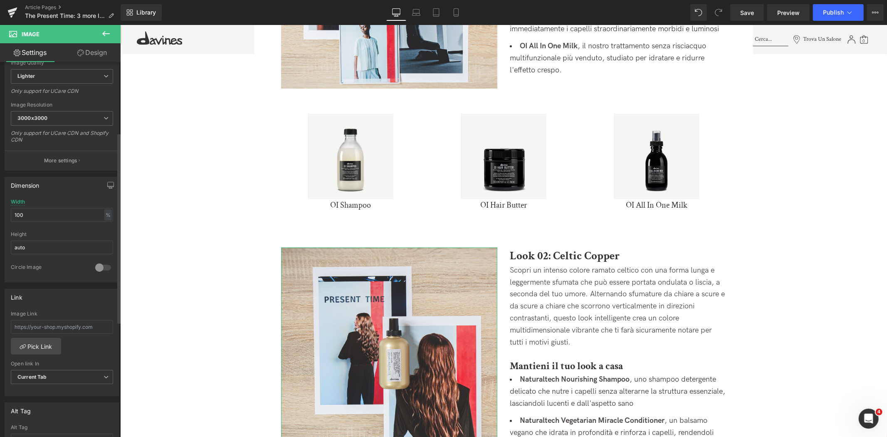
scroll to position [231, 0]
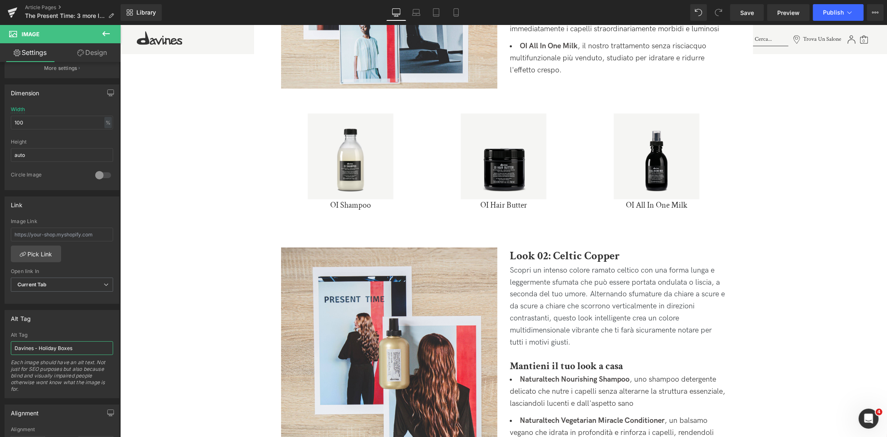
drag, startPoint x: 83, startPoint y: 348, endPoint x: -129, endPoint y: 348, distance: 212.1
click at [0, 348] on html "Button You are previewing how the will restyle your page. You can not edit Elem…" at bounding box center [443, 218] width 887 height 437
paste input "The Present Time"
type input "The Present Time"
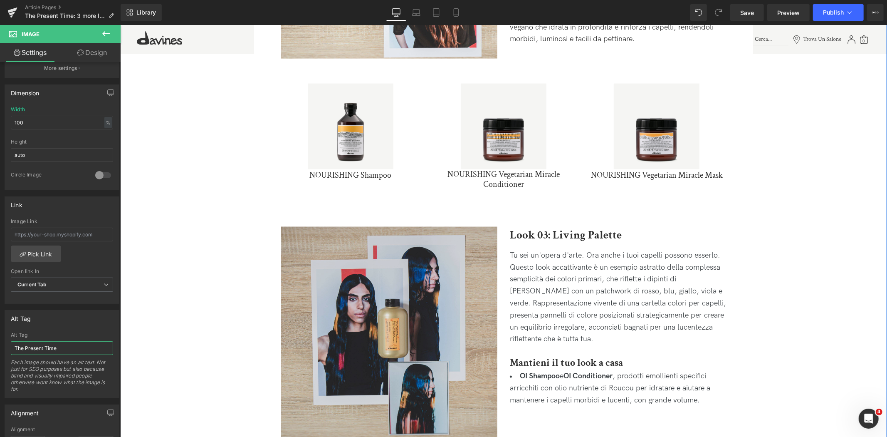
scroll to position [1016, 0]
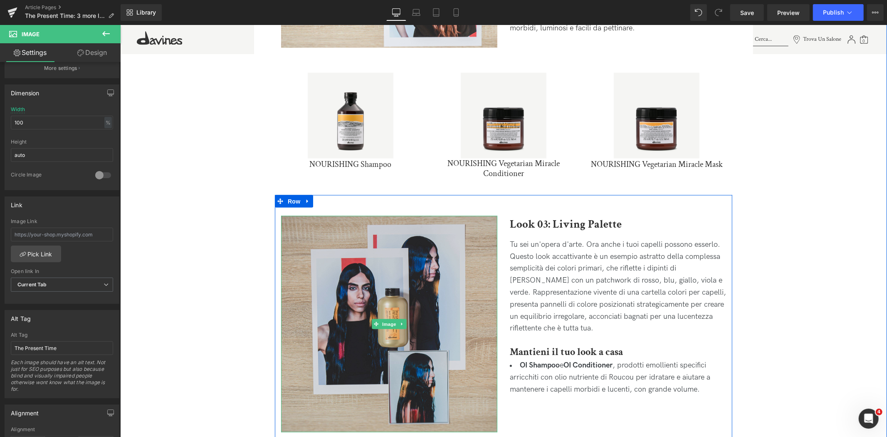
click at [412, 314] on img at bounding box center [389, 323] width 216 height 216
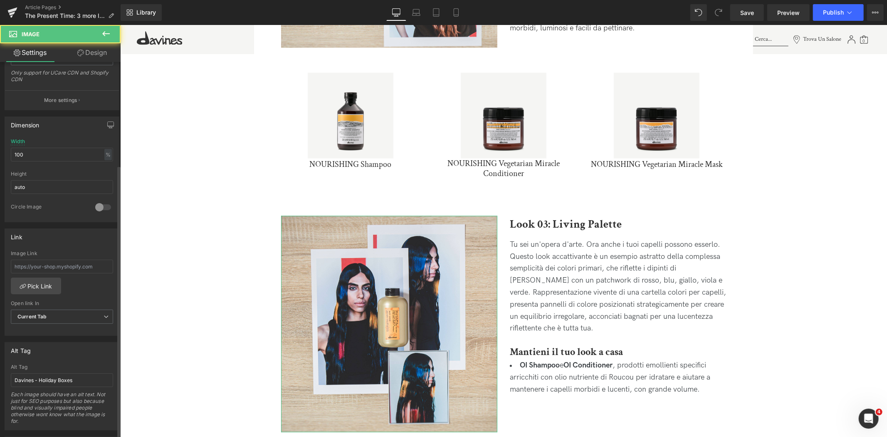
scroll to position [231, 0]
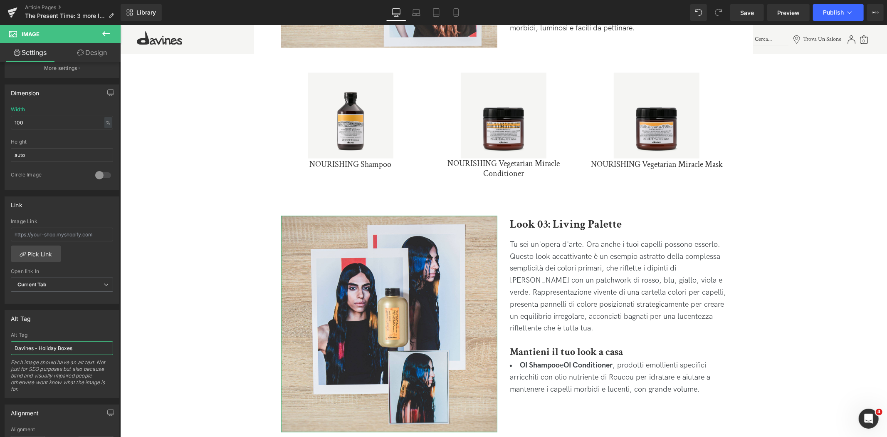
drag, startPoint x: 85, startPoint y: 348, endPoint x: -151, endPoint y: 352, distance: 235.8
click at [0, 352] on html "Button You are previewing how the will restyle your page. You can not edit Elem…" at bounding box center [443, 218] width 887 height 437
paste input "The Present Time"
type input "The Present Time"
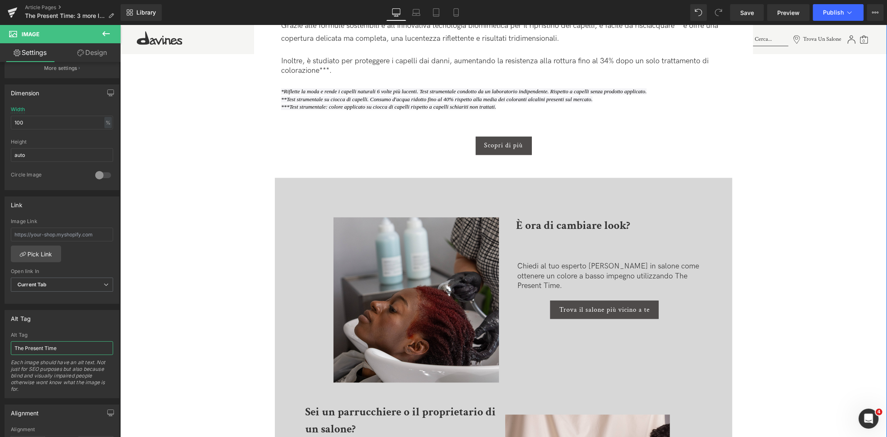
scroll to position [1756, 0]
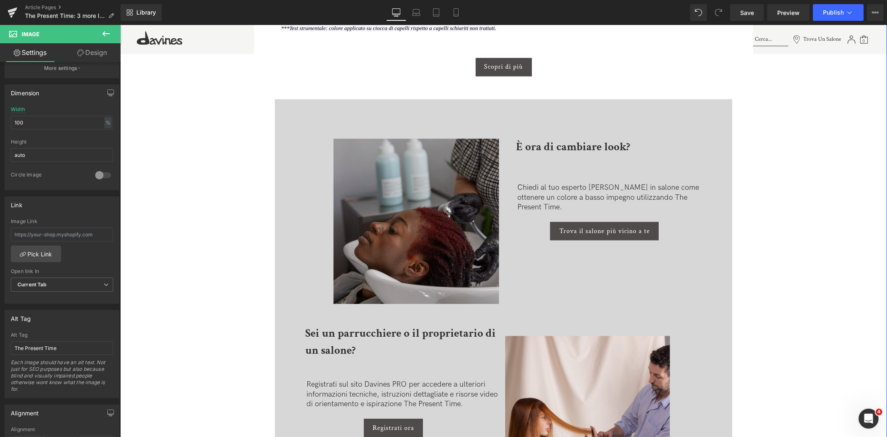
click at [418, 272] on img at bounding box center [392, 231] width 211 height 187
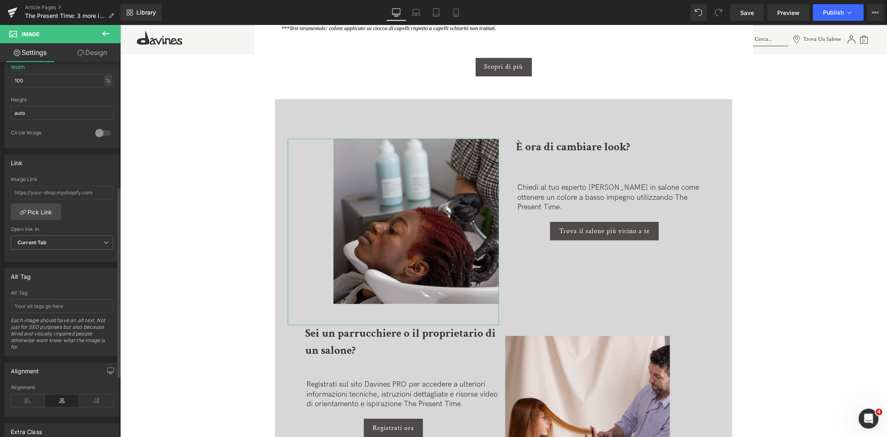
scroll to position [277, 0]
click at [72, 299] on input "text" at bounding box center [62, 302] width 102 height 14
paste input "The Present Time"
type input "The Present Time"
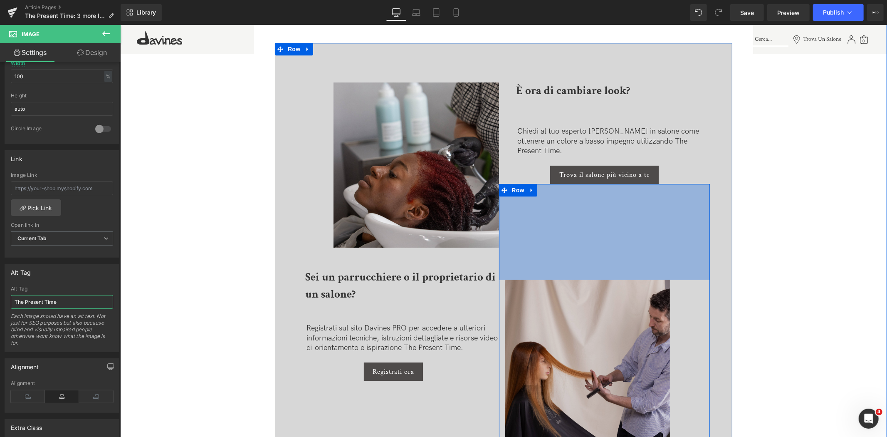
scroll to position [1894, 0]
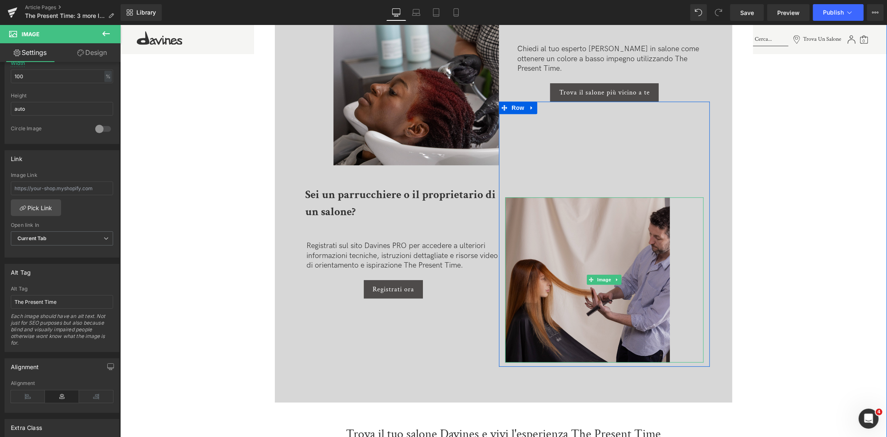
click at [579, 262] on img at bounding box center [604, 279] width 199 height 165
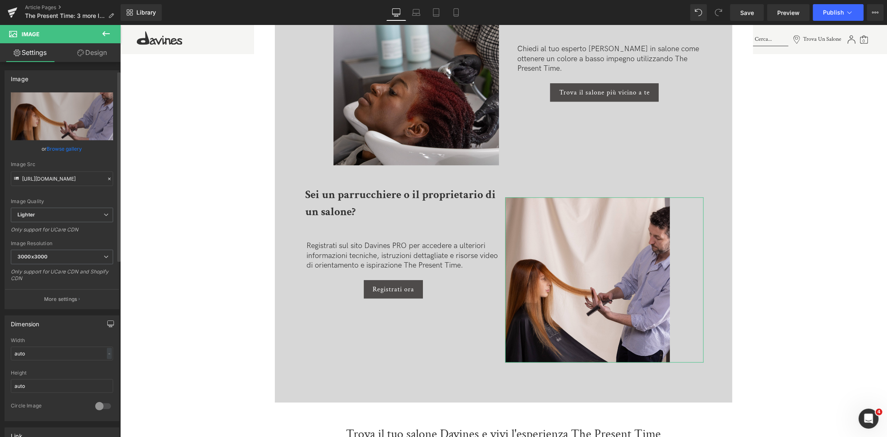
scroll to position [231, 0]
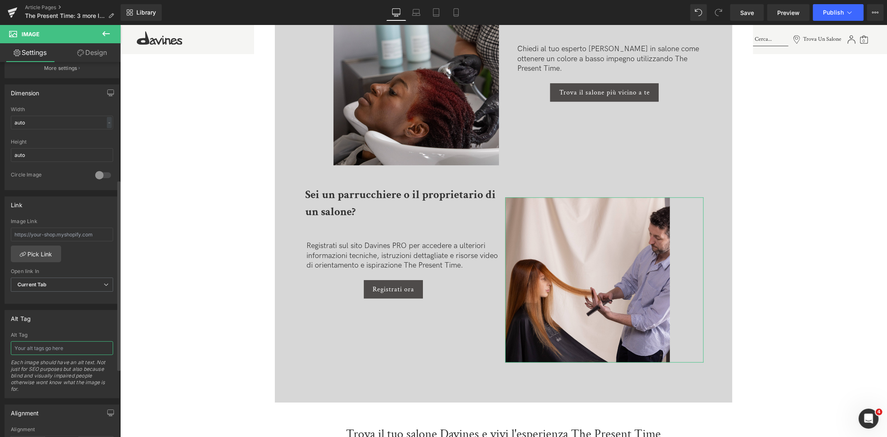
click at [70, 347] on input "text" at bounding box center [62, 348] width 102 height 14
paste input "The Present Time"
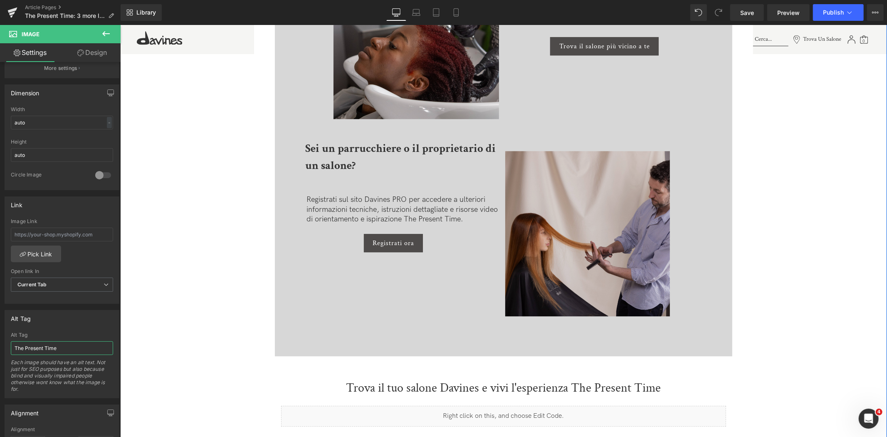
scroll to position [1710, 0]
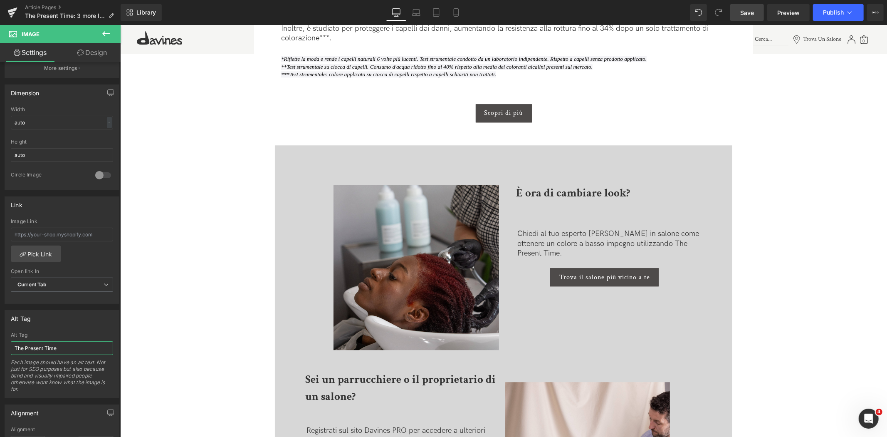
type input "The Present Time"
click at [751, 12] on span "Save" at bounding box center [747, 12] width 14 height 9
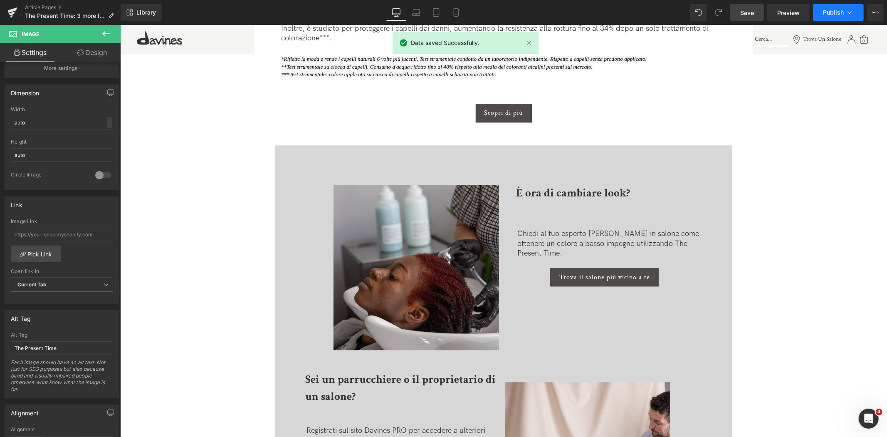
click at [842, 18] on button "Publish" at bounding box center [838, 12] width 51 height 17
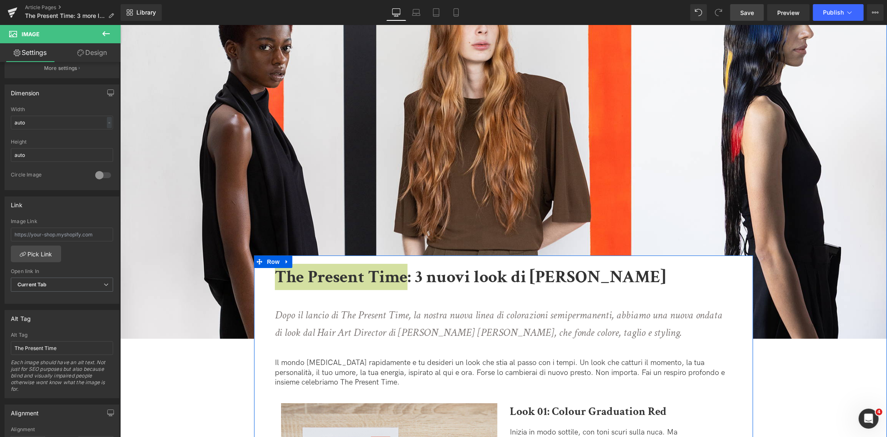
scroll to position [0, 0]
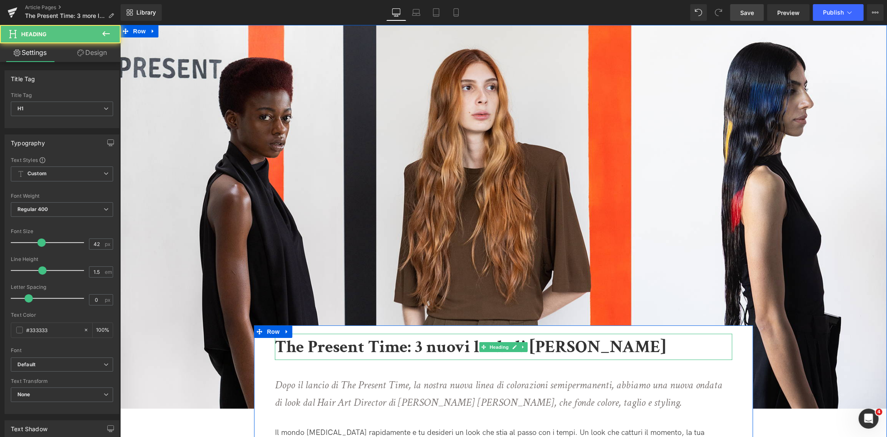
click at [434, 349] on b "The Present Time: 3 nuovi look di [PERSON_NAME]" at bounding box center [469, 346] width 391 height 23
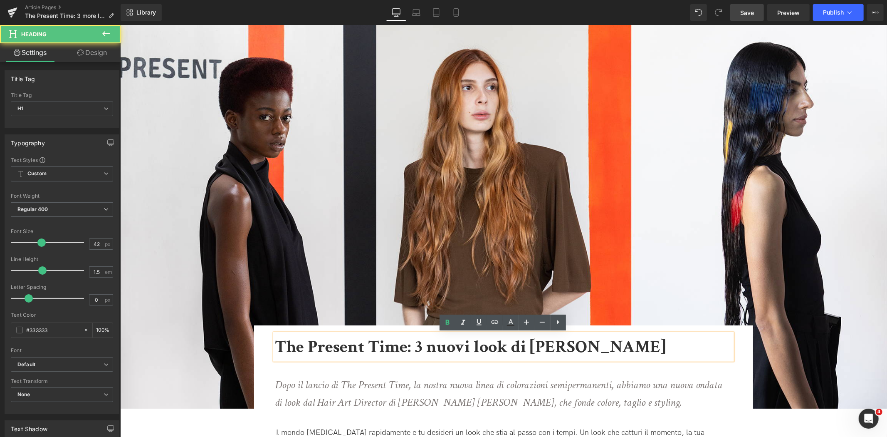
click at [417, 346] on b "The Present Time: 3 nuovi look di [PERSON_NAME]" at bounding box center [469, 346] width 391 height 23
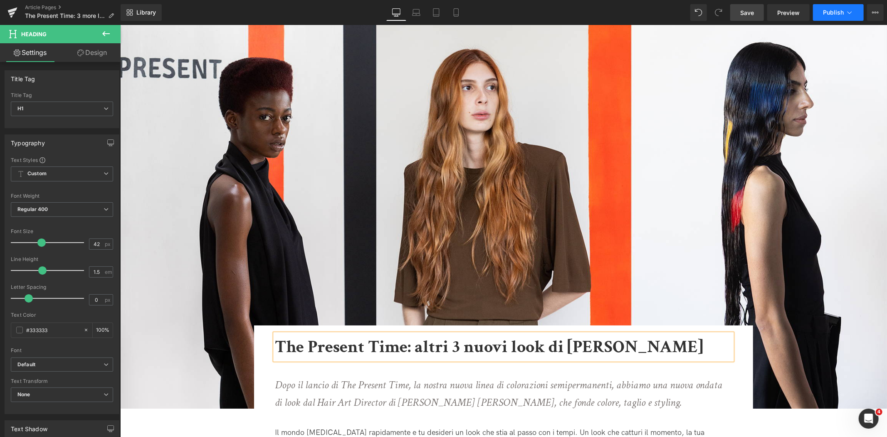
click at [833, 15] on span "Publish" at bounding box center [833, 12] width 21 height 7
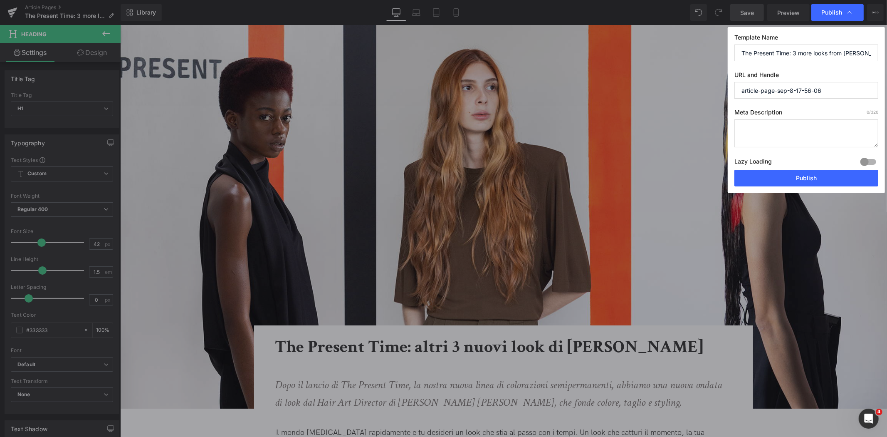
drag, startPoint x: 741, startPoint y: 53, endPoint x: 788, endPoint y: 56, distance: 47.9
click at [788, 56] on input "The Present Time: 3 more looks from [PERSON_NAME]" at bounding box center [806, 52] width 144 height 17
drag, startPoint x: 832, startPoint y: 85, endPoint x: 660, endPoint y: 84, distance: 171.7
click at [660, 84] on div "Publish Template Name The Present Time: 3 more looks from [PERSON_NAME] URL and…" at bounding box center [443, 218] width 887 height 437
paste input "The Present Time"
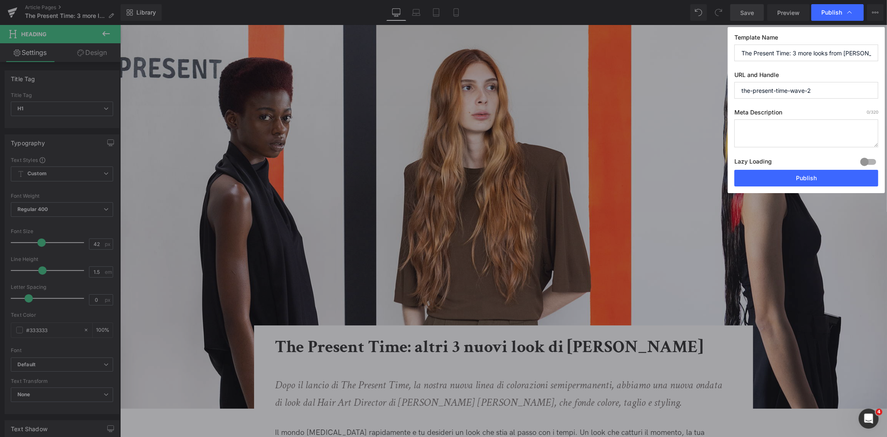
scroll to position [0, 8]
drag, startPoint x: 738, startPoint y: 50, endPoint x: 887, endPoint y: 50, distance: 148.9
click at [887, 50] on div "Publish Template Name The Present Time: 3 more looks from [PERSON_NAME] URL and…" at bounding box center [443, 218] width 887 height 437
drag, startPoint x: 842, startPoint y: 91, endPoint x: 676, endPoint y: 91, distance: 165.9
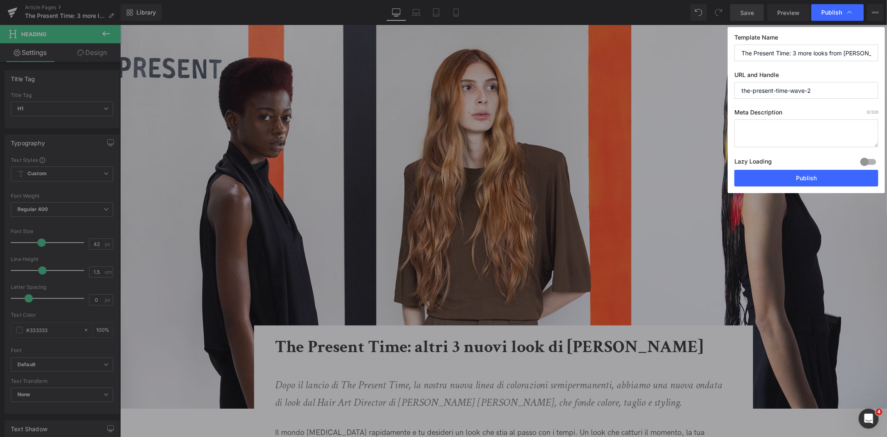
click at [676, 91] on div "Publish Template Name The Present Time: 3 more looks from [PERSON_NAME] URL and…" at bounding box center [443, 218] width 887 height 437
paste input "The Present Time: 3 more looks from [PERSON_NAME]"
type input "the-present-time-3-more-looks-from-[PERSON_NAME]"
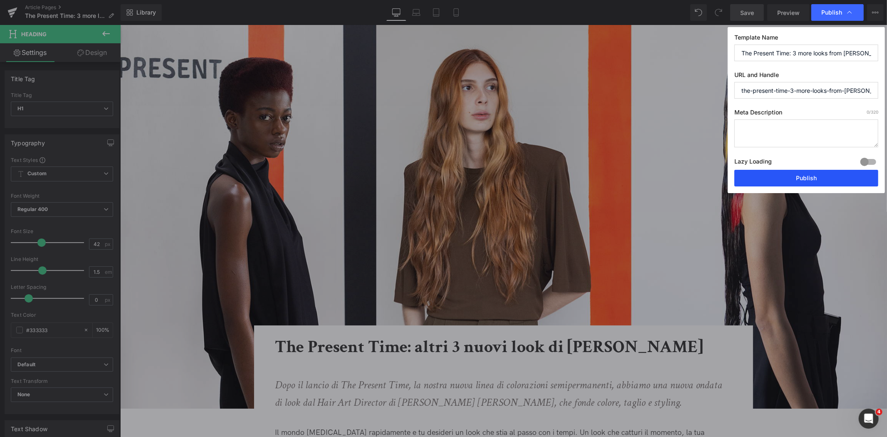
click at [810, 178] on button "Publish" at bounding box center [806, 178] width 144 height 17
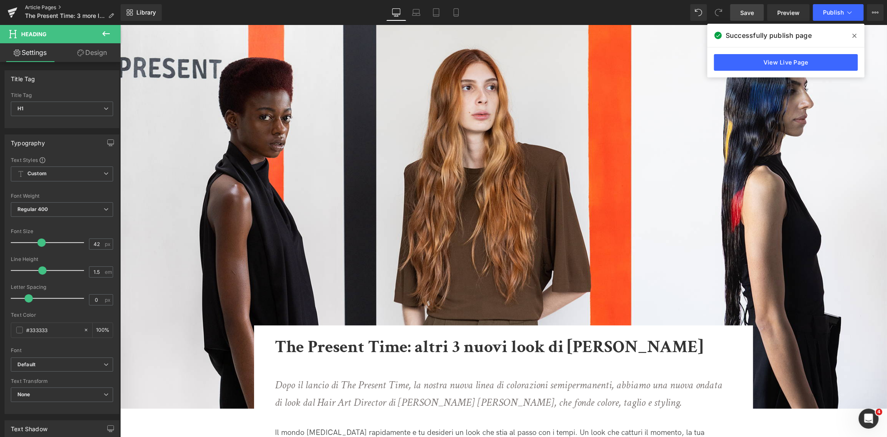
click at [44, 6] on link "Article Pages" at bounding box center [73, 7] width 96 height 7
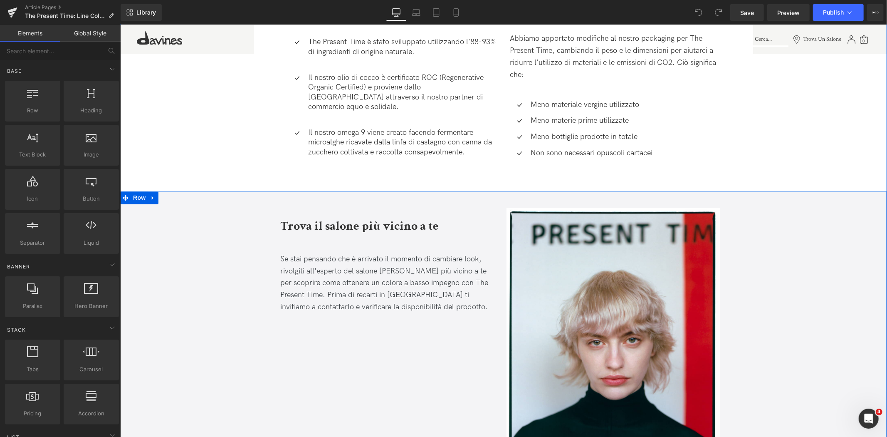
scroll to position [1705, 0]
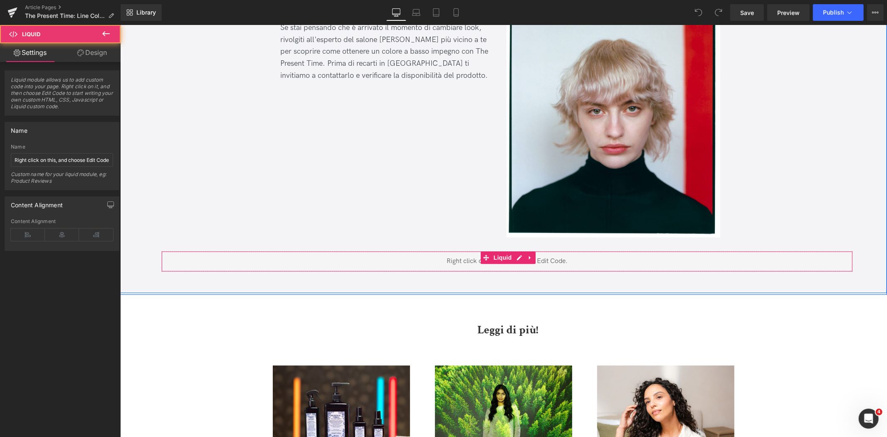
click at [539, 250] on div "Liquid" at bounding box center [507, 260] width 692 height 21
click at [524, 251] on link at bounding box center [529, 257] width 11 height 12
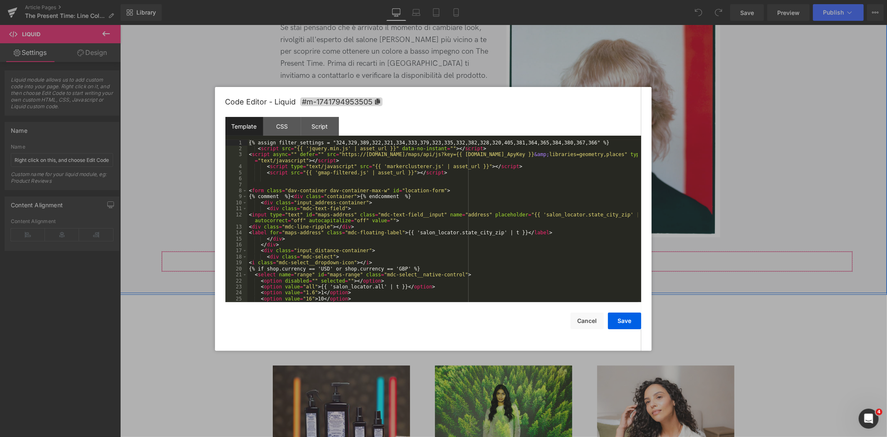
click at [500, 254] on icon at bounding box center [503, 257] width 6 height 6
click at [348, 143] on div "{% assign filter_settings = "324,329,389,322,321,334,333,379,323,335,332,382,32…" at bounding box center [442, 227] width 390 height 174
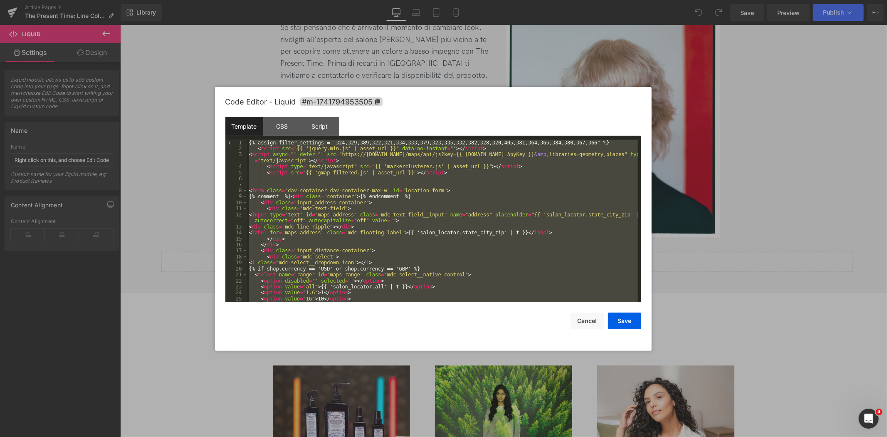
click at [823, 218] on div at bounding box center [443, 218] width 887 height 437
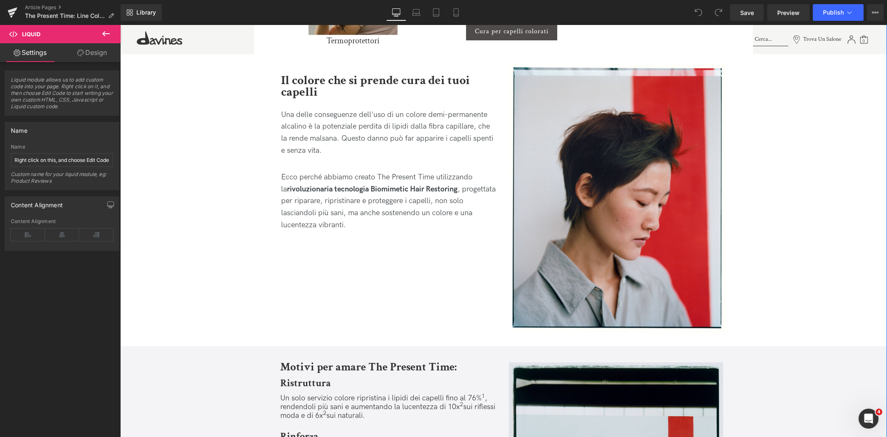
scroll to position [458, 0]
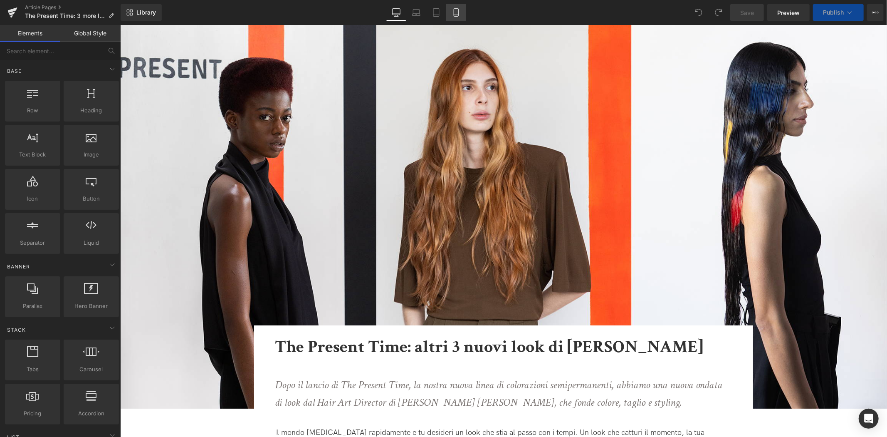
click at [457, 16] on icon at bounding box center [456, 13] width 5 height 8
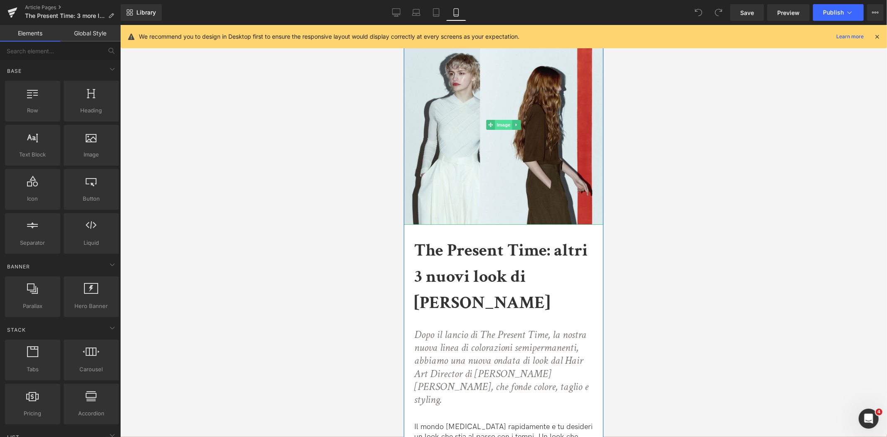
click at [505, 121] on span "Image" at bounding box center [502, 124] width 17 height 10
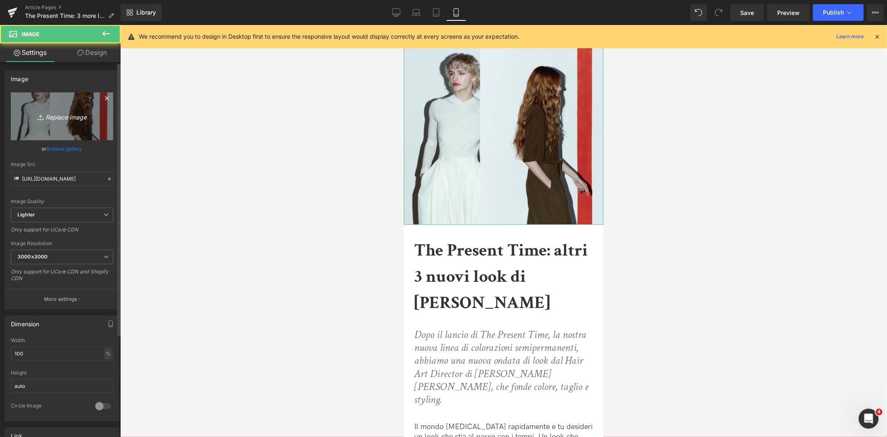
click at [84, 113] on icon "Replace Image" at bounding box center [62, 116] width 67 height 10
type input "C:\fakepath\HeroBanner_B2C_mobile.jpg"
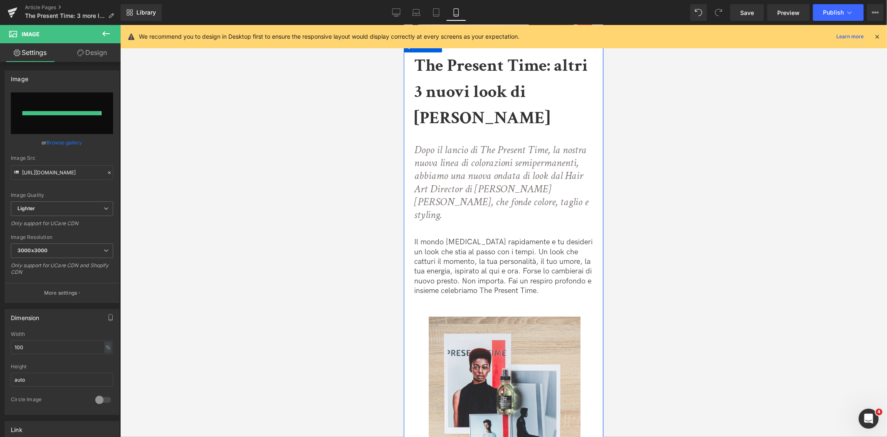
type input "https://ucarecdn.com/3035069f-e2f1-4d5d-bd01-2443a60a8c4a/-/format/auto/-/previ…"
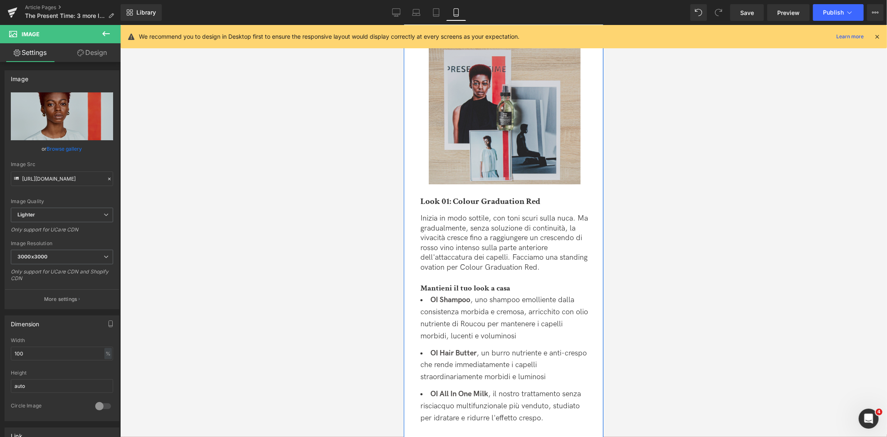
scroll to position [647, 0]
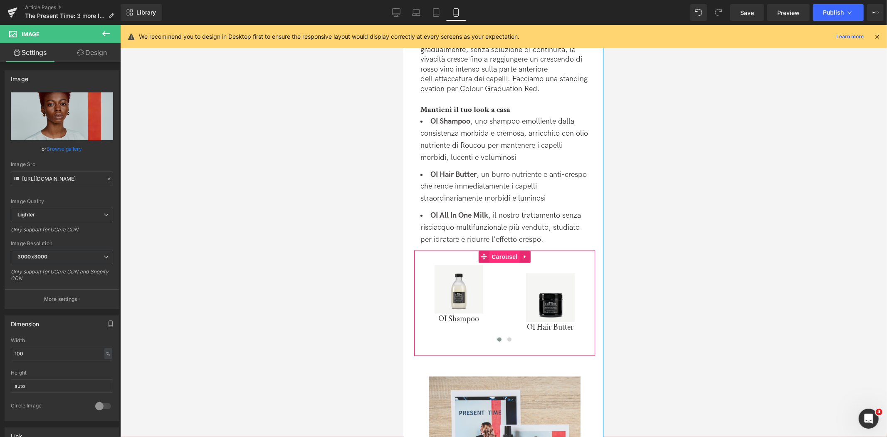
click at [504, 250] on span "Carousel" at bounding box center [504, 256] width 30 height 12
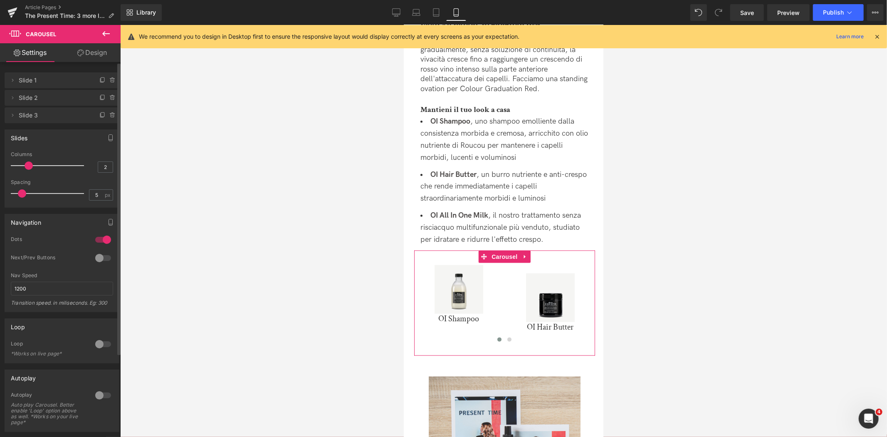
type input "1"
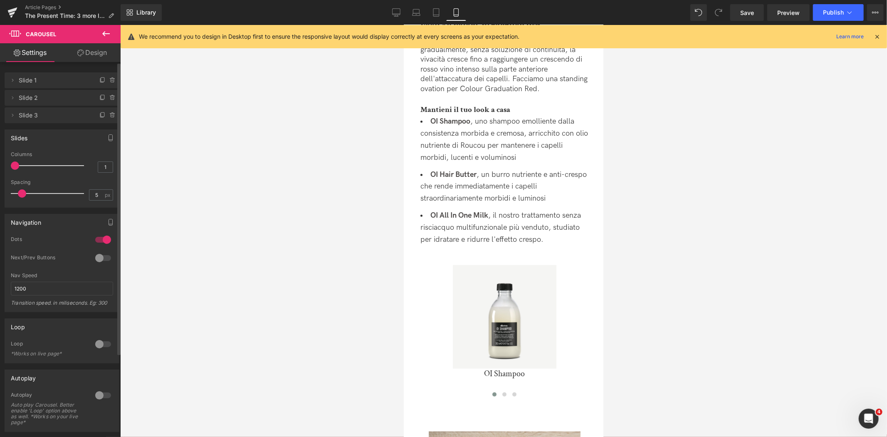
drag, startPoint x: 27, startPoint y: 164, endPoint x: 20, endPoint y: 167, distance: 8.0
click at [20, 167] on div at bounding box center [49, 165] width 69 height 17
click at [502, 392] on span at bounding box center [504, 394] width 4 height 4
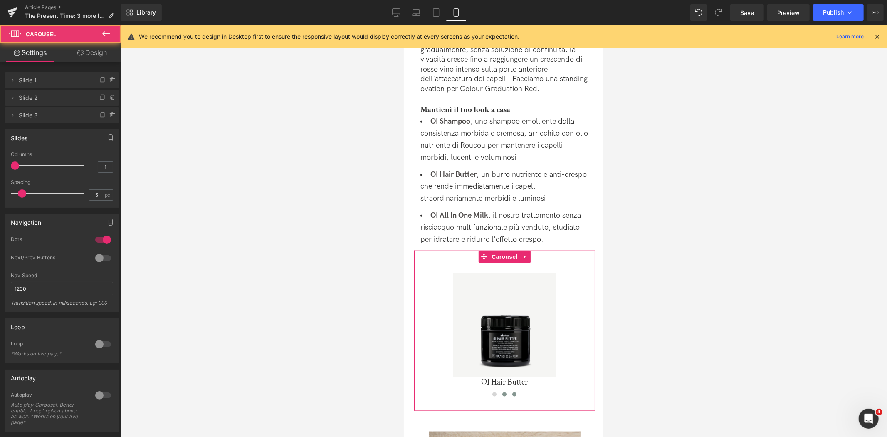
click at [513, 392] on span at bounding box center [514, 394] width 4 height 4
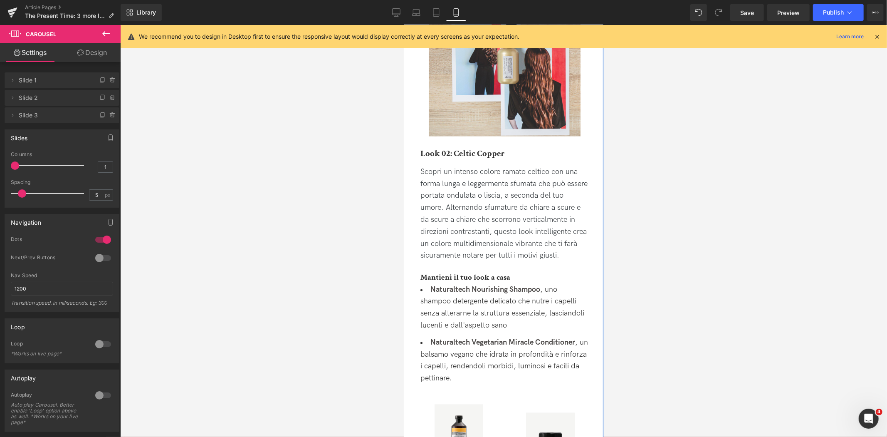
scroll to position [1109, 0]
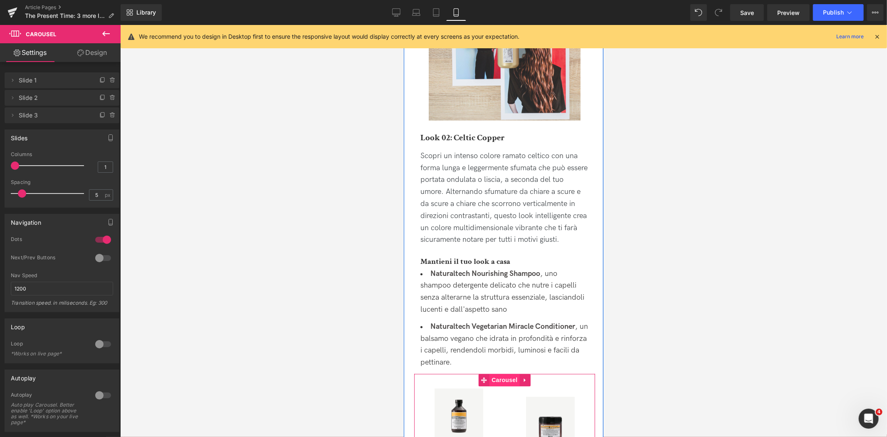
click at [507, 373] on span "Carousel" at bounding box center [504, 379] width 30 height 12
type input "1"
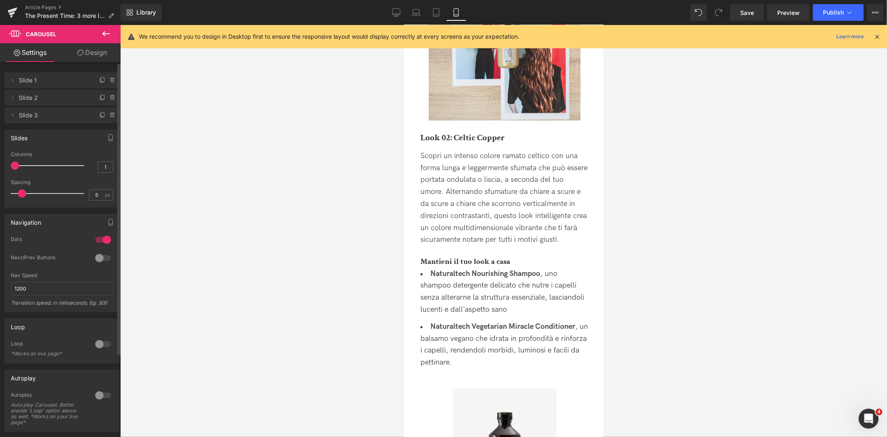
drag, startPoint x: 26, startPoint y: 168, endPoint x: 18, endPoint y: 169, distance: 8.0
click at [18, 169] on div at bounding box center [49, 165] width 69 height 17
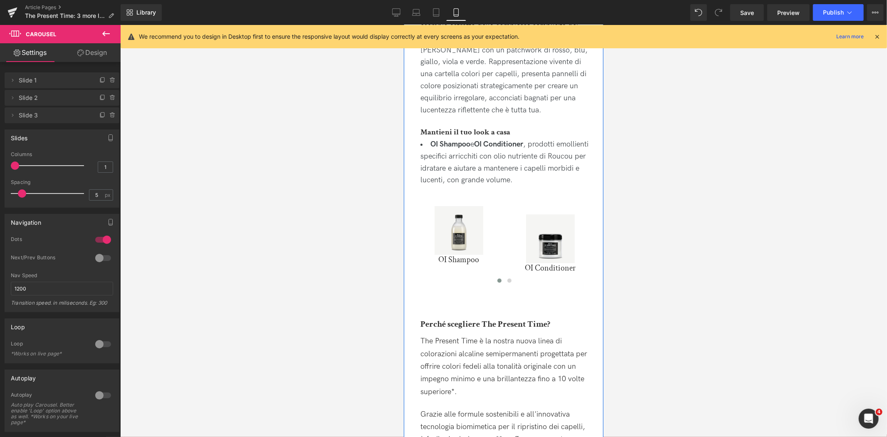
scroll to position [1848, 0]
click at [502, 191] on span "Carousel" at bounding box center [504, 197] width 30 height 12
type input "1"
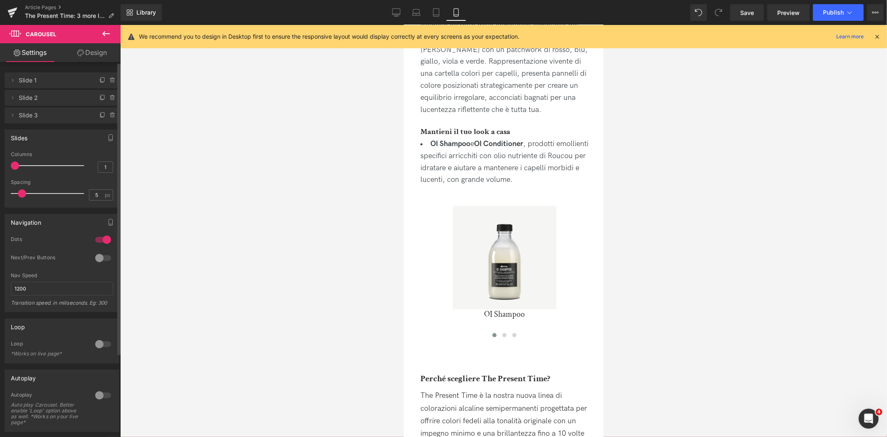
drag, startPoint x: 29, startPoint y: 167, endPoint x: 22, endPoint y: 167, distance: 7.1
click at [22, 167] on div at bounding box center [49, 165] width 69 height 17
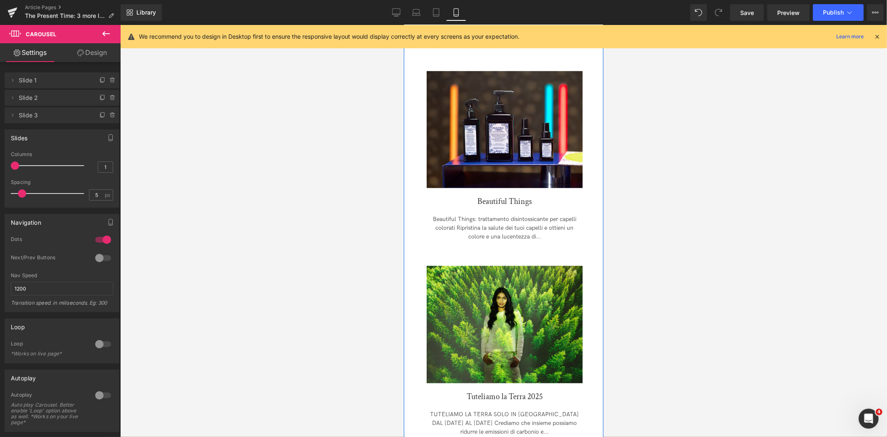
scroll to position [3419, 0]
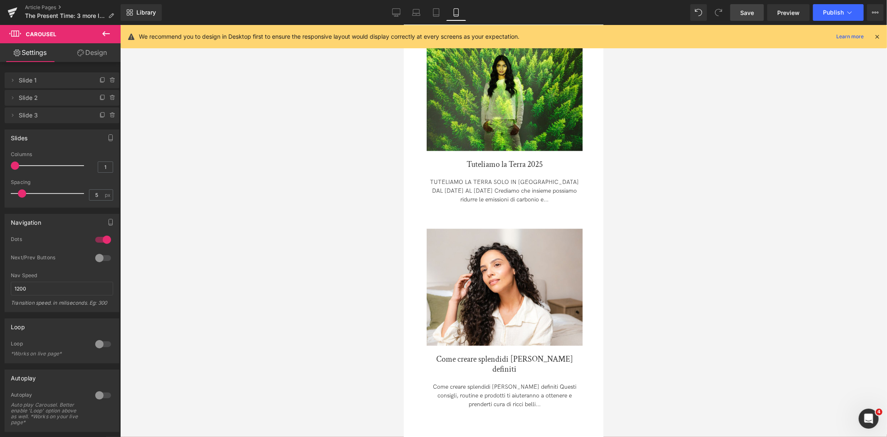
click at [734, 12] on link "Save" at bounding box center [747, 12] width 34 height 17
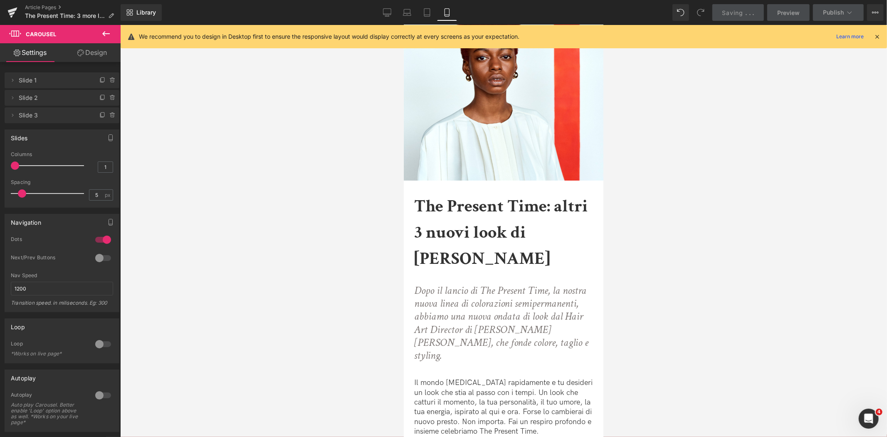
scroll to position [0, 0]
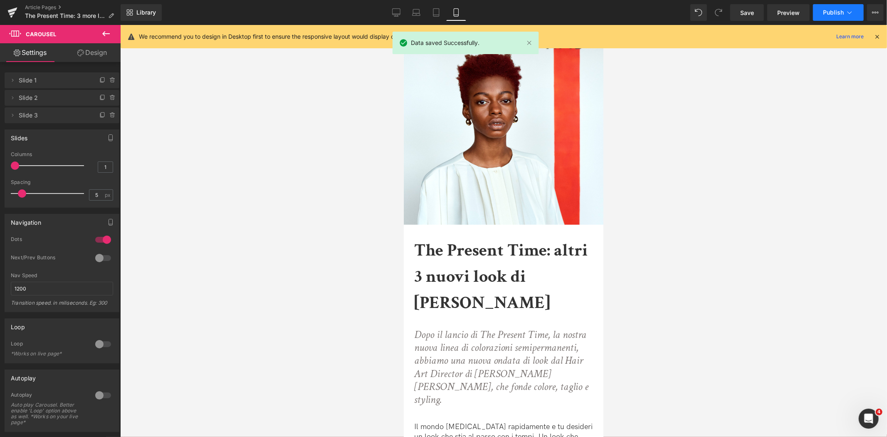
click at [839, 17] on button "Publish" at bounding box center [838, 12] width 51 height 17
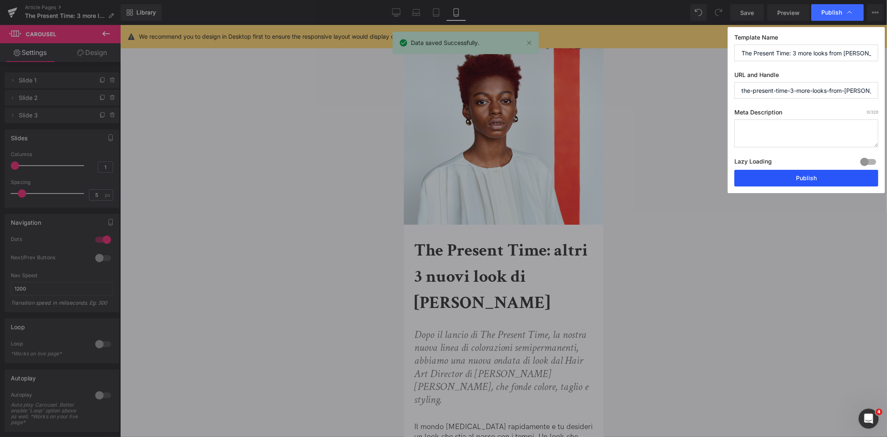
click at [788, 181] on button "Publish" at bounding box center [806, 178] width 144 height 17
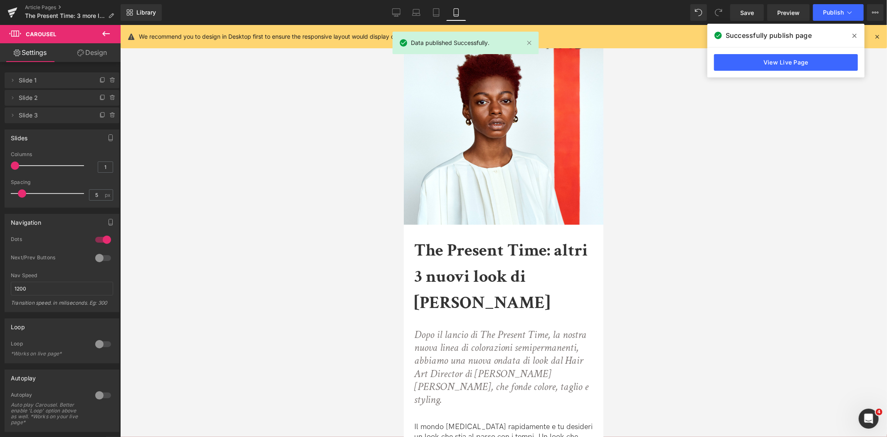
click at [853, 30] on span at bounding box center [854, 35] width 13 height 13
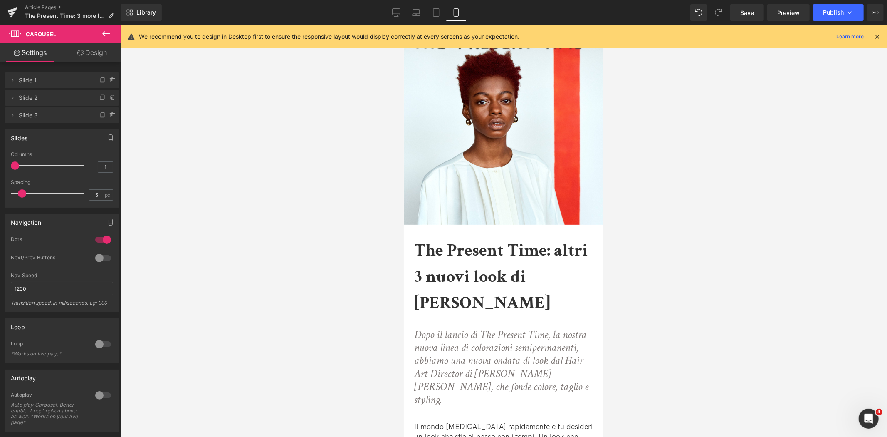
click at [37, 3] on div "Article Pages The Present Time: 3 more looks from Tom Connell" at bounding box center [60, 12] width 121 height 25
click at [37, 8] on link "Article Pages" at bounding box center [73, 7] width 96 height 7
